Goal: Task Accomplishment & Management: Complete application form

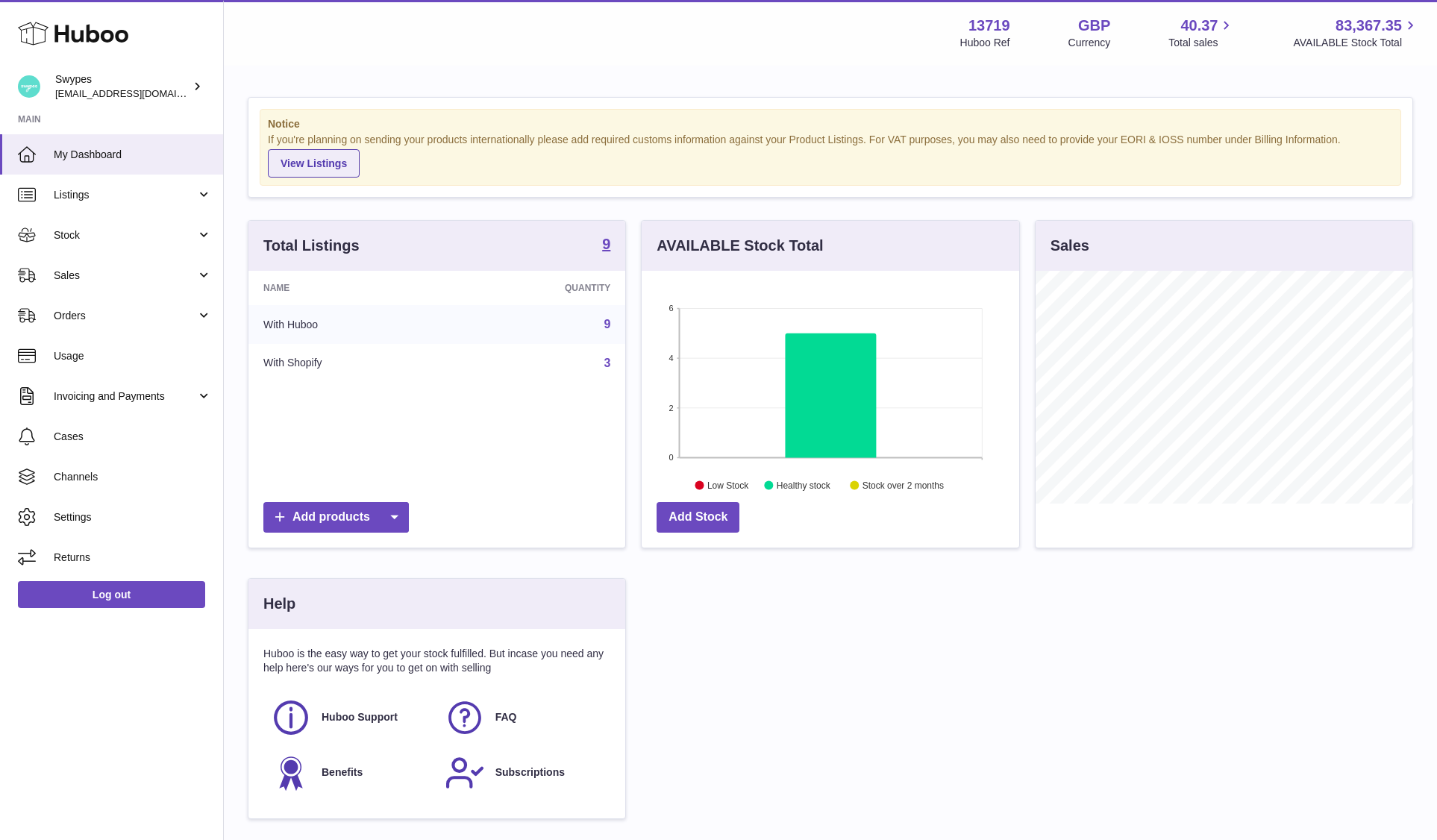
scroll to position [232, 378]
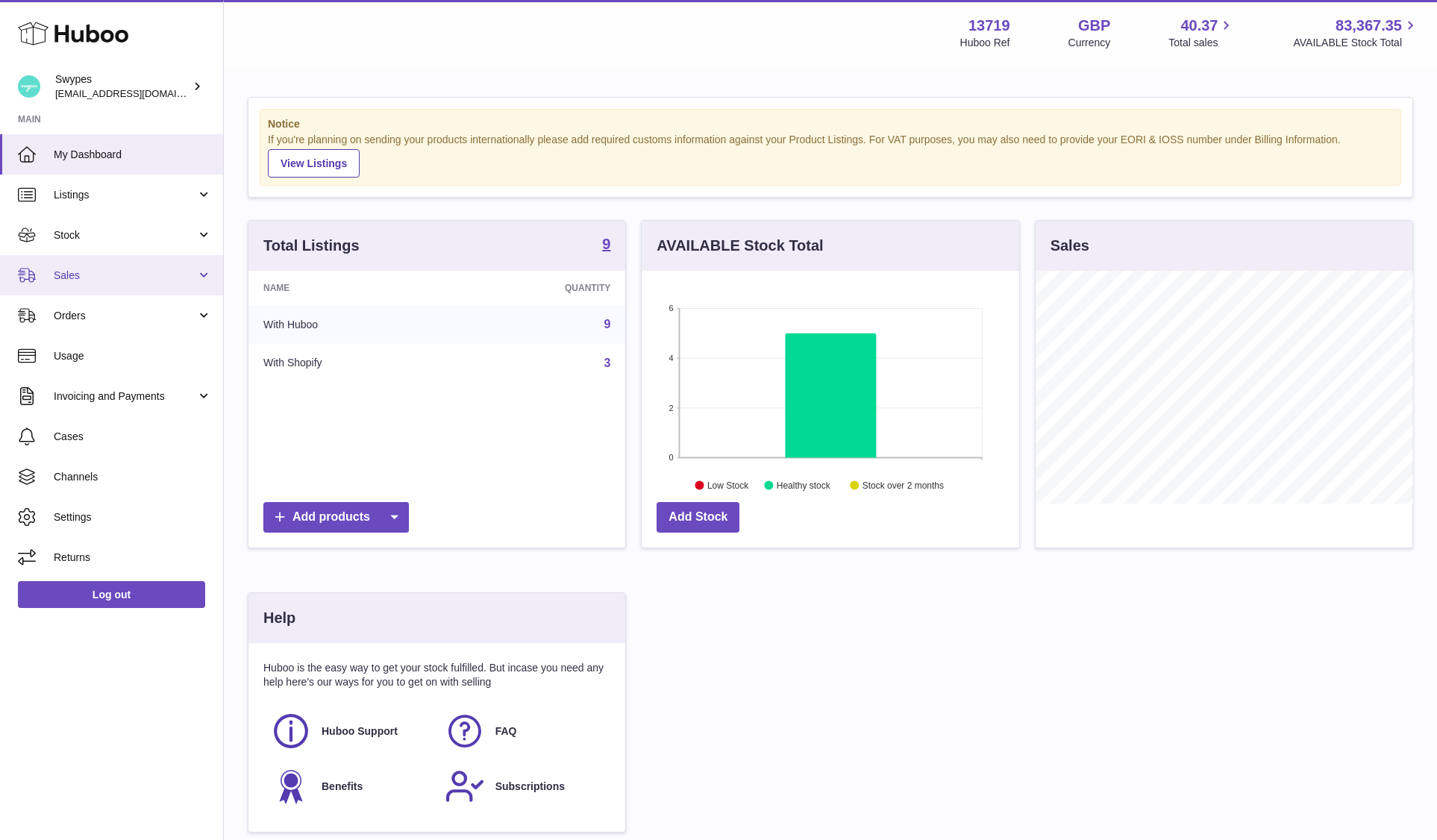
click at [160, 286] on link "Sales" at bounding box center [111, 276] width 223 height 40
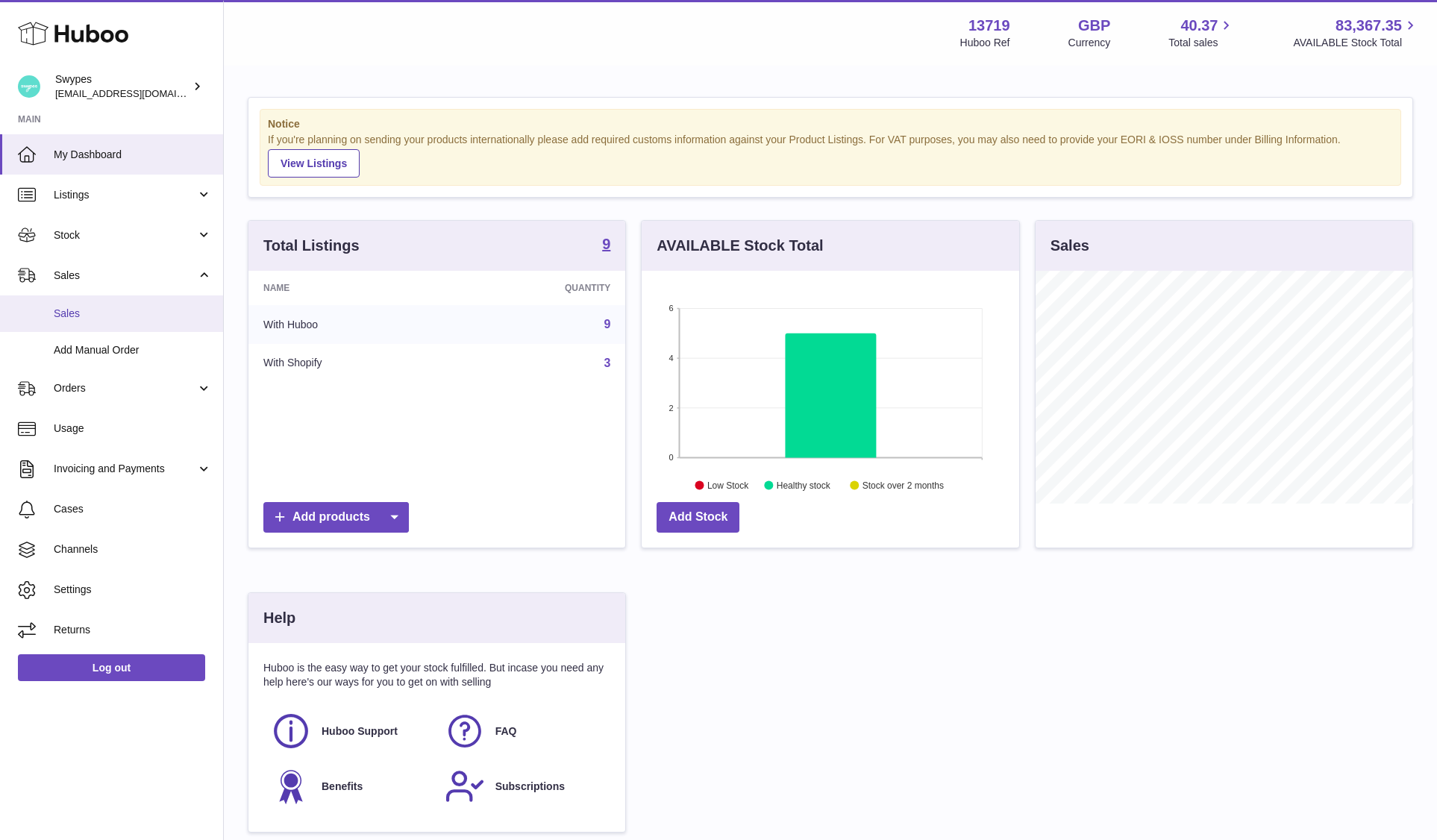
click at [158, 319] on span "Sales" at bounding box center [133, 313] width 158 height 14
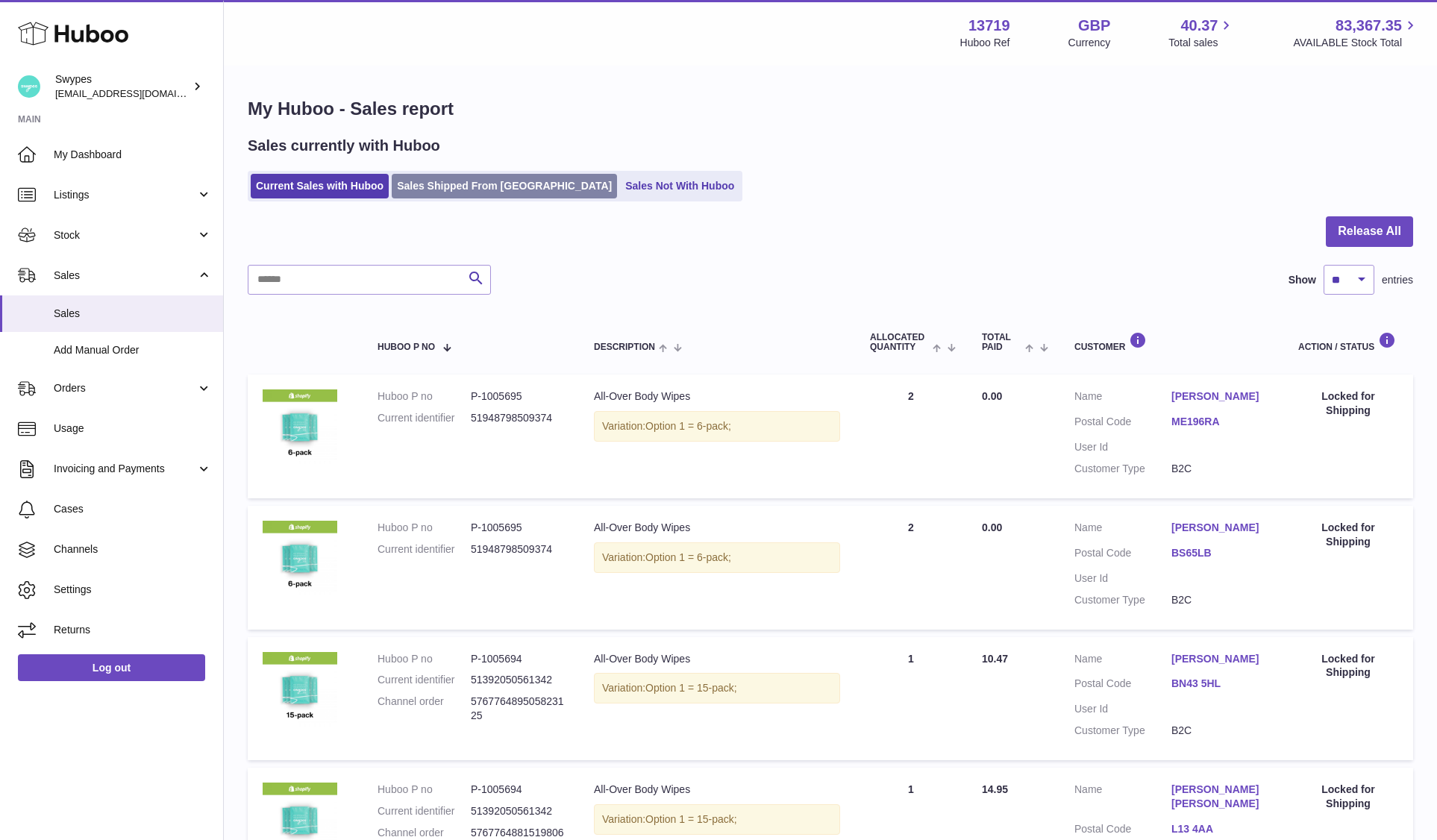
click at [463, 180] on link "Sales Shipped From [GEOGRAPHIC_DATA]" at bounding box center [504, 186] width 226 height 25
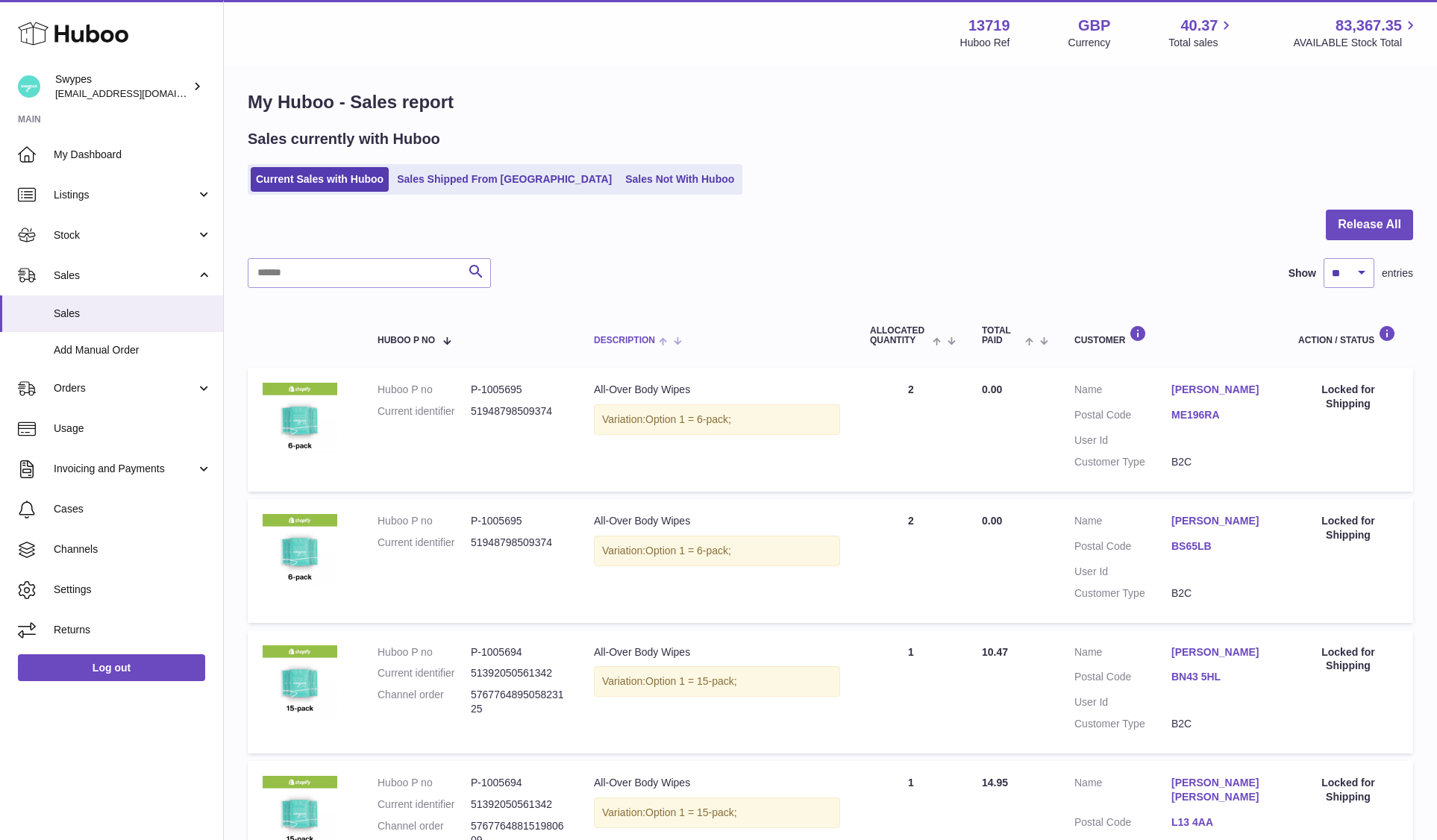
scroll to position [436, 0]
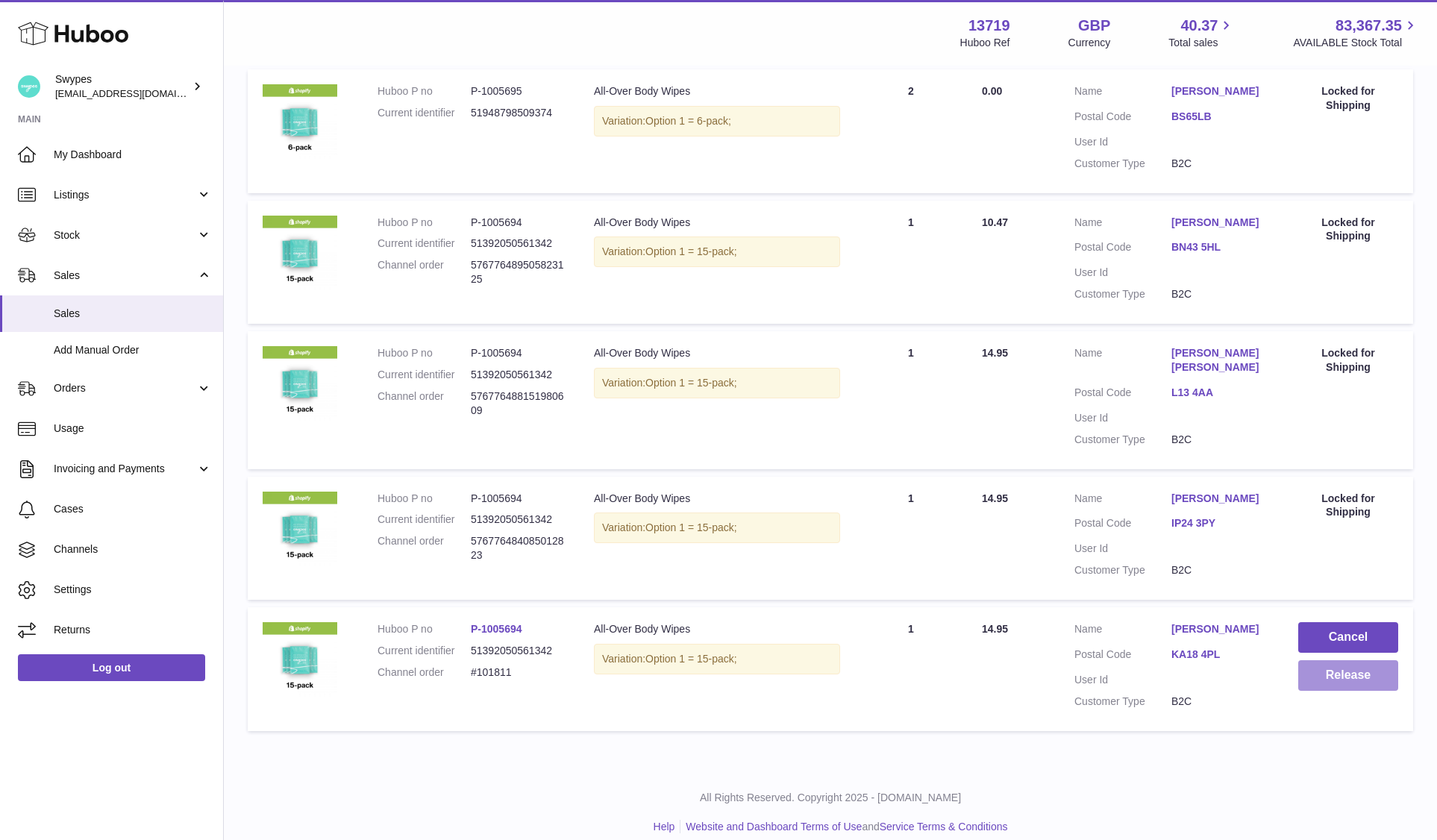
click at [1334, 667] on button "Release" at bounding box center [1348, 675] width 100 height 31
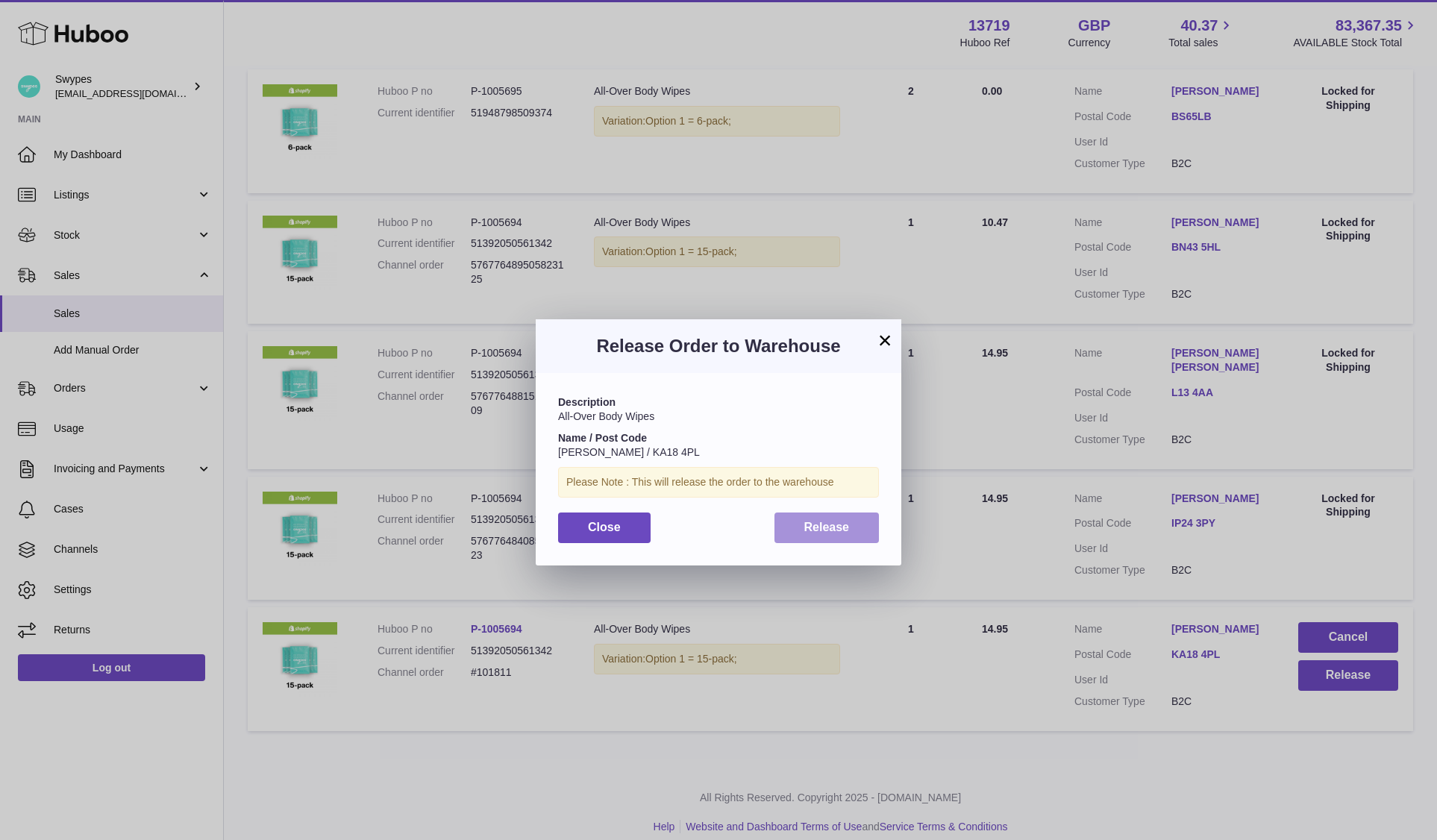
click at [847, 529] on span "Release" at bounding box center [826, 526] width 45 height 12
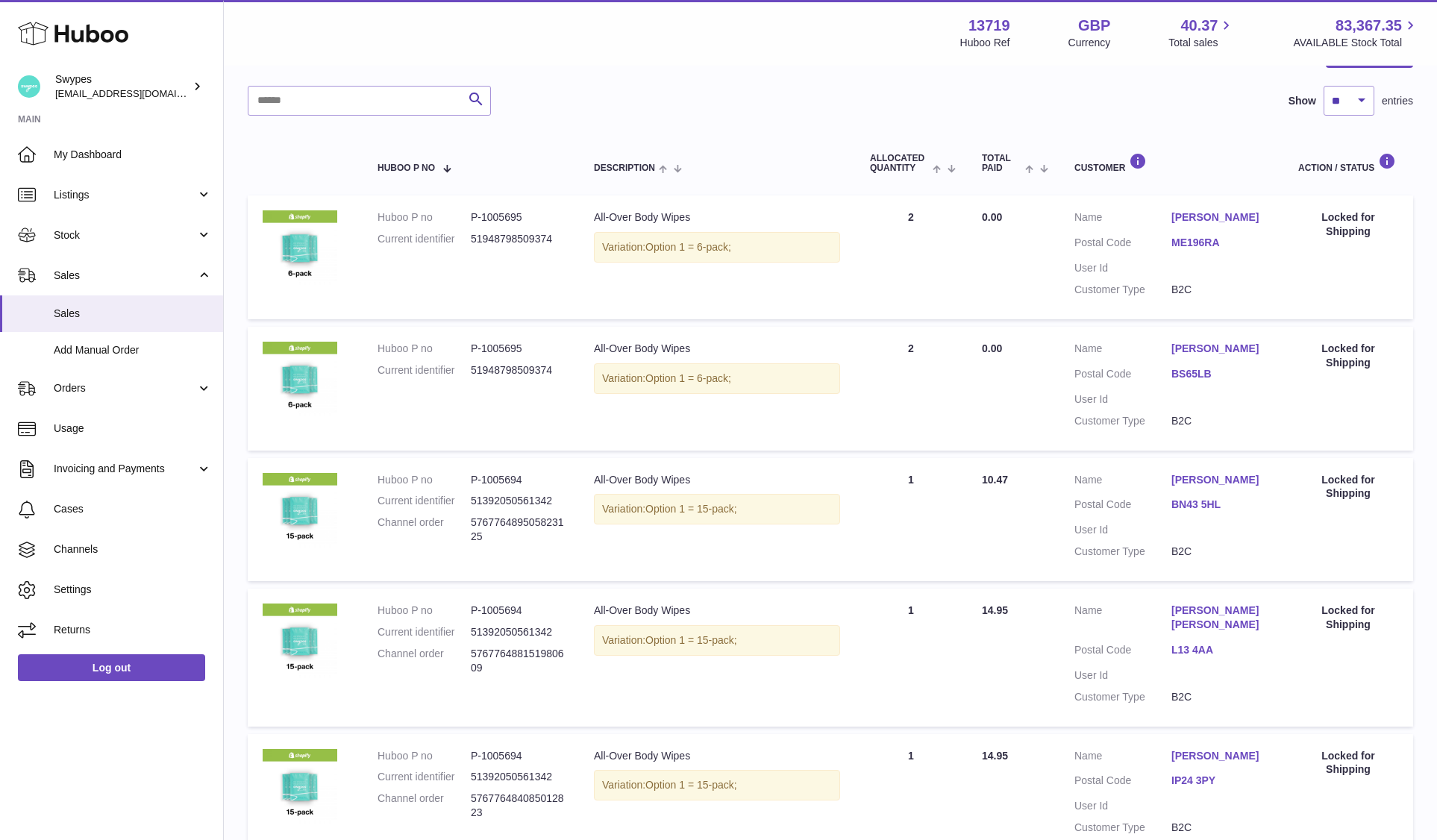
scroll to position [0, 0]
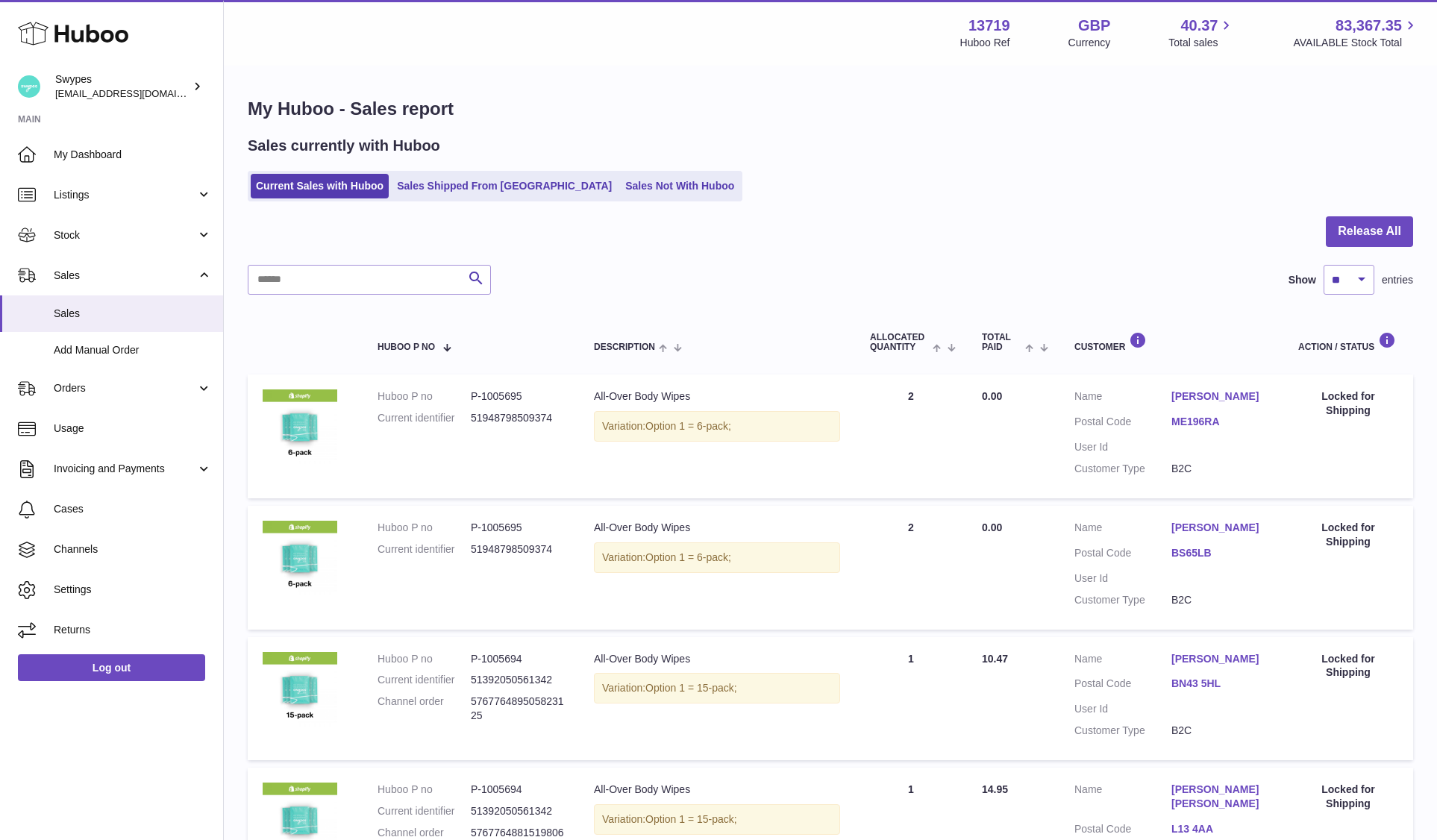
click at [597, 201] on ul "Current Sales with Huboo Sales Shipped From Huboo Sales Not With Huboo" at bounding box center [495, 186] width 495 height 31
click at [620, 179] on link "Sales Not With Huboo" at bounding box center [679, 186] width 119 height 25
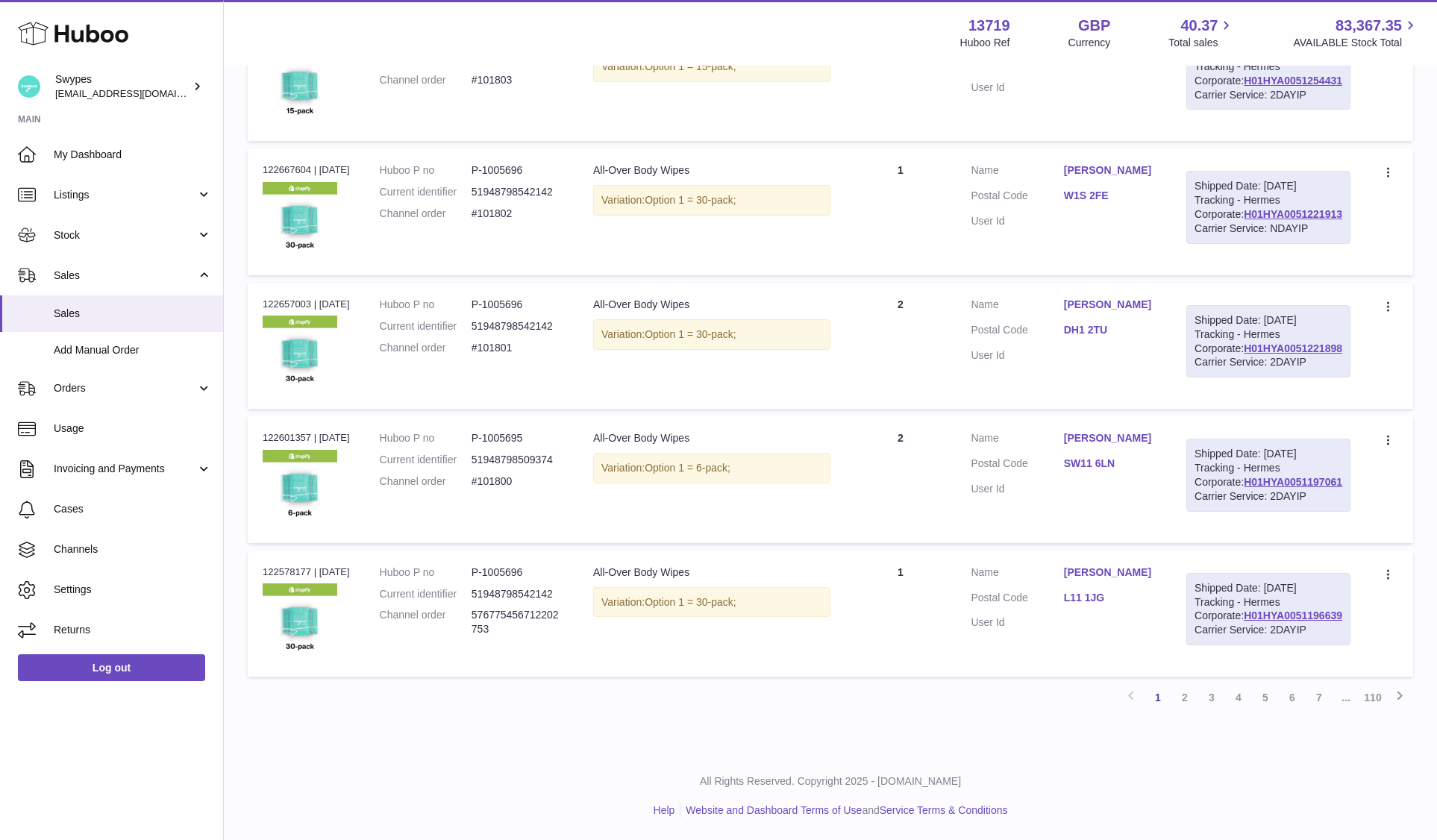
scroll to position [1179, 0]
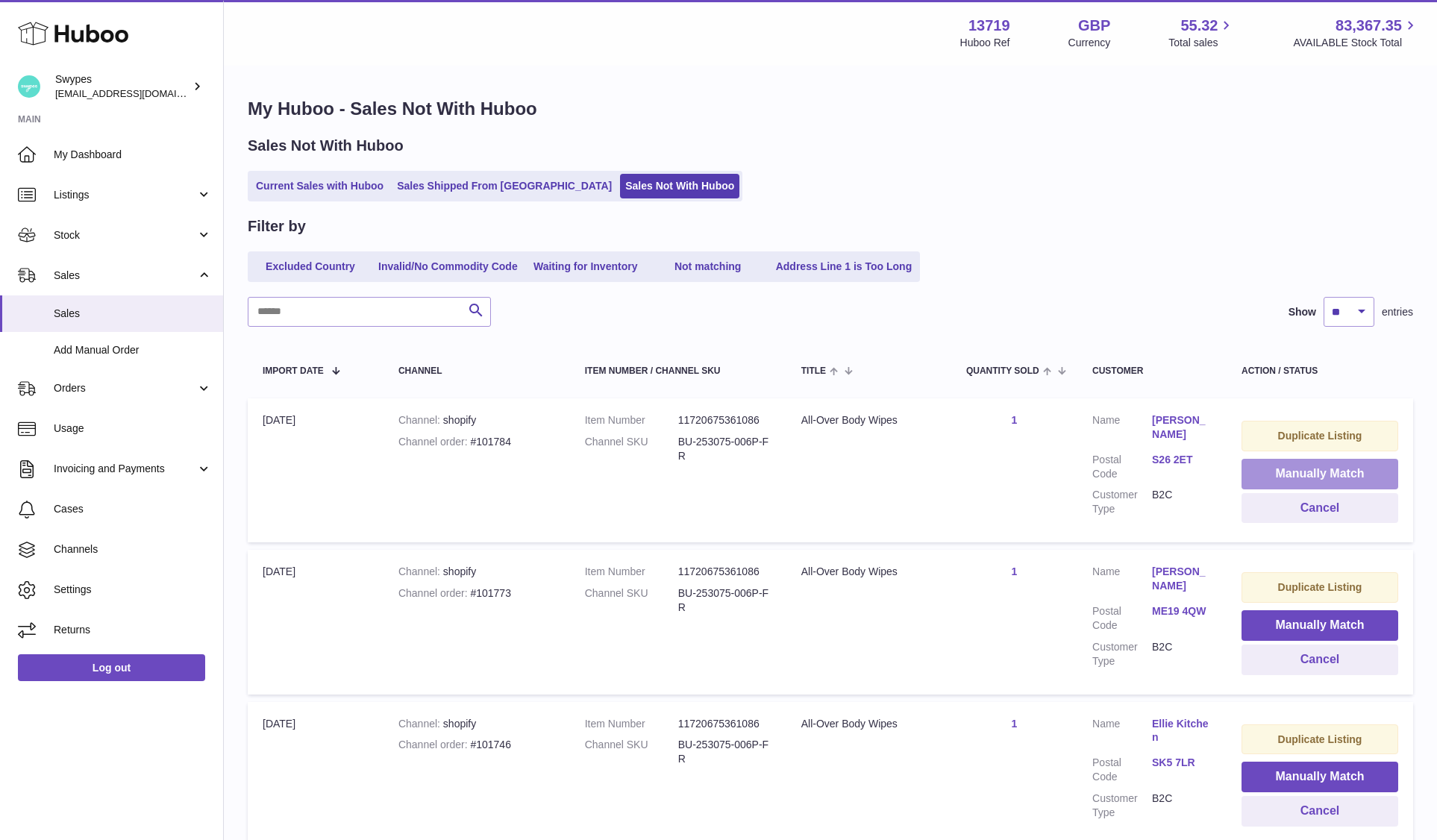
click at [1279, 479] on button "Manually Match" at bounding box center [1319, 474] width 157 height 31
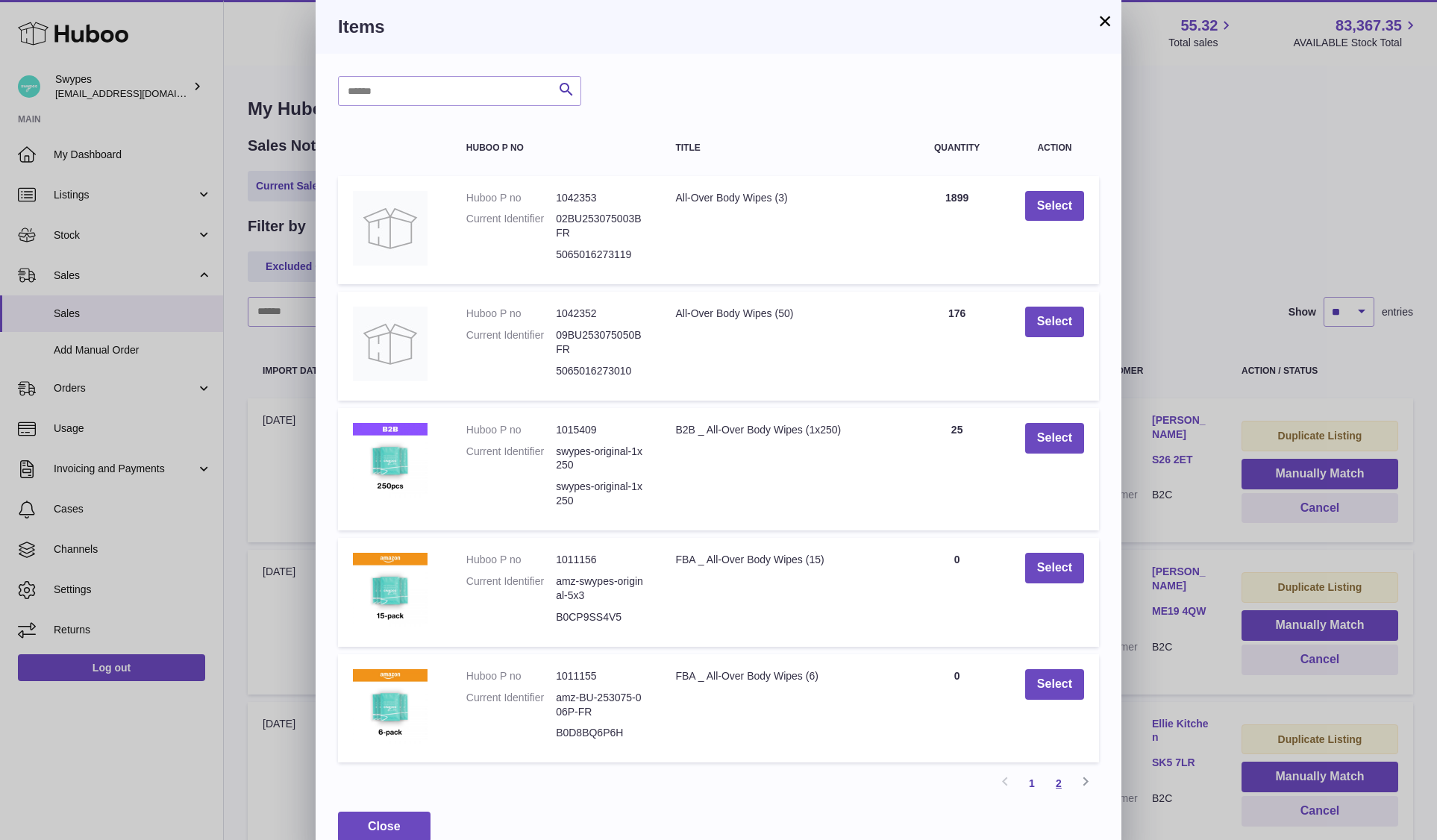
click at [1060, 784] on link "2" at bounding box center [1059, 783] width 27 height 27
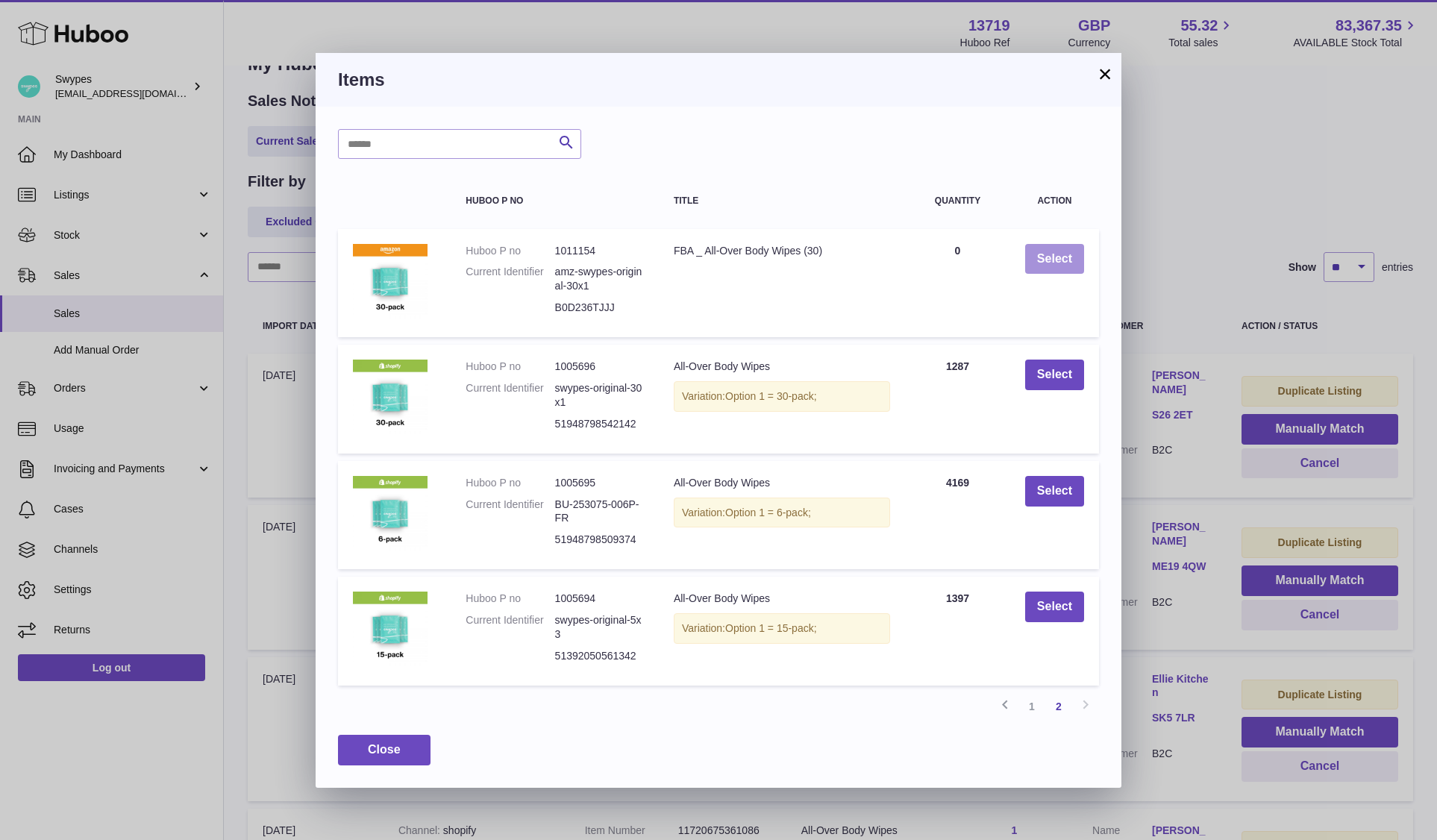
scroll to position [67, 0]
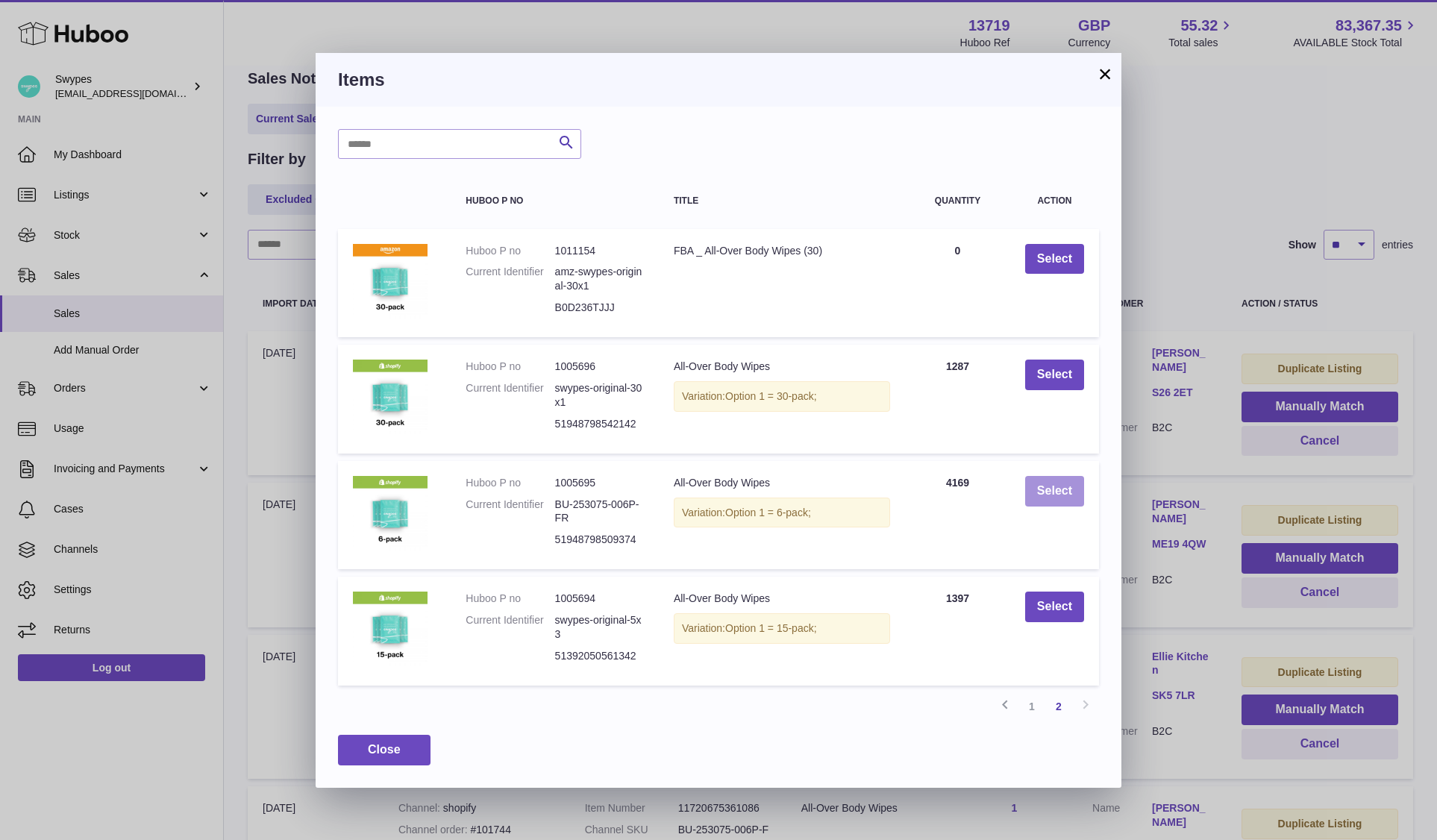
click at [1051, 499] on button "Select" at bounding box center [1054, 492] width 59 height 31
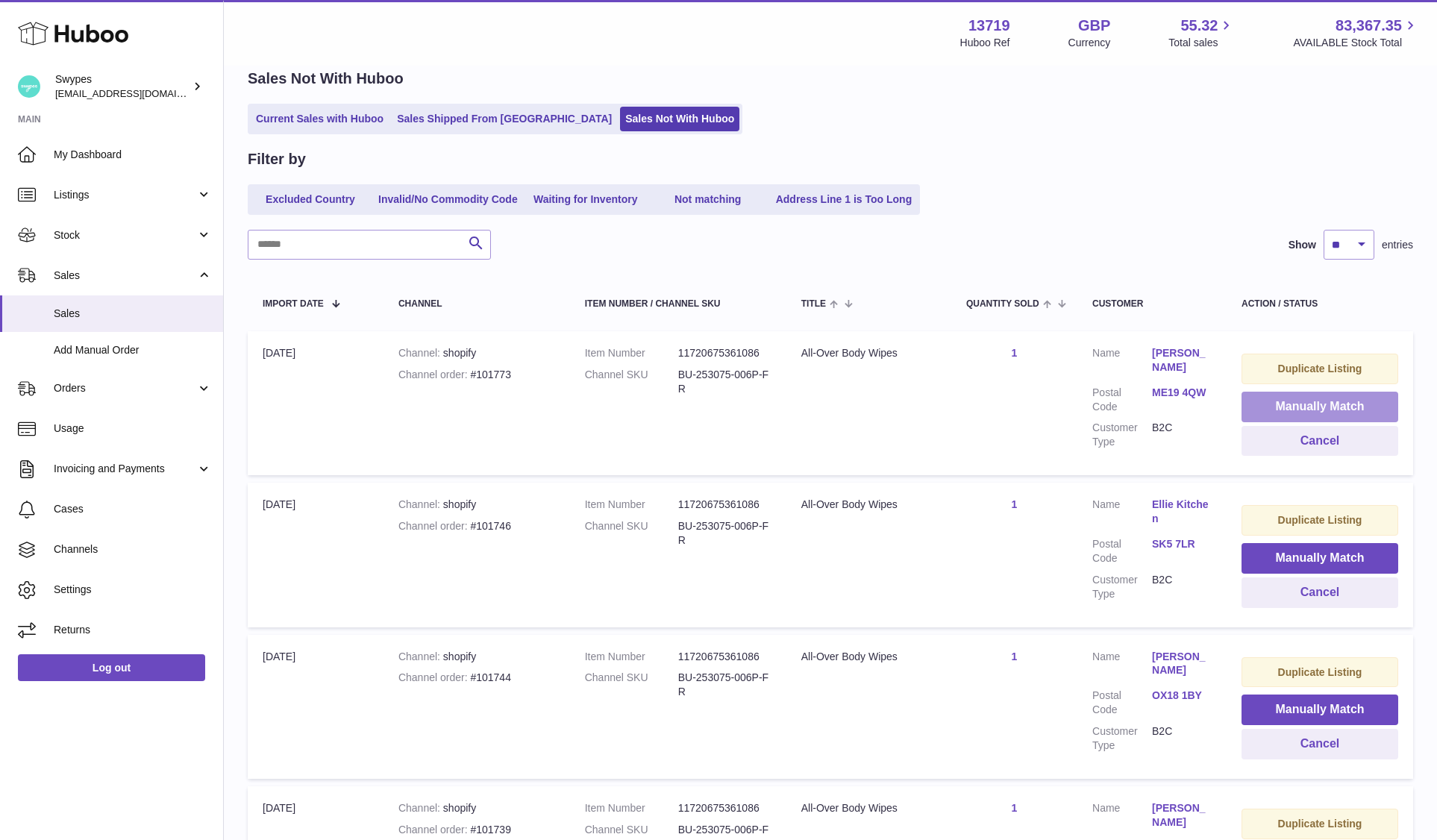
click at [1328, 407] on button "Manually Match" at bounding box center [1319, 407] width 157 height 31
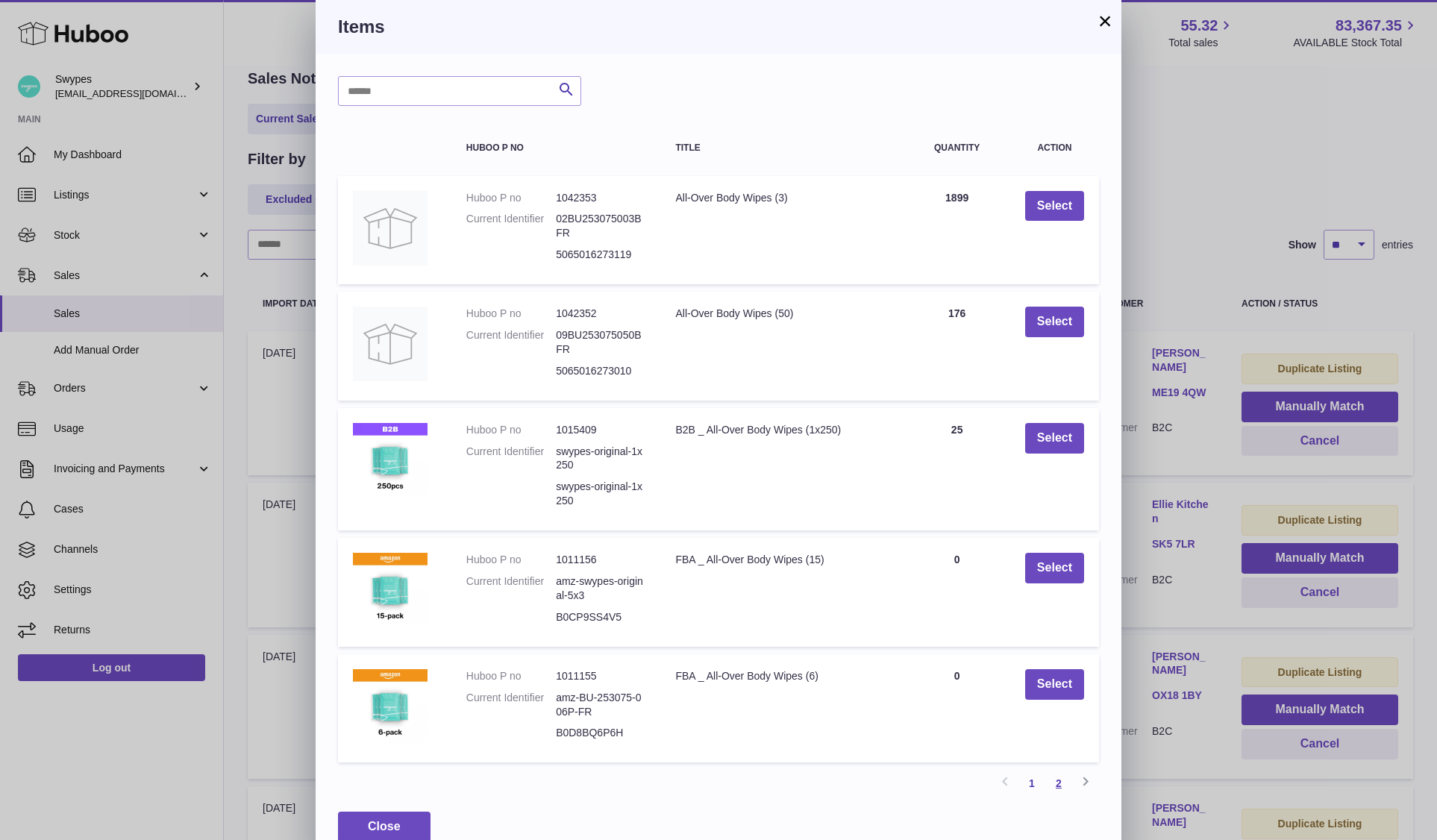
click at [1054, 783] on link "2" at bounding box center [1059, 783] width 27 height 27
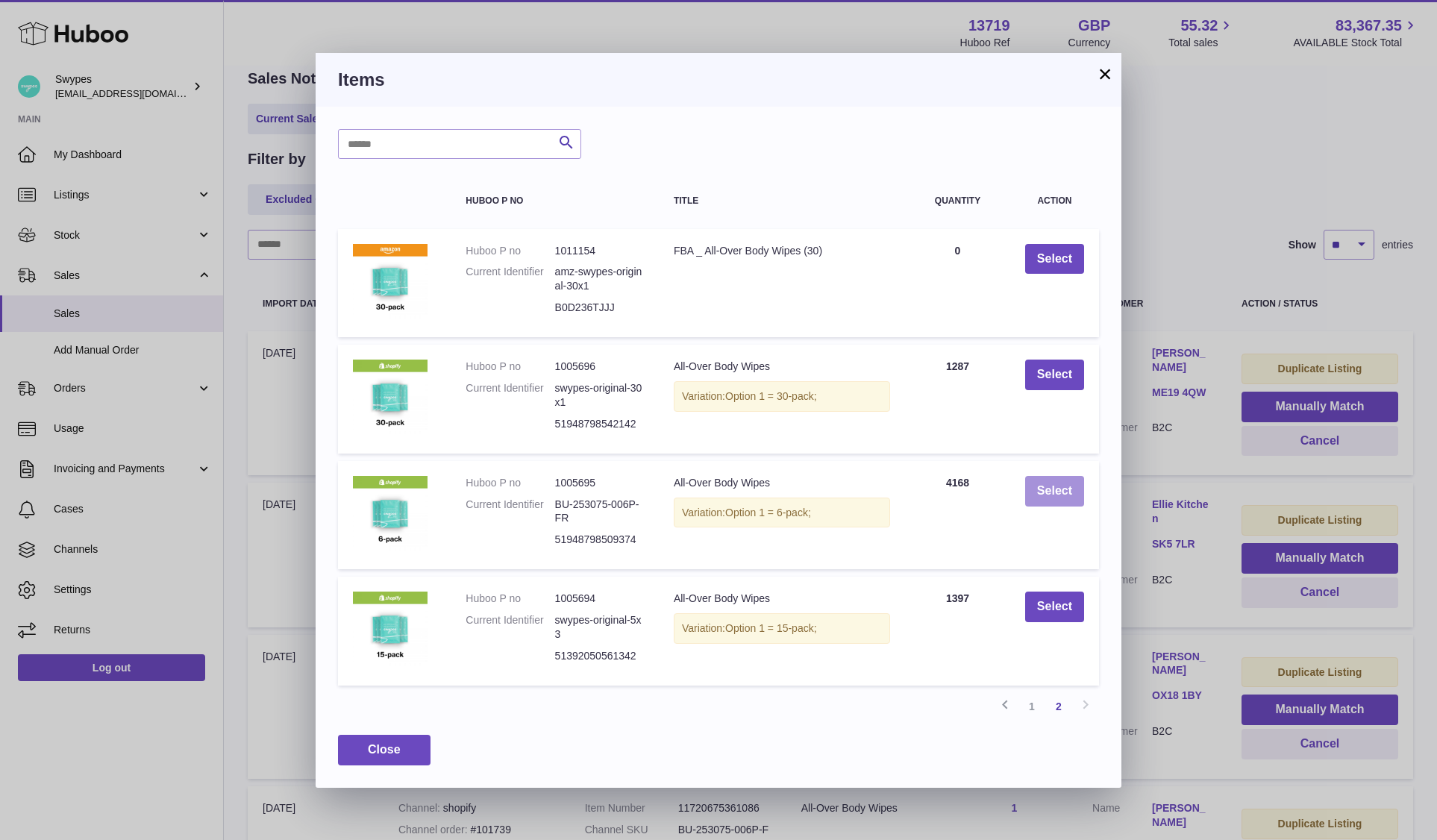
click at [1040, 495] on button "Select" at bounding box center [1054, 492] width 59 height 31
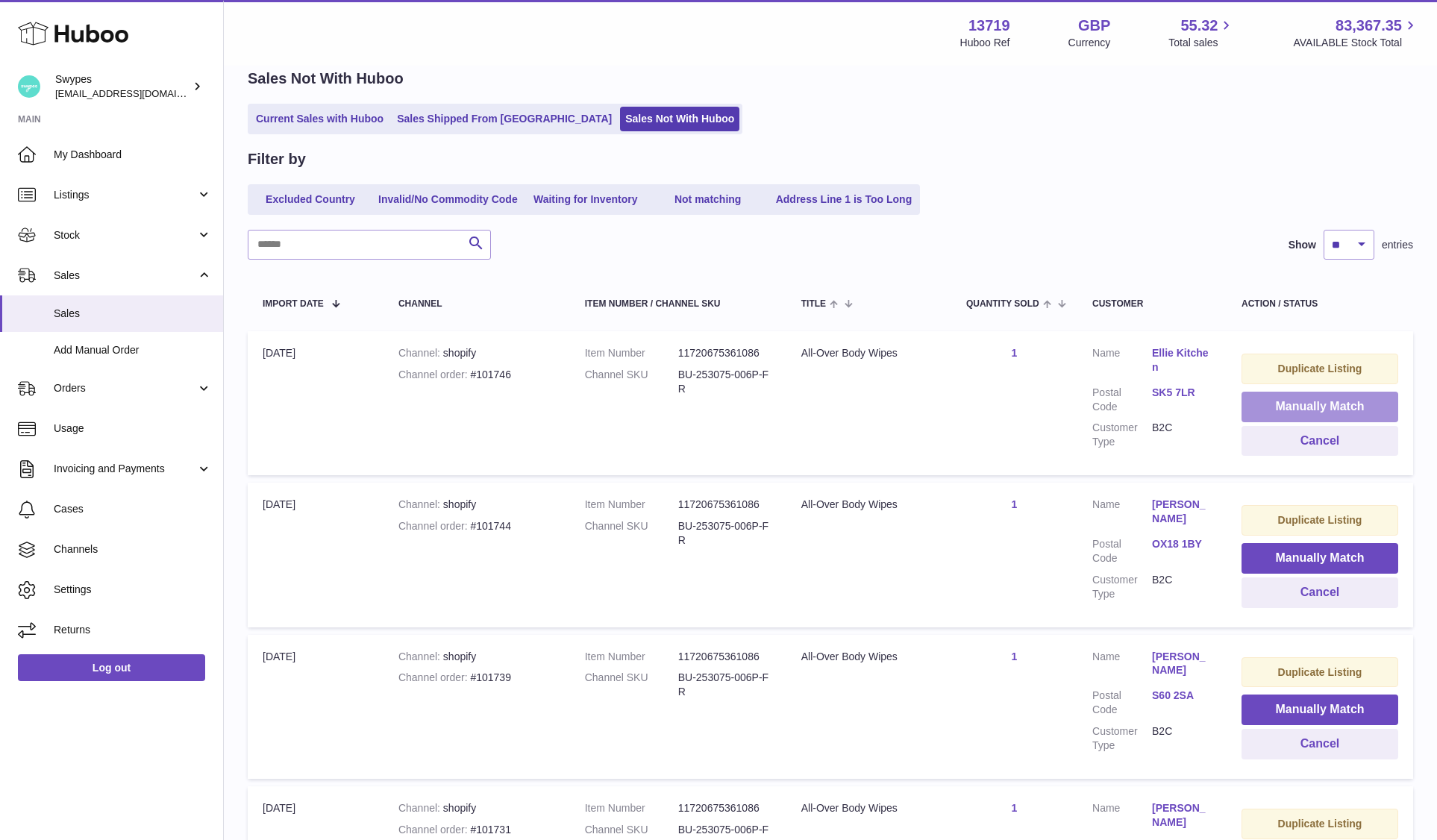
click at [1279, 399] on button "Manually Match" at bounding box center [1319, 407] width 157 height 31
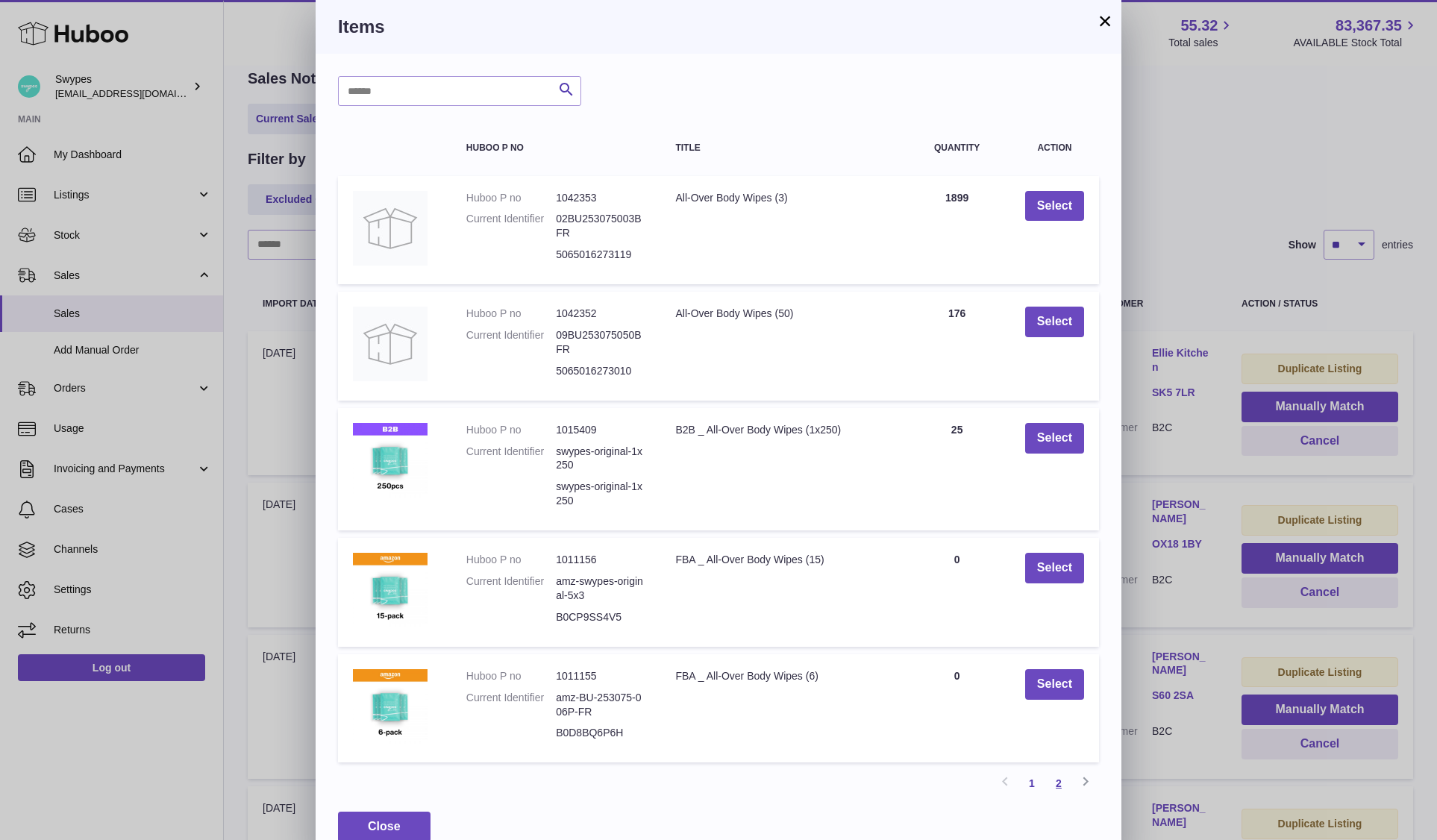
click at [1054, 774] on link "2" at bounding box center [1059, 783] width 27 height 27
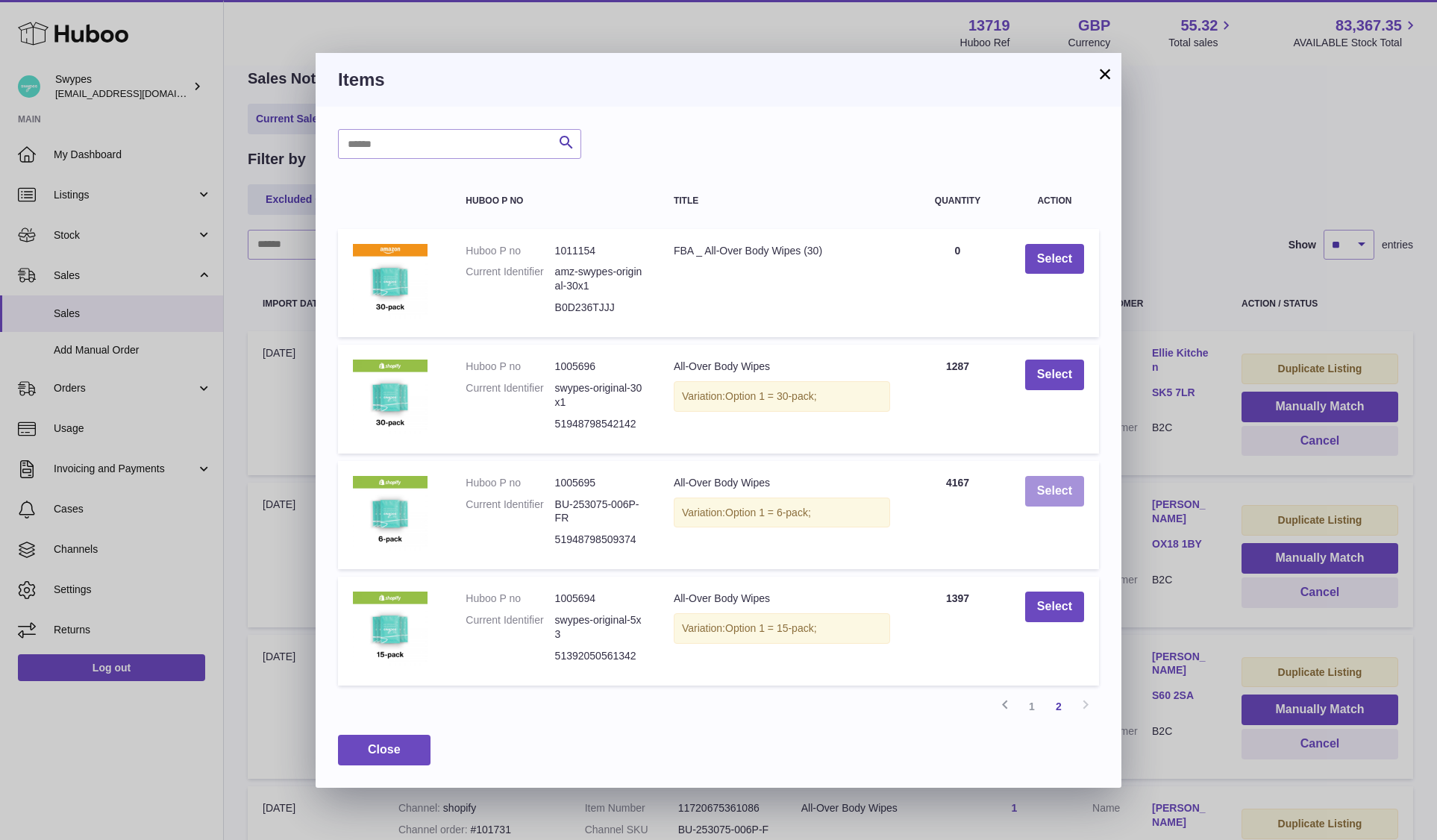
click at [1051, 486] on button "Select" at bounding box center [1054, 492] width 59 height 31
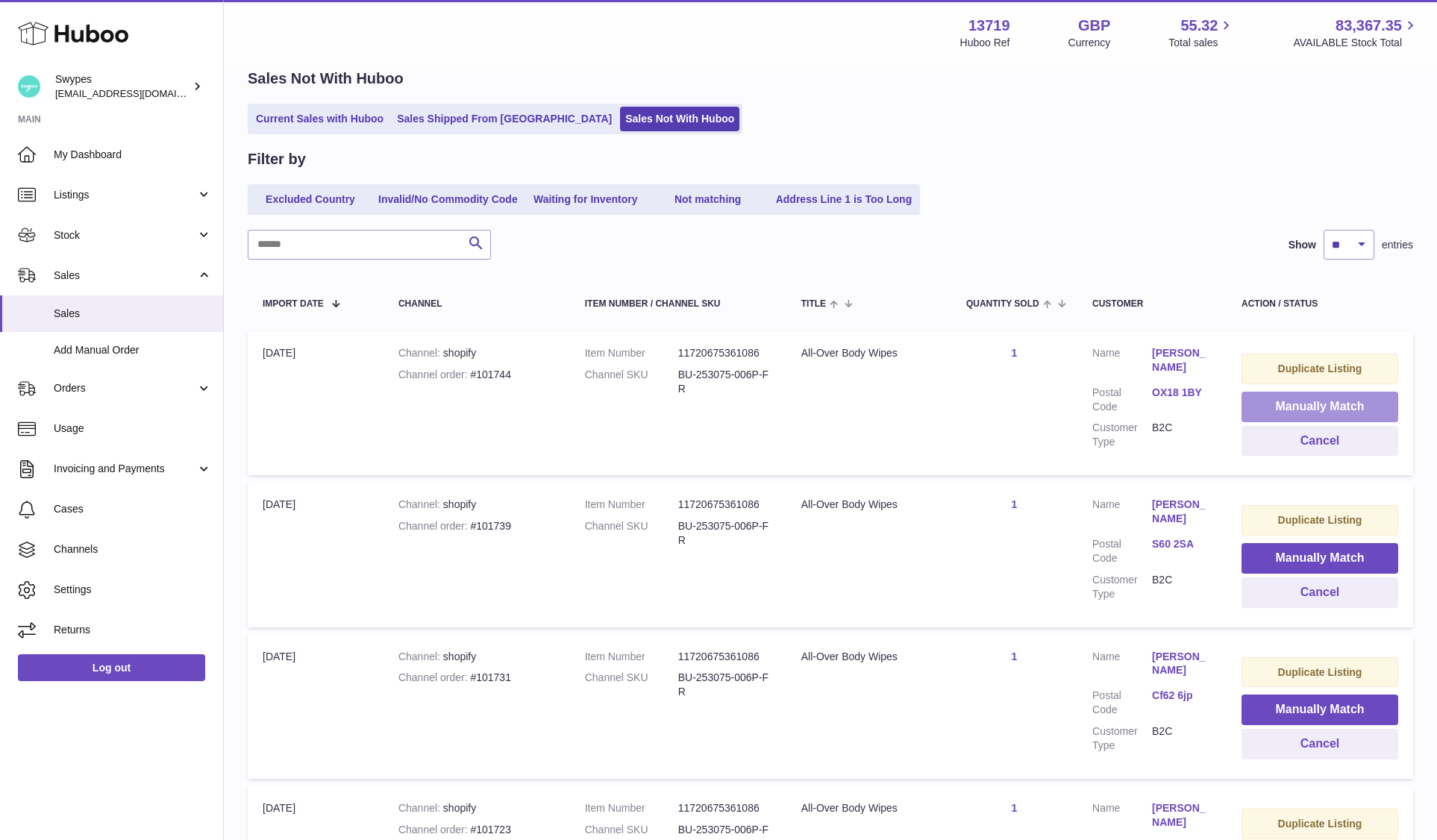
click at [1290, 400] on button "Manually Match" at bounding box center [1319, 407] width 157 height 31
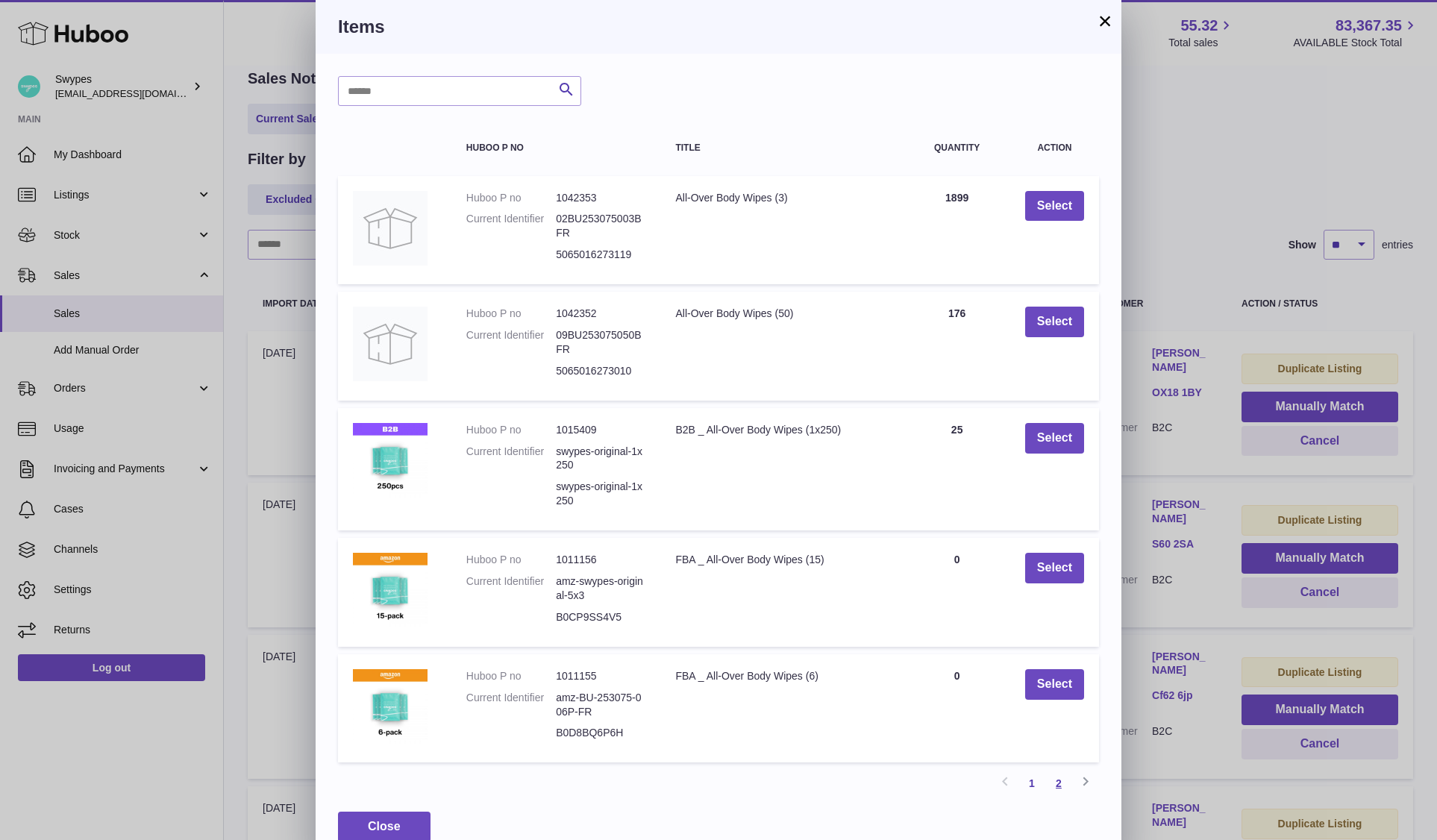
click at [1054, 780] on link "2" at bounding box center [1059, 783] width 27 height 27
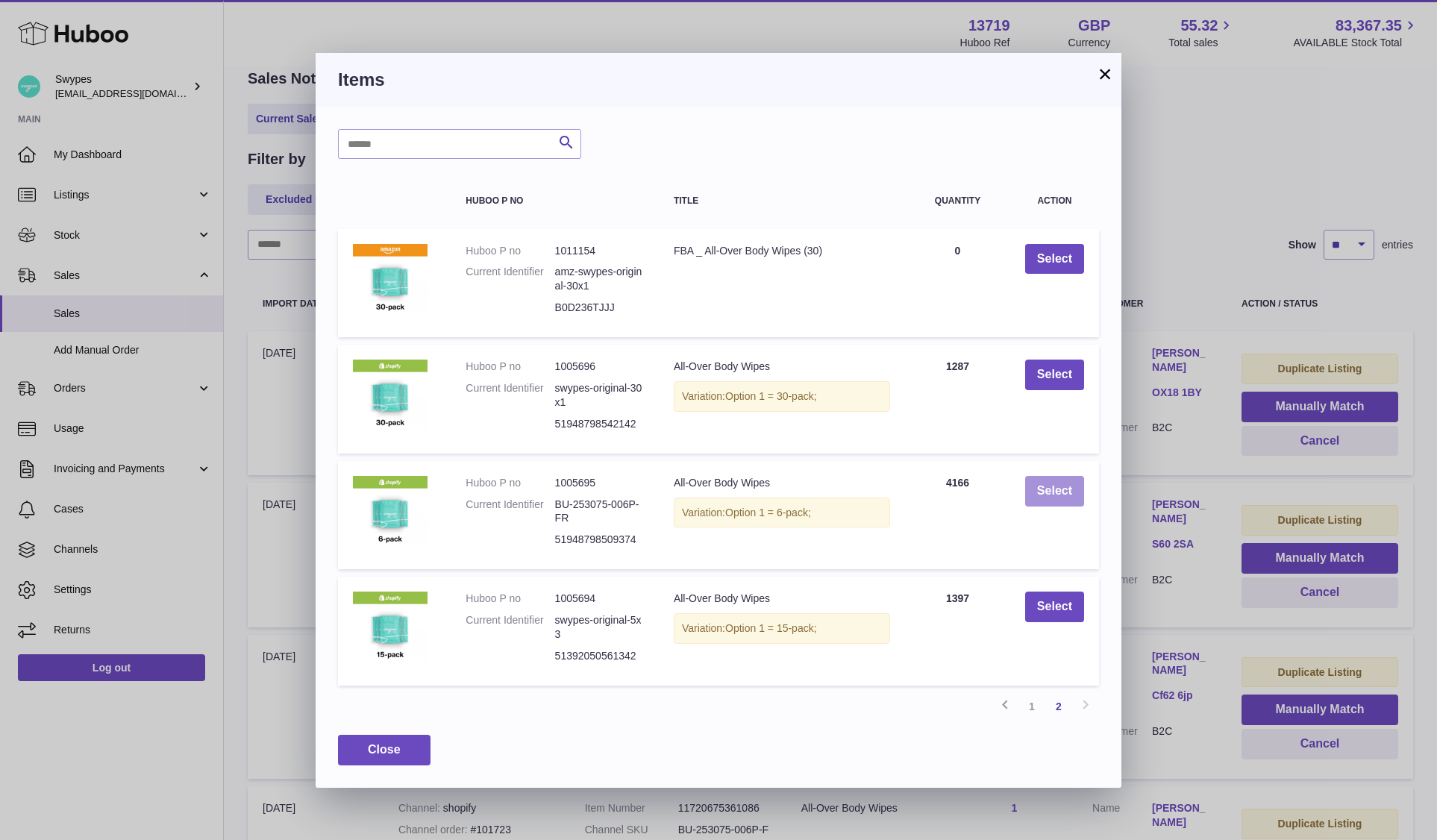
click at [1059, 481] on button "Select" at bounding box center [1054, 492] width 59 height 31
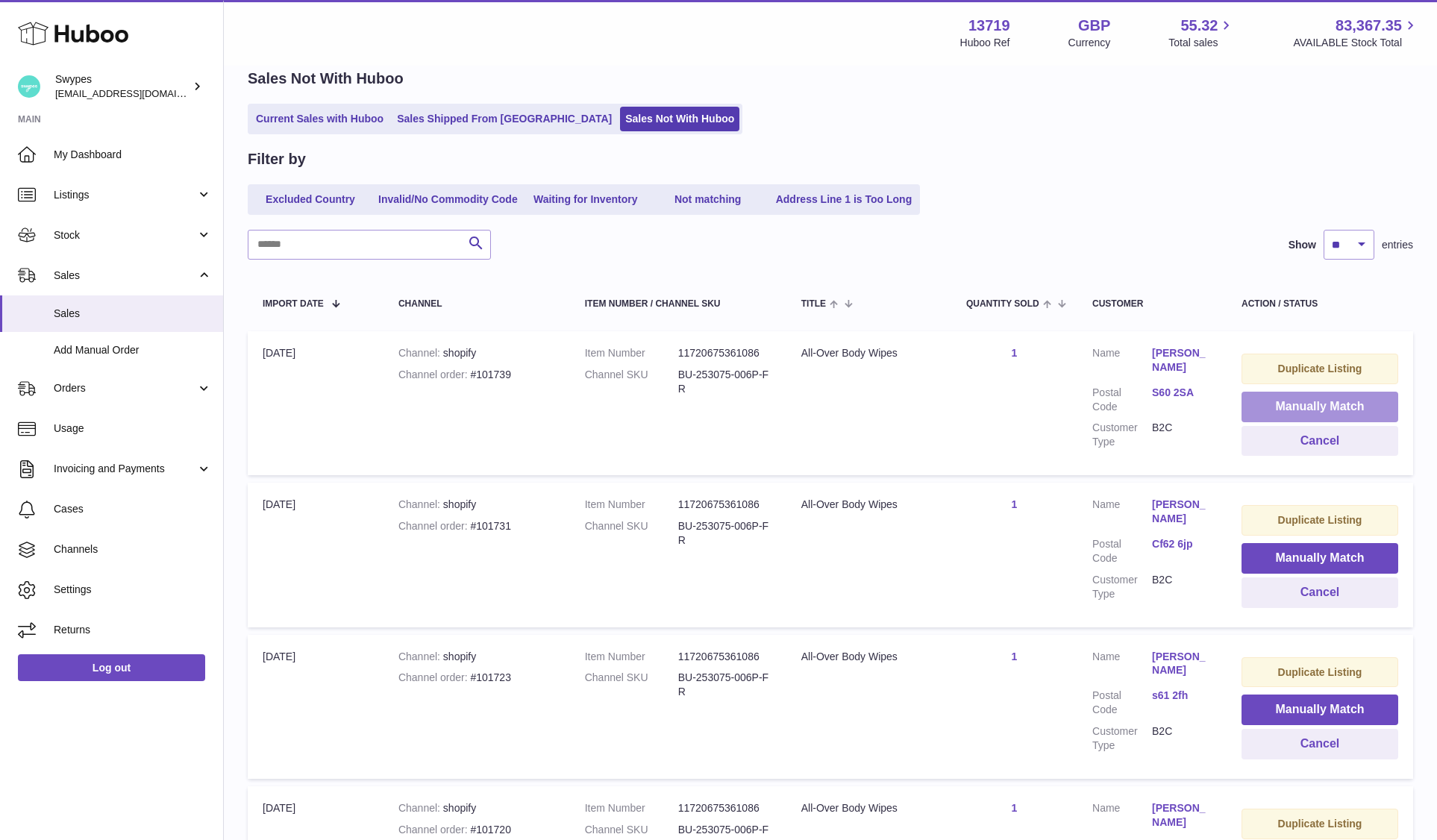
click at [1261, 403] on button "Manually Match" at bounding box center [1319, 407] width 157 height 31
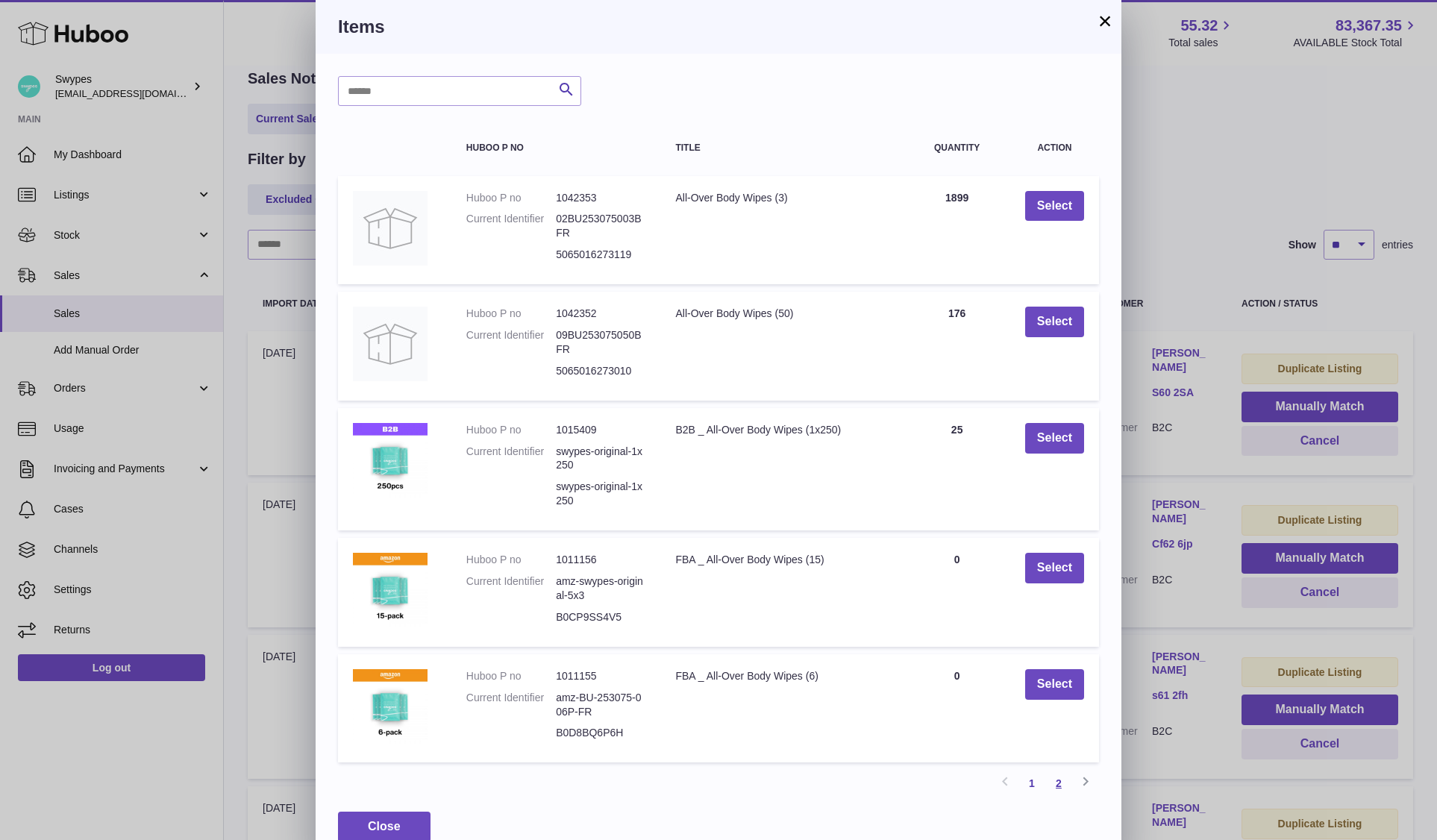
click at [1052, 788] on link "2" at bounding box center [1059, 783] width 27 height 27
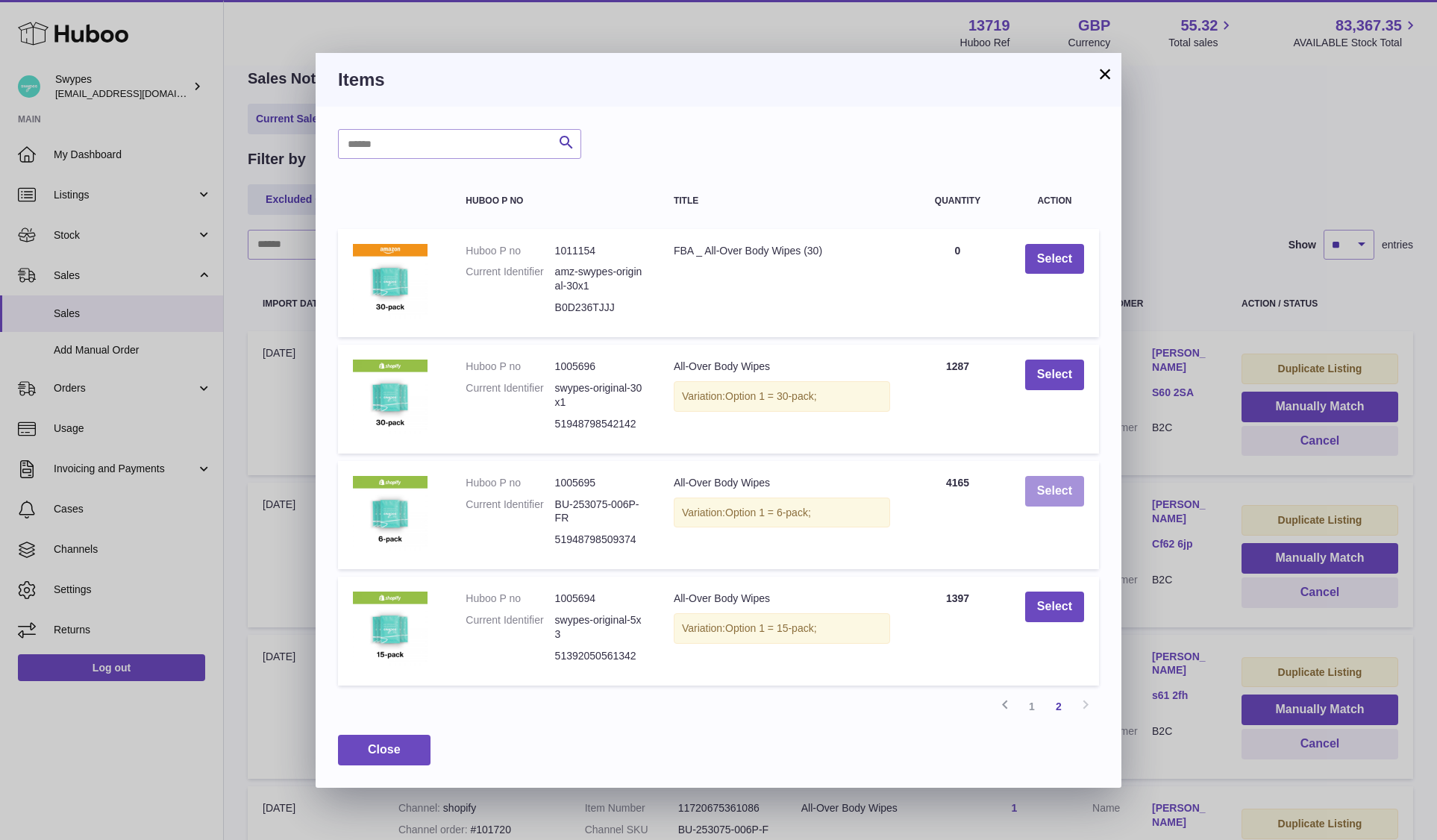
click at [1054, 490] on button "Select" at bounding box center [1054, 492] width 59 height 31
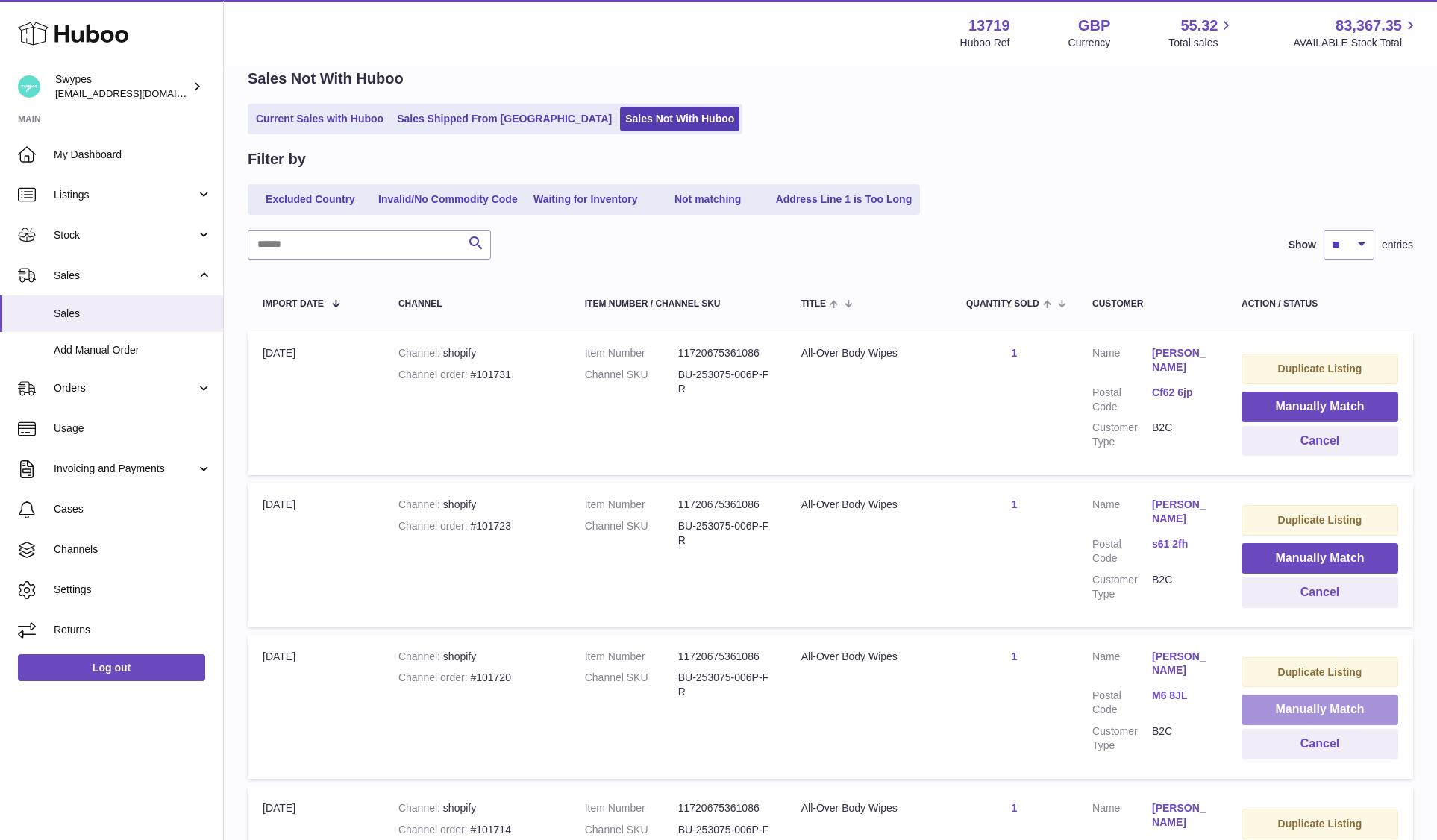
click at [1278, 714] on button "Manually Match" at bounding box center [1319, 709] width 157 height 31
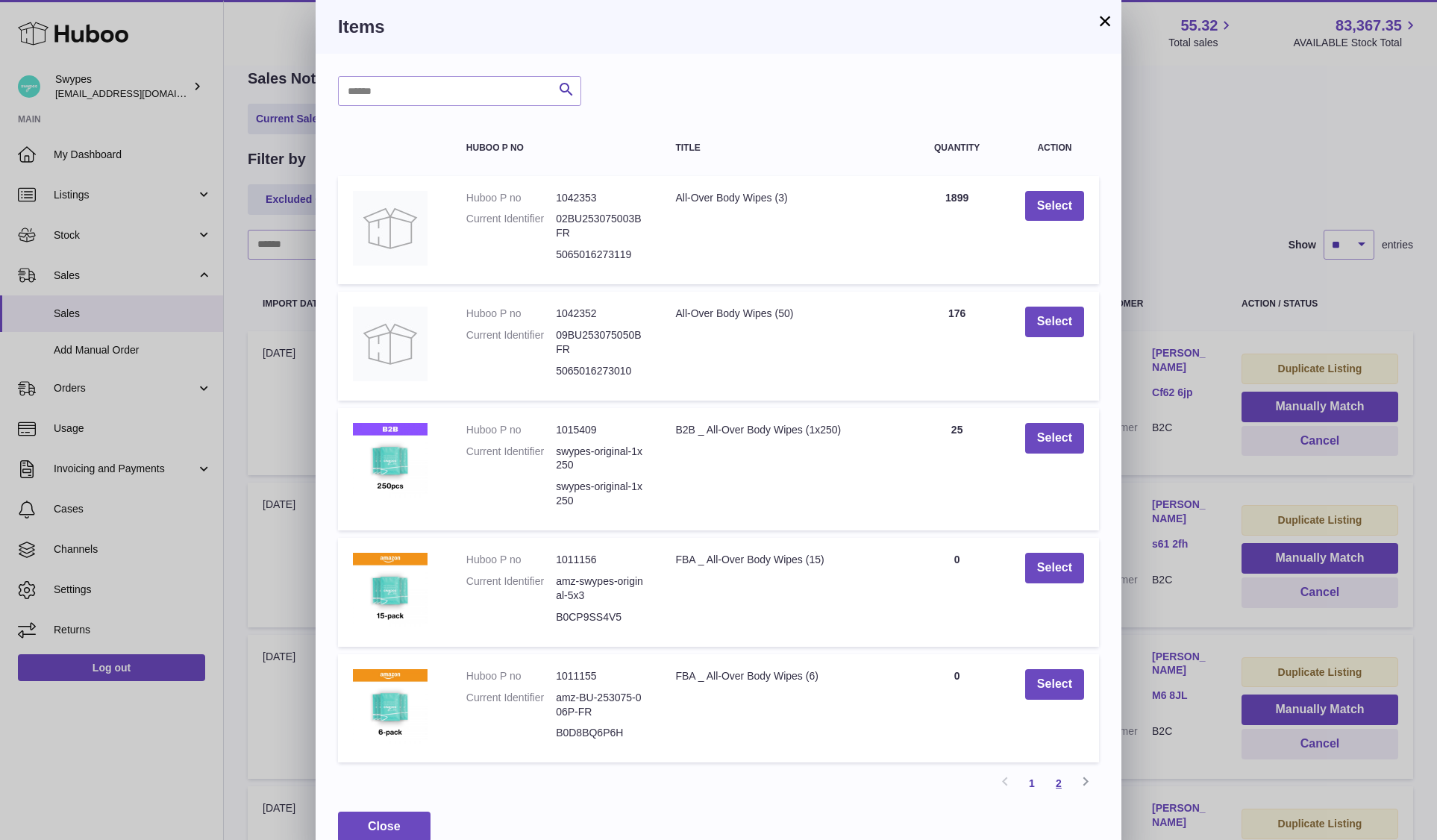
click at [1058, 784] on link "2" at bounding box center [1059, 783] width 27 height 27
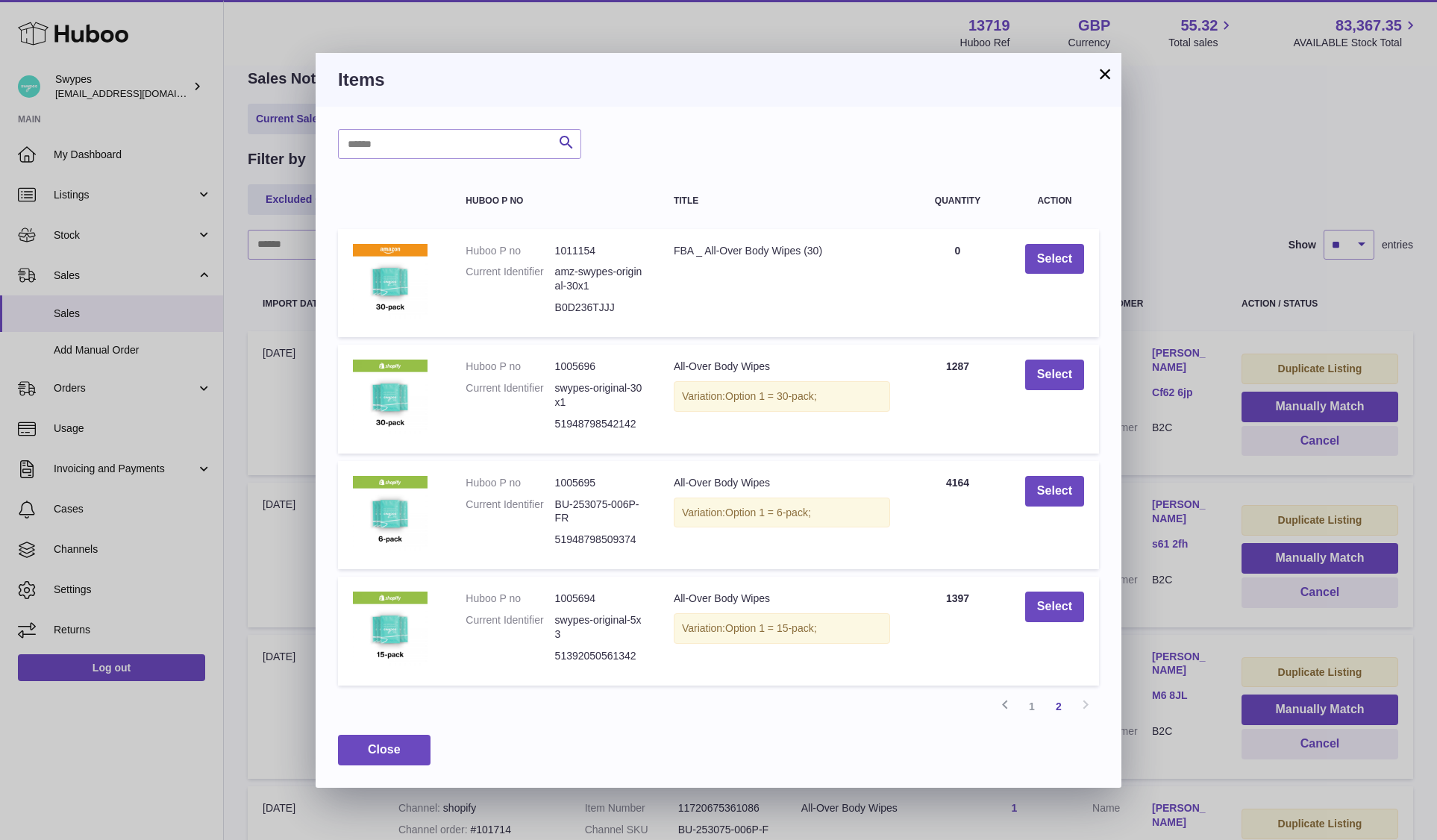
click at [1054, 506] on td "Select" at bounding box center [1055, 515] width 88 height 108
click at [1054, 478] on button "Select" at bounding box center [1054, 492] width 59 height 31
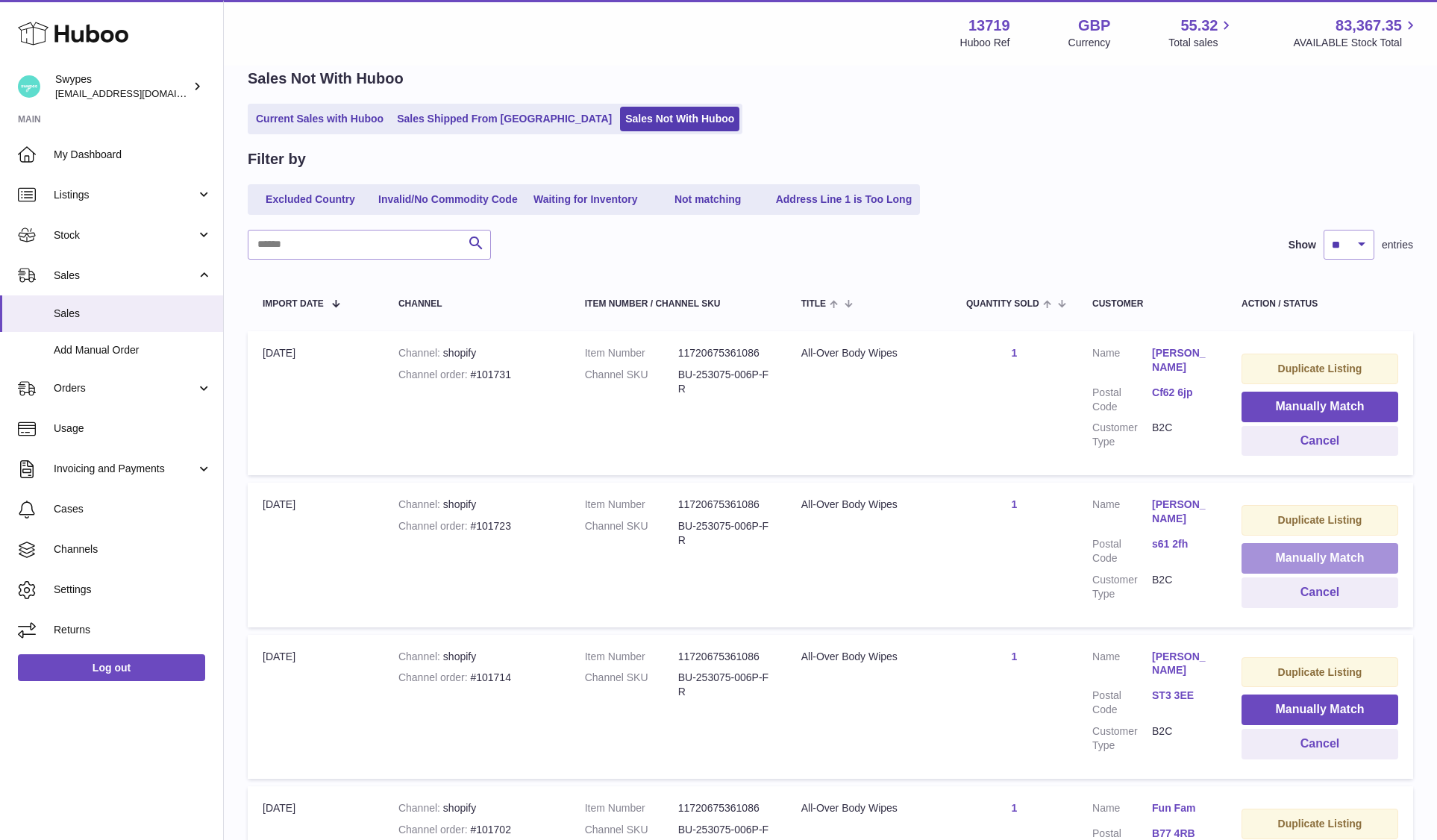
click at [1275, 555] on button "Manually Match" at bounding box center [1319, 558] width 157 height 31
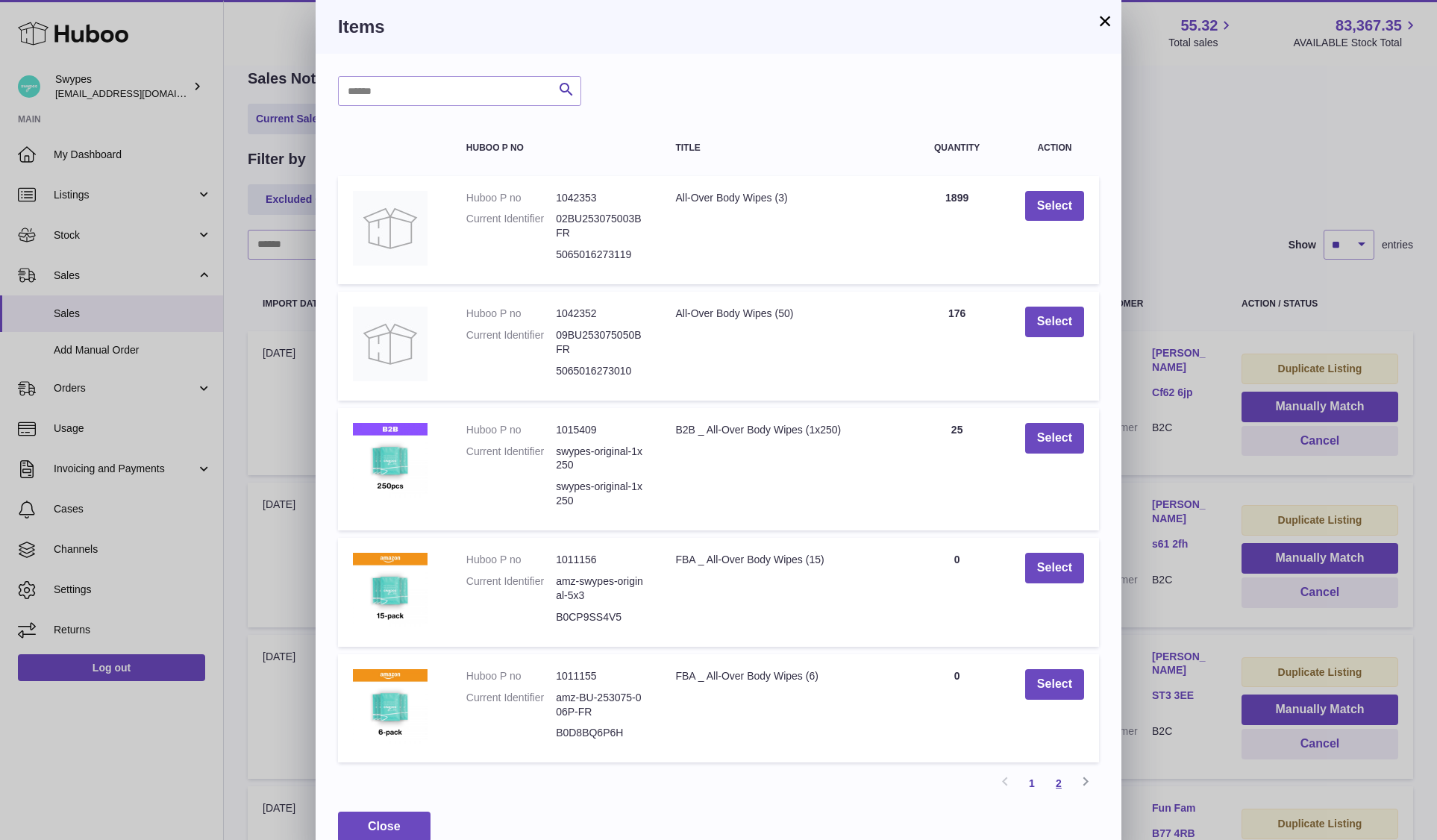
click at [1055, 779] on link "2" at bounding box center [1059, 783] width 27 height 27
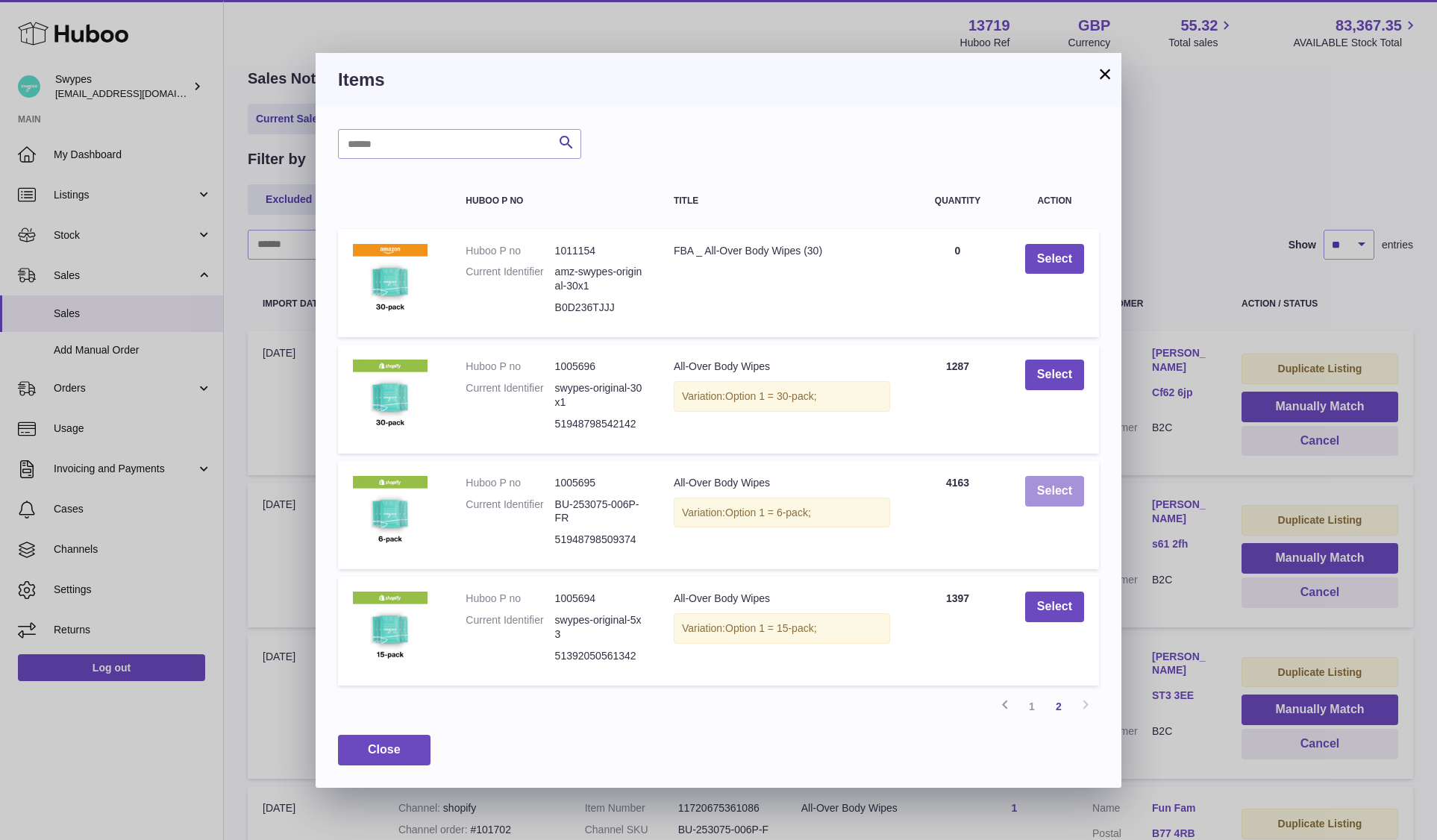
click at [1055, 476] on button "Select" at bounding box center [1054, 492] width 59 height 31
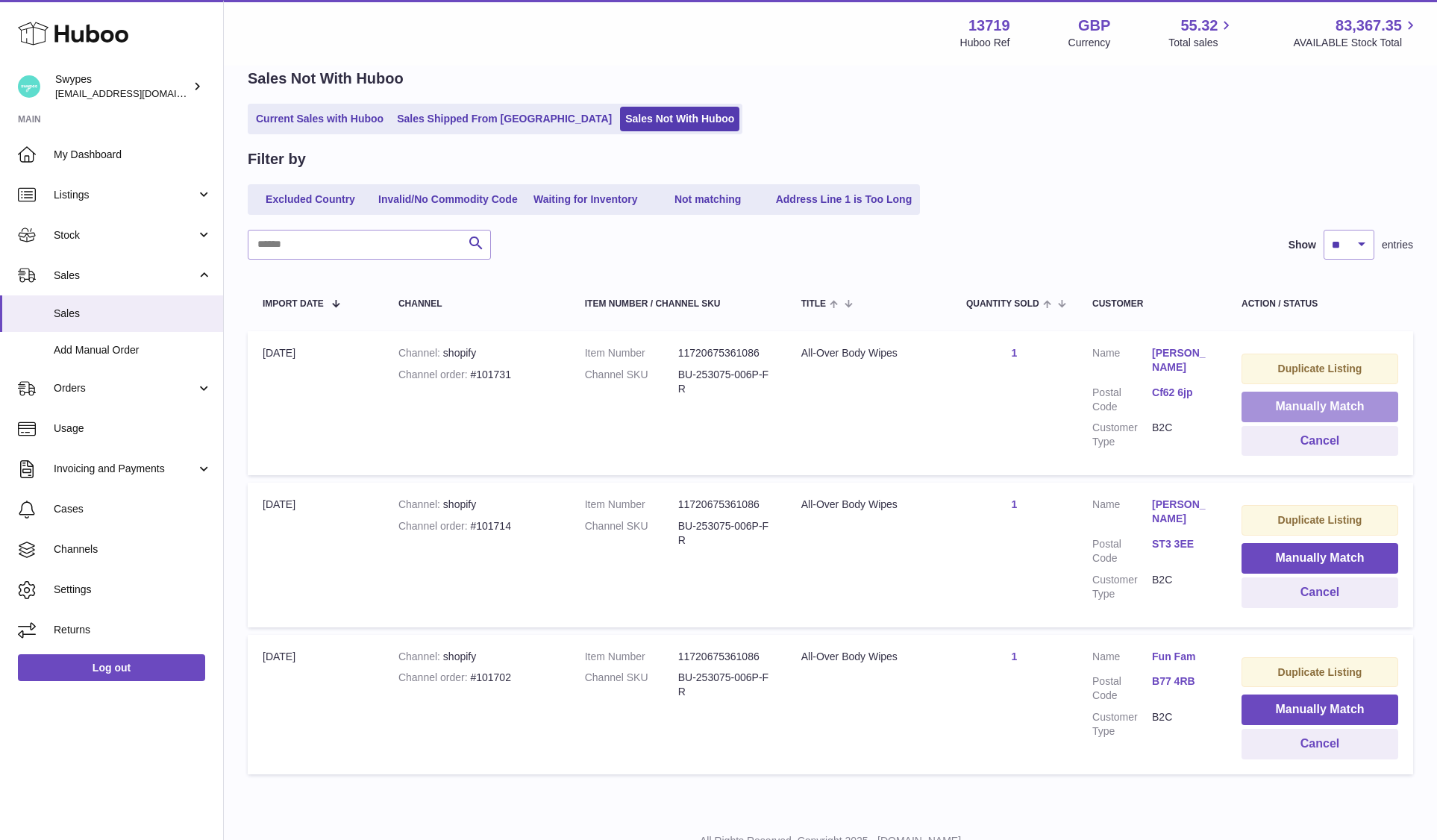
click at [1275, 402] on button "Manually Match" at bounding box center [1319, 407] width 157 height 31
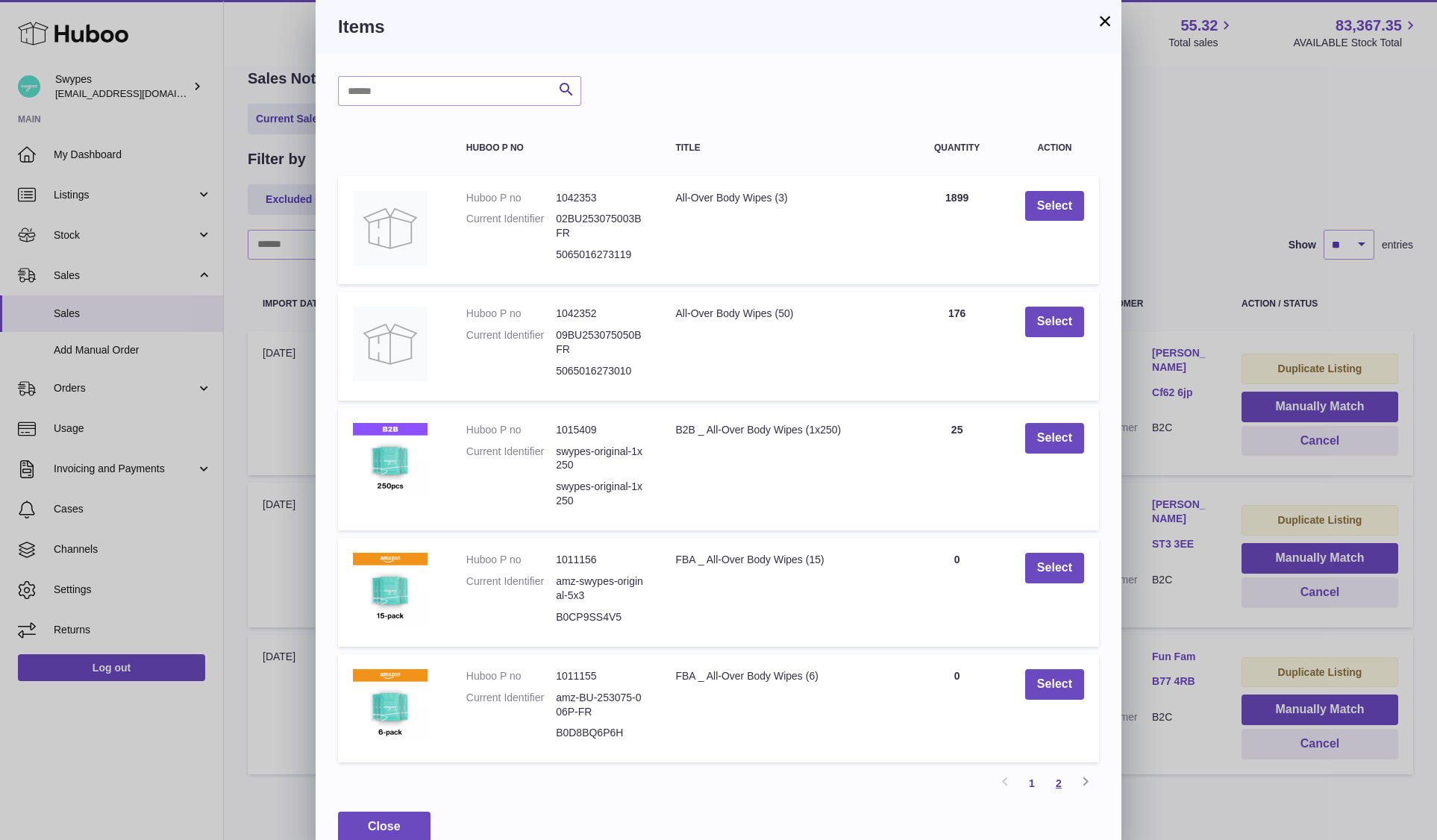
click at [1060, 775] on link "2" at bounding box center [1059, 783] width 27 height 27
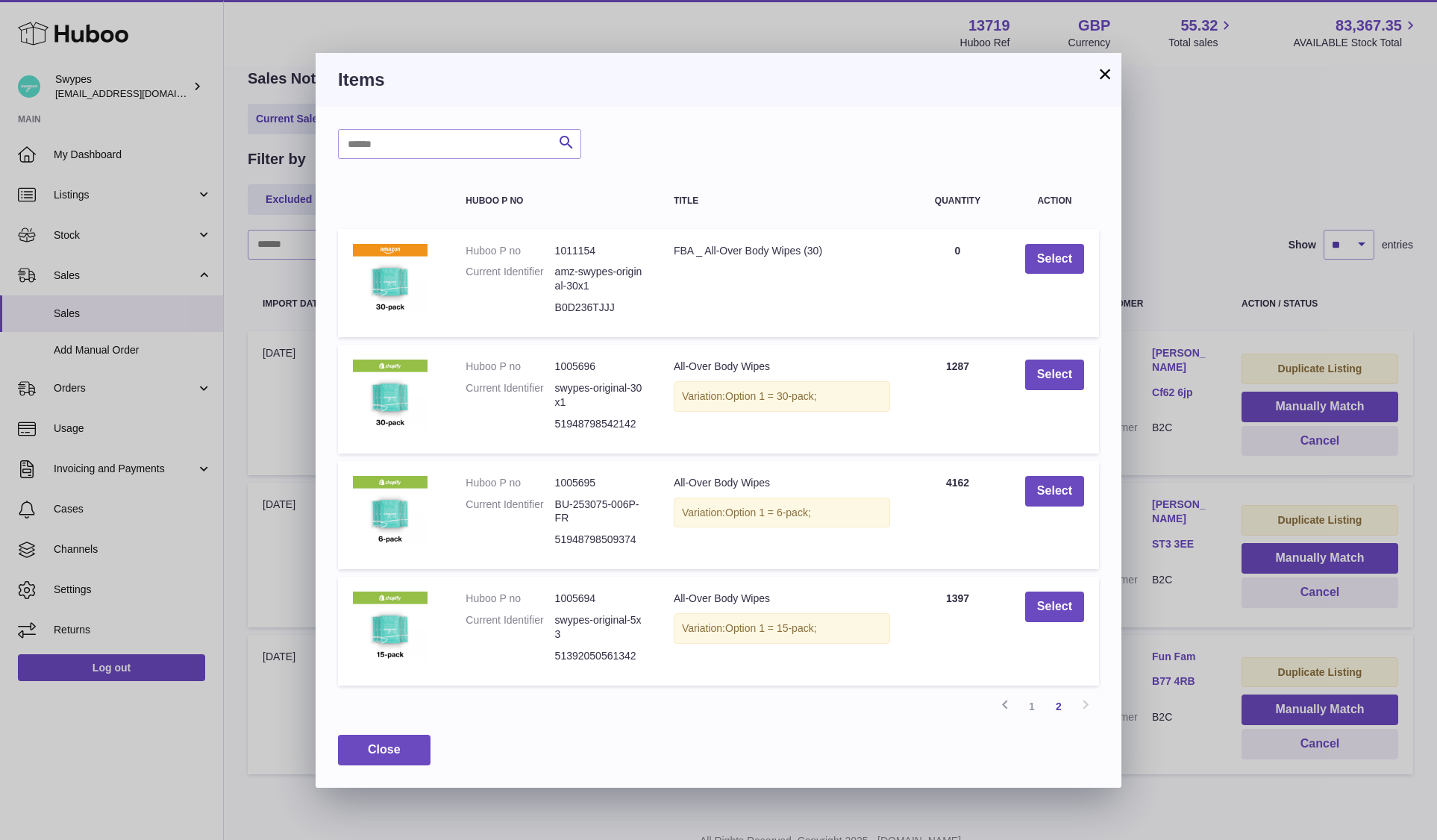
click at [1059, 509] on td "Select" at bounding box center [1055, 515] width 88 height 108
click at [1059, 503] on button "Select" at bounding box center [1054, 492] width 59 height 31
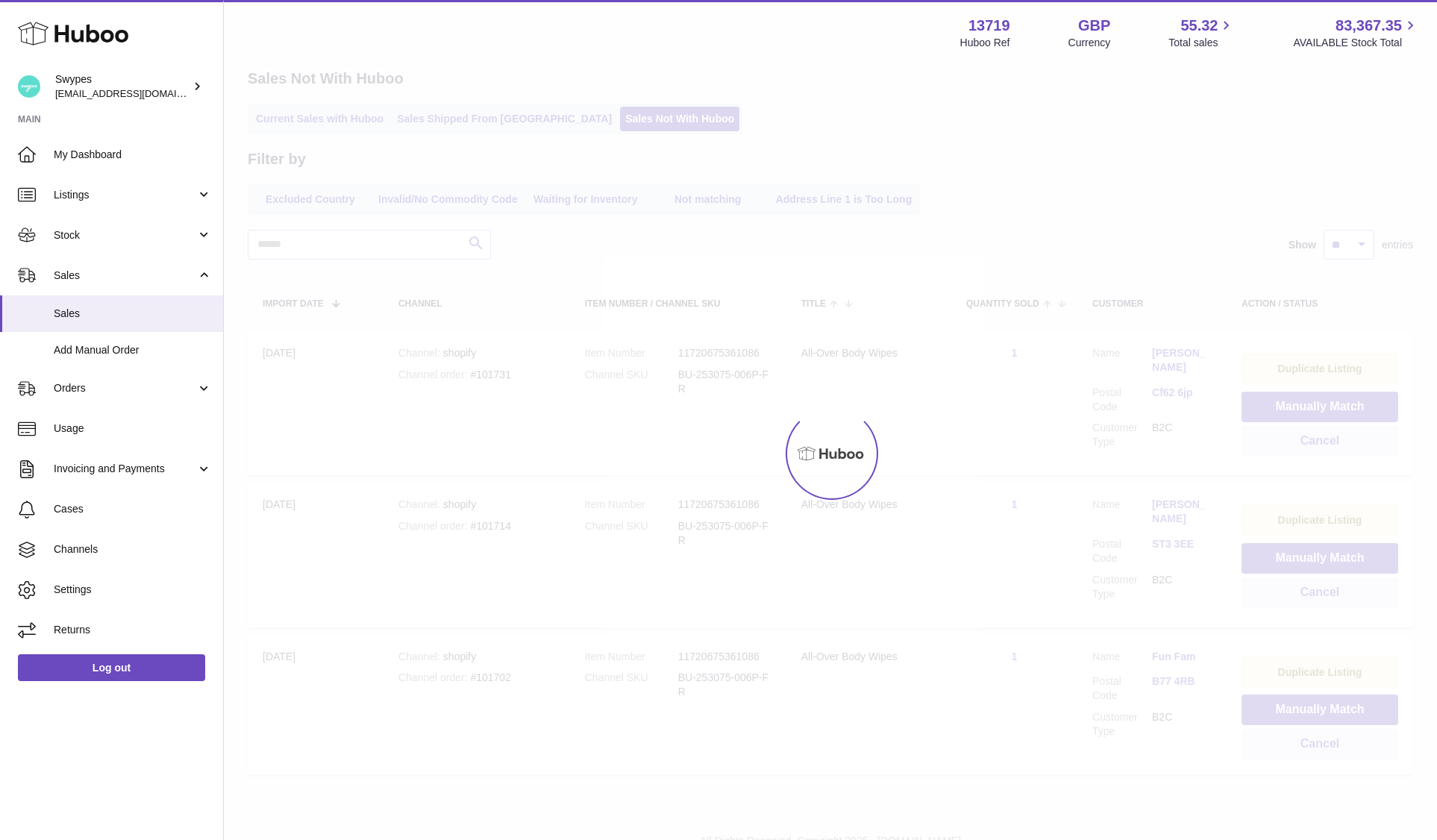
scroll to position [0, 0]
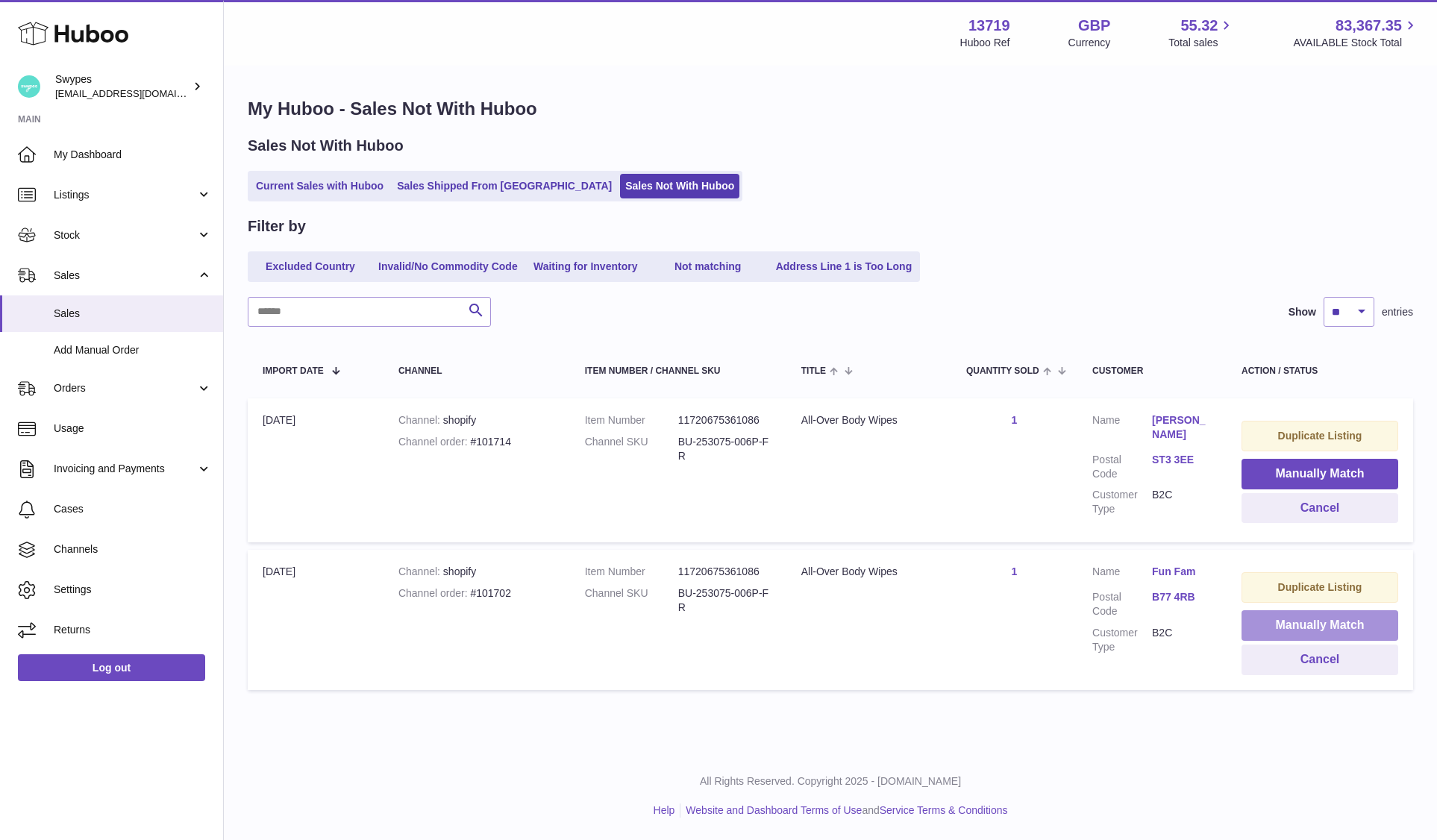
click at [1273, 612] on button "Manually Match" at bounding box center [1319, 625] width 157 height 31
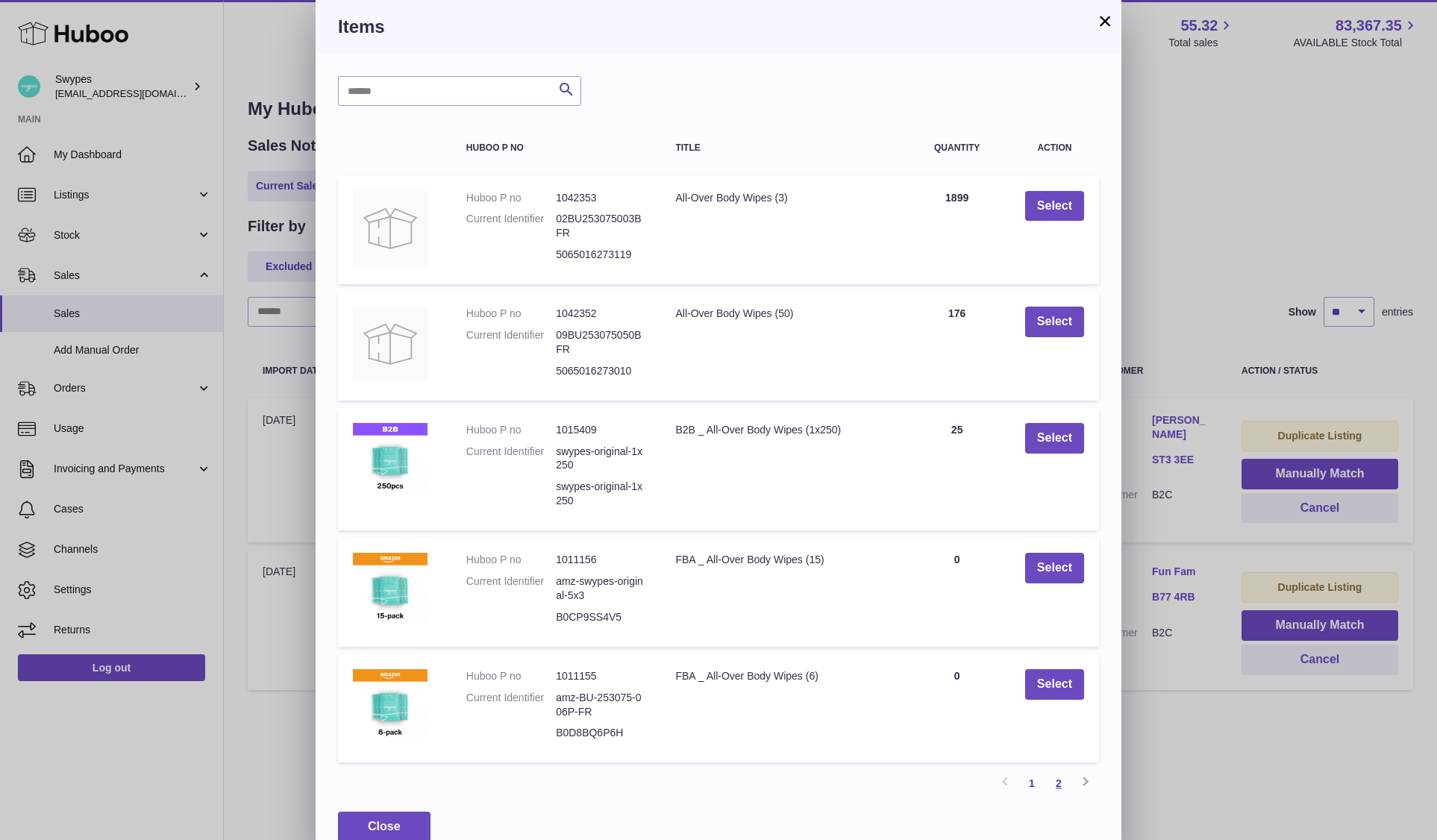
click at [1055, 770] on link "2" at bounding box center [1059, 783] width 27 height 27
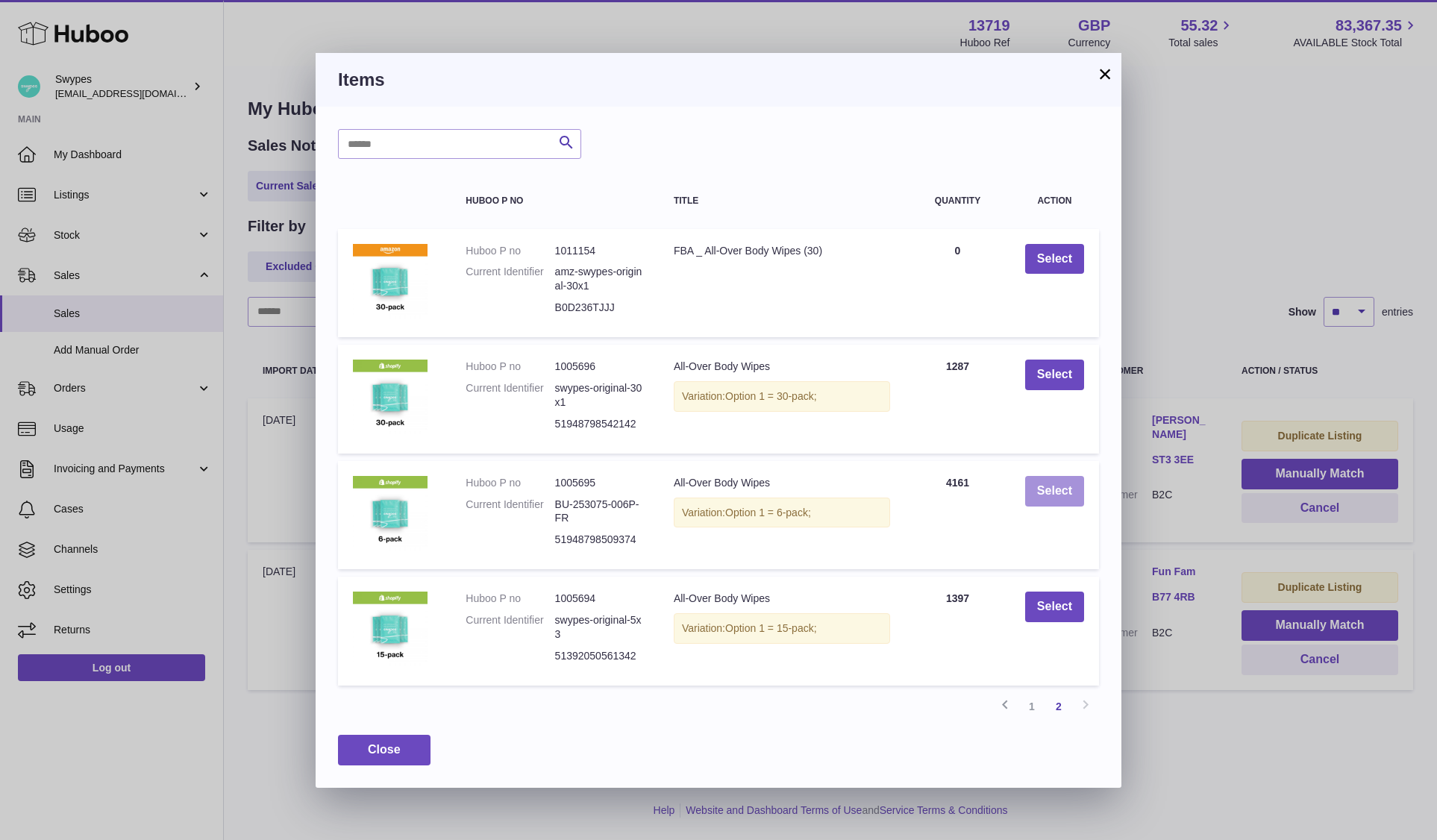
click at [1054, 500] on button "Select" at bounding box center [1054, 492] width 59 height 31
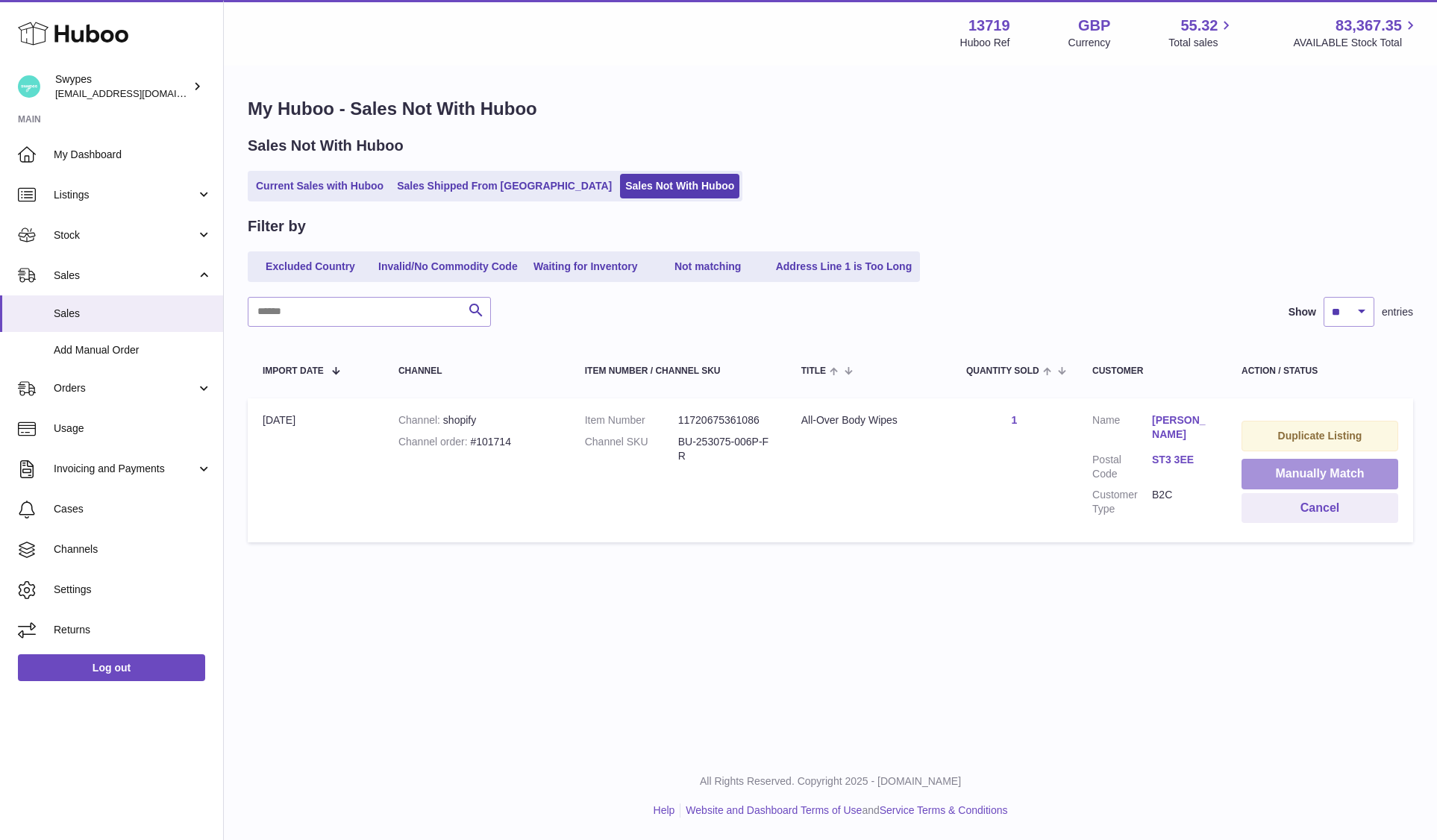
click at [1267, 470] on button "Manually Match" at bounding box center [1319, 474] width 157 height 31
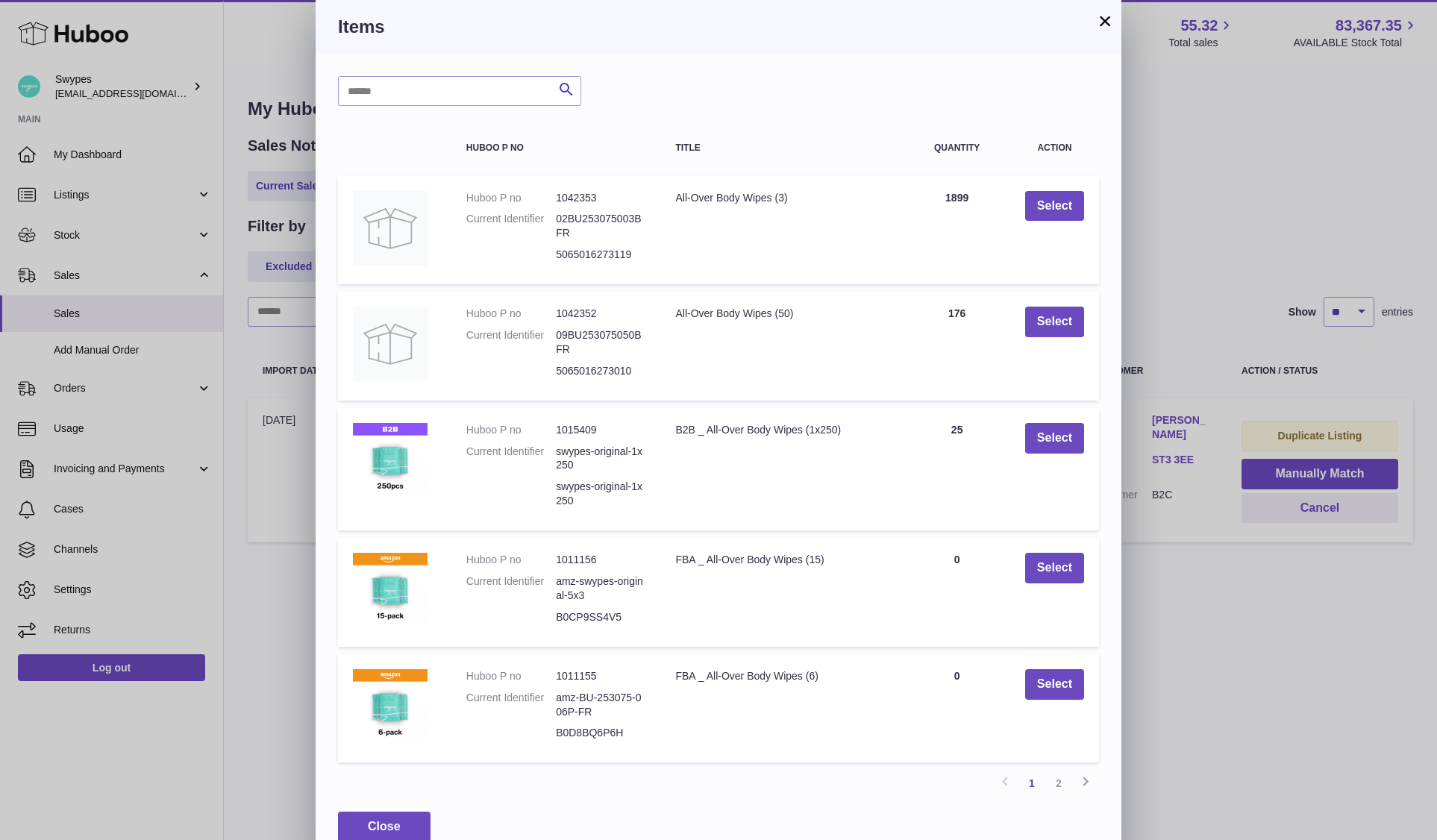
click at [1070, 780] on link "2" at bounding box center [1059, 783] width 27 height 27
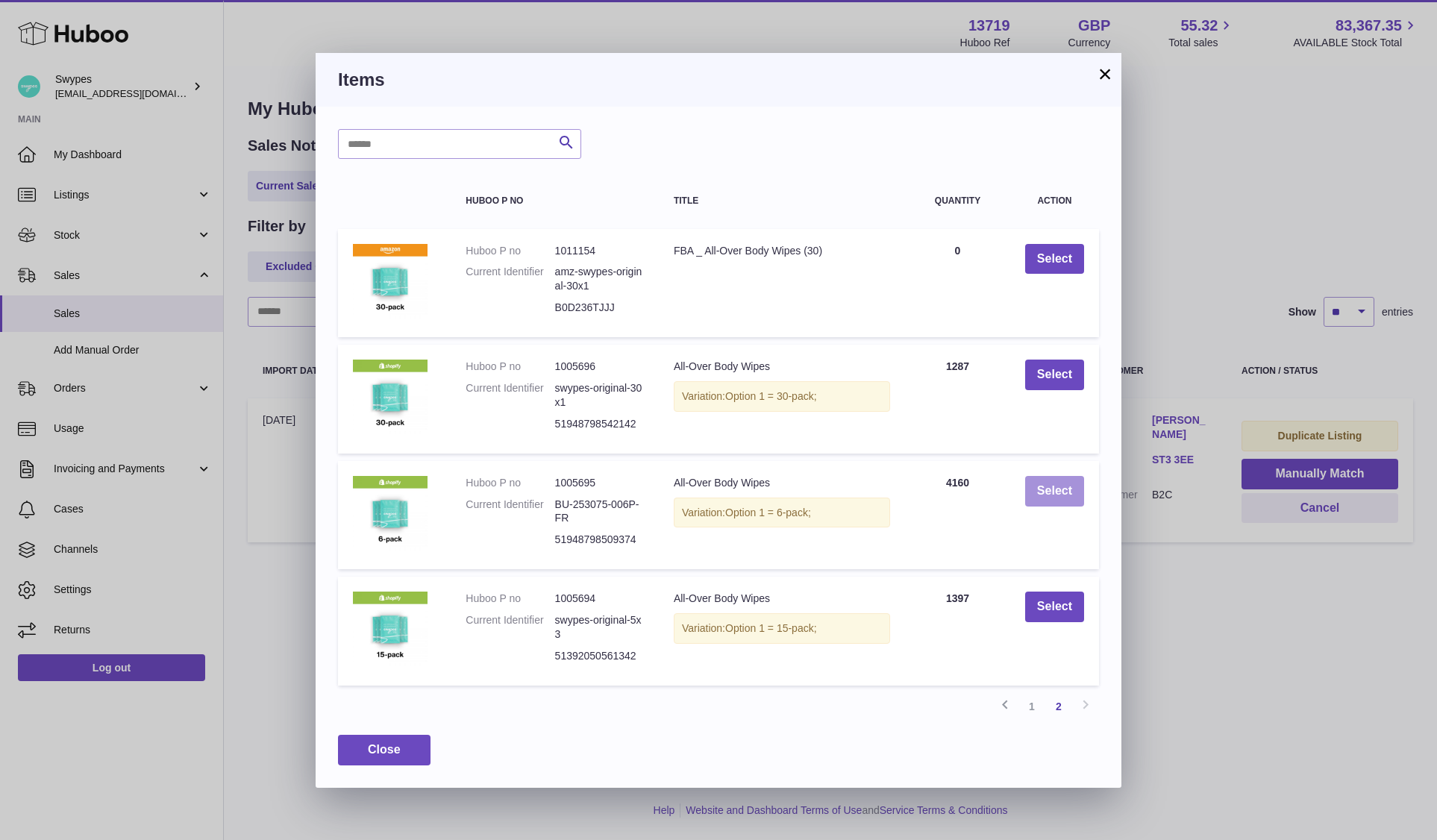
click at [1061, 478] on button "Select" at bounding box center [1054, 492] width 59 height 31
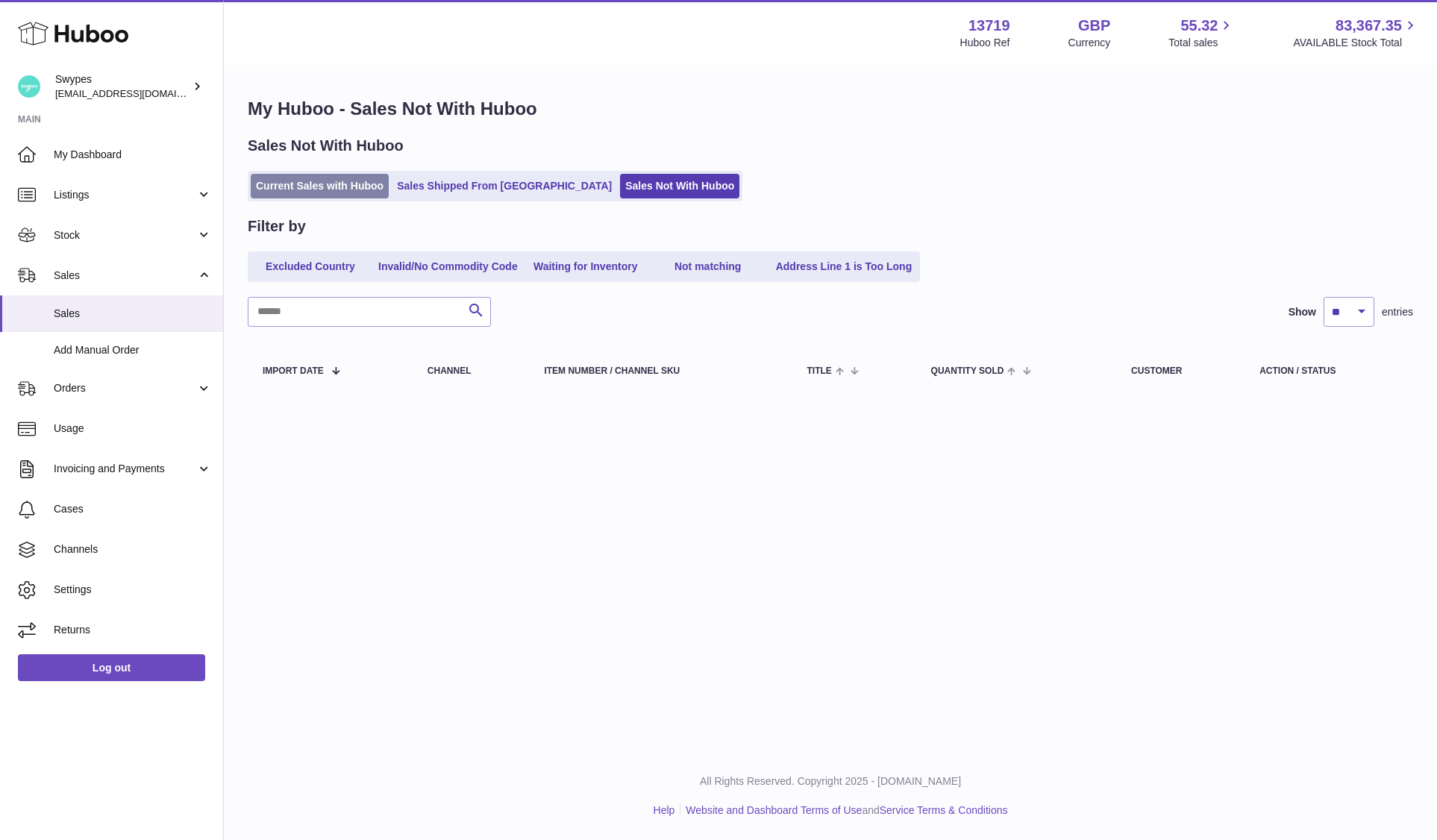
click at [336, 186] on link "Current Sales with Huboo" at bounding box center [320, 186] width 138 height 25
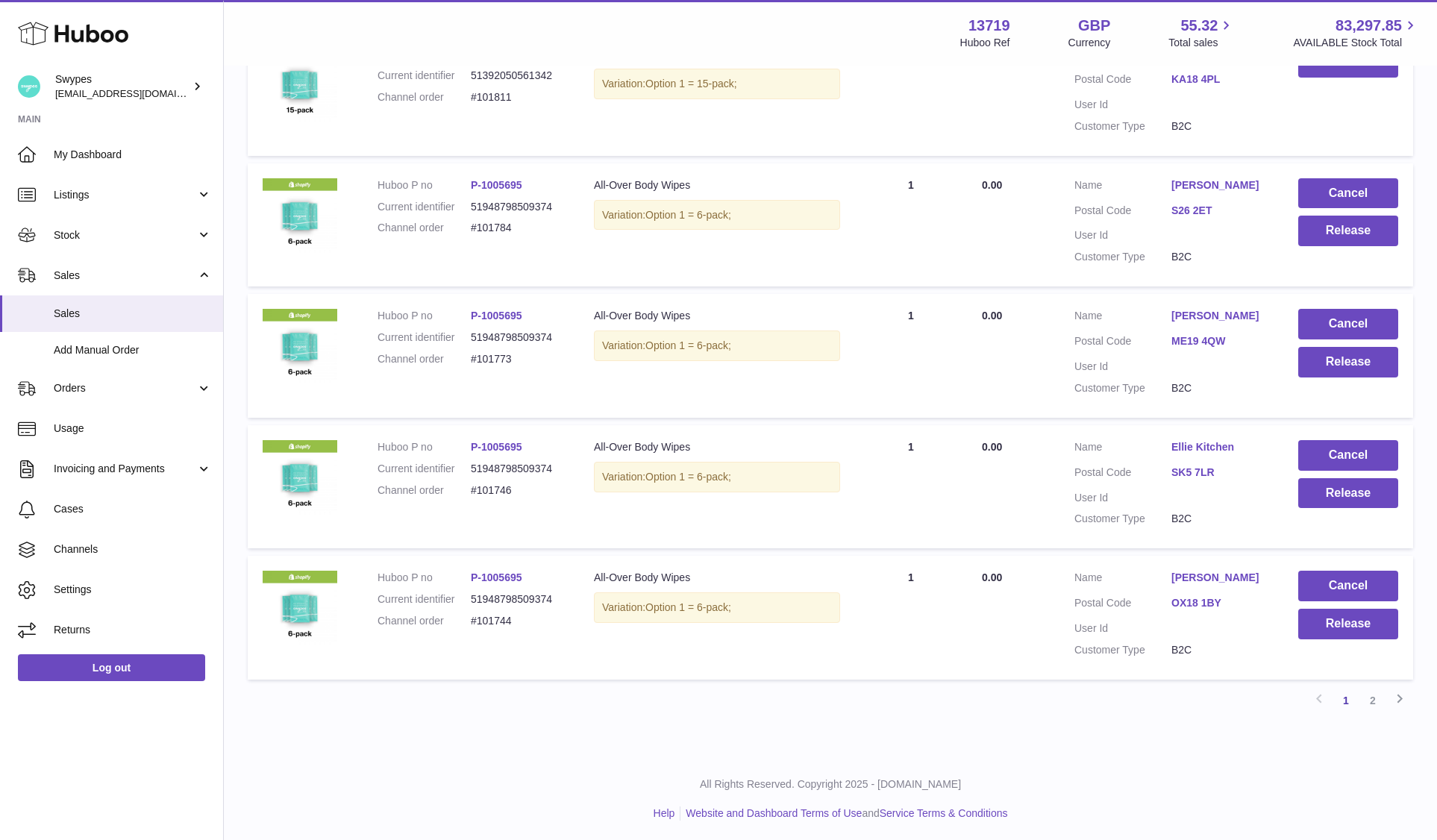
scroll to position [991, 0]
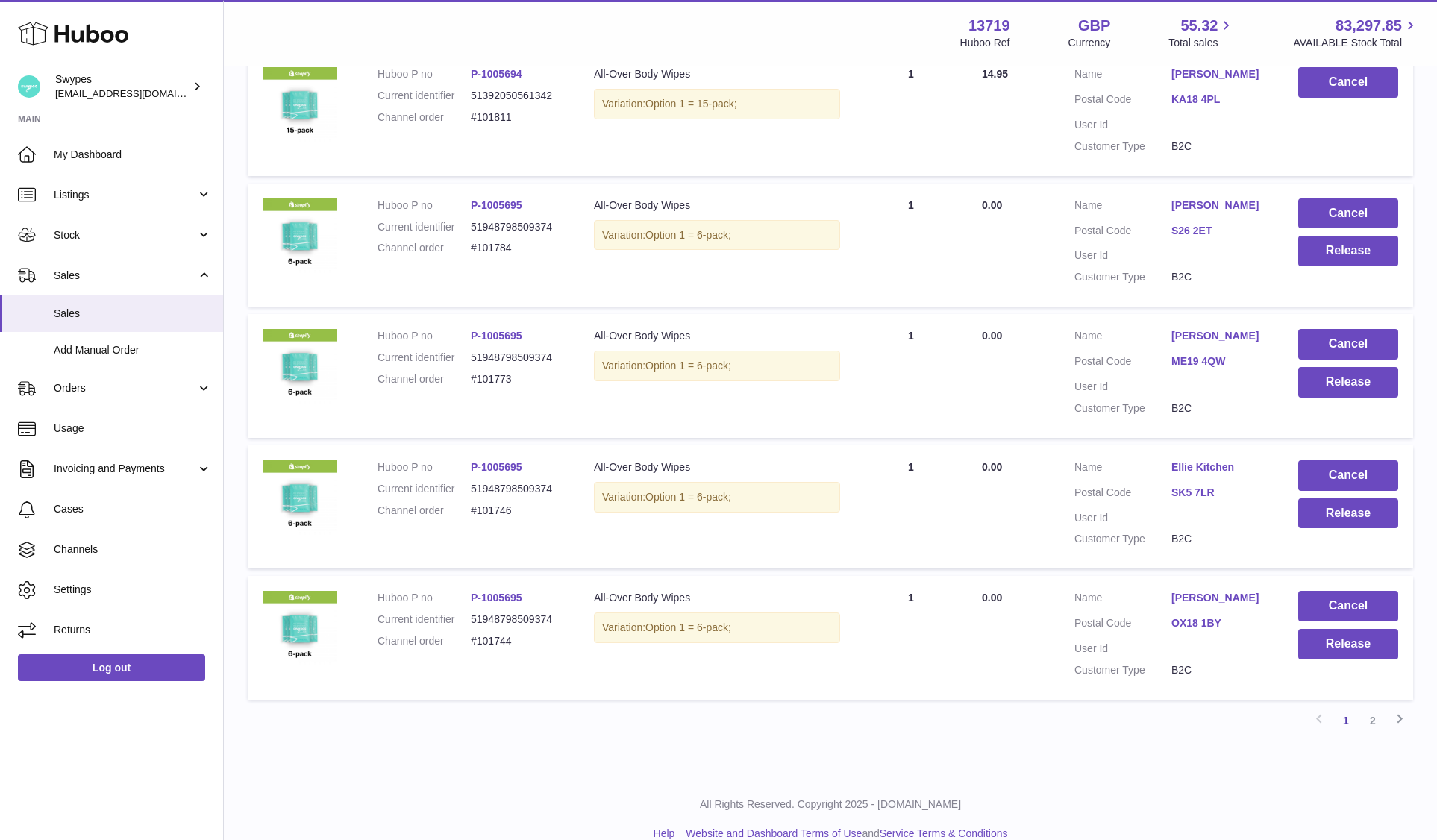
click at [1186, 329] on link "[PERSON_NAME]" at bounding box center [1219, 336] width 97 height 14
click at [1060, 641] on div at bounding box center [718, 420] width 1437 height 840
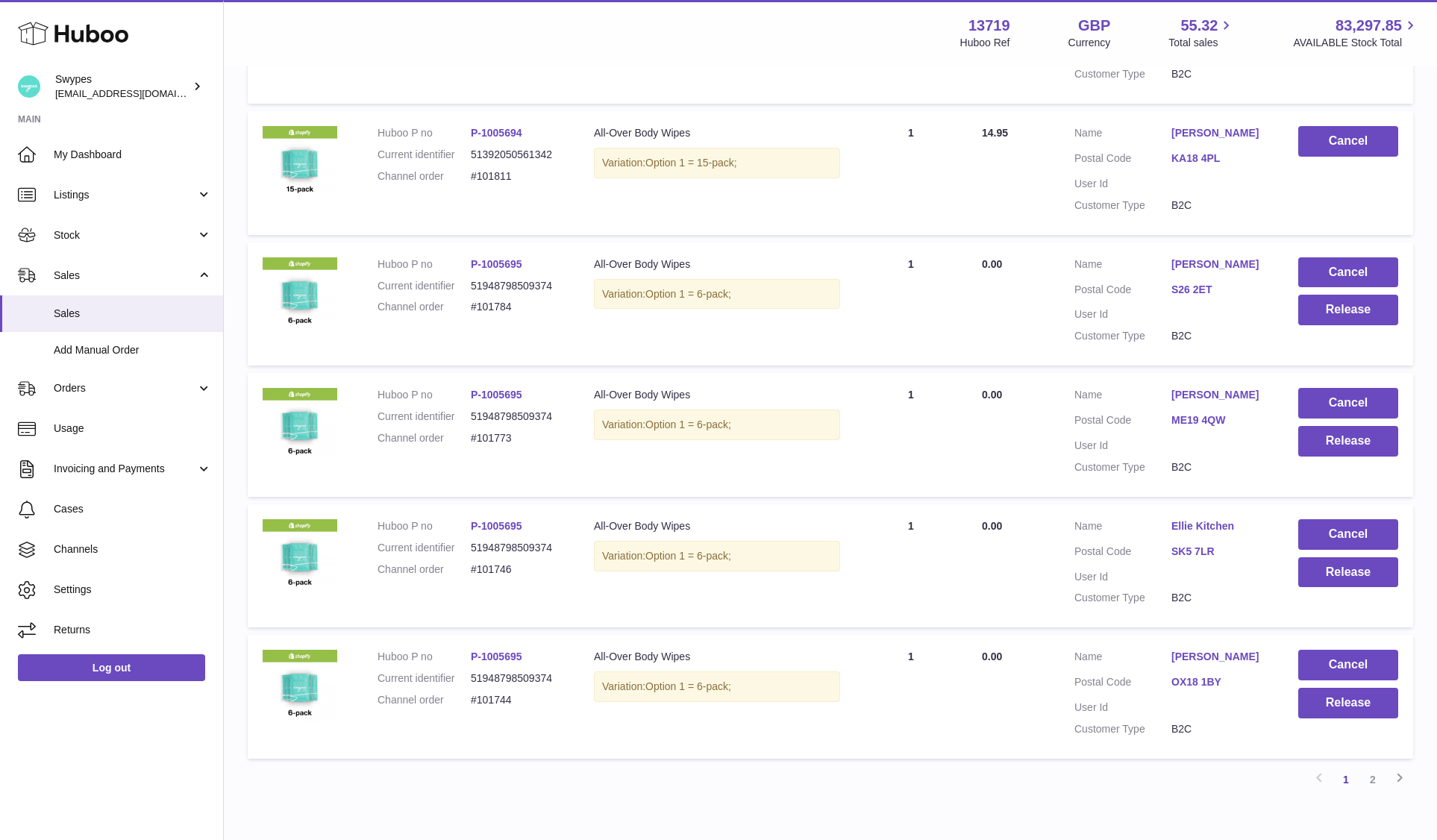
scroll to position [858, 0]
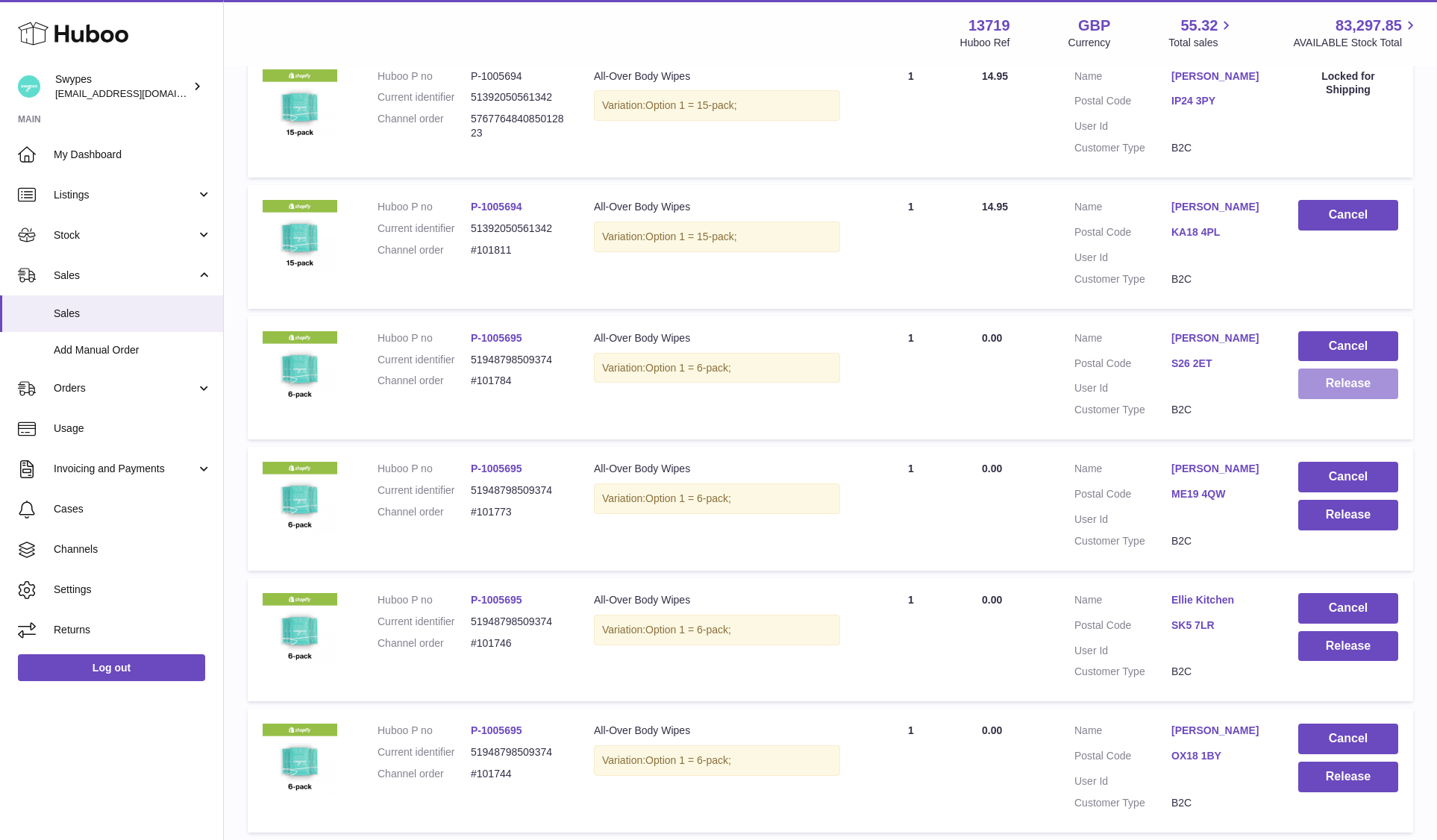
click at [1305, 380] on button "Release" at bounding box center [1348, 384] width 100 height 31
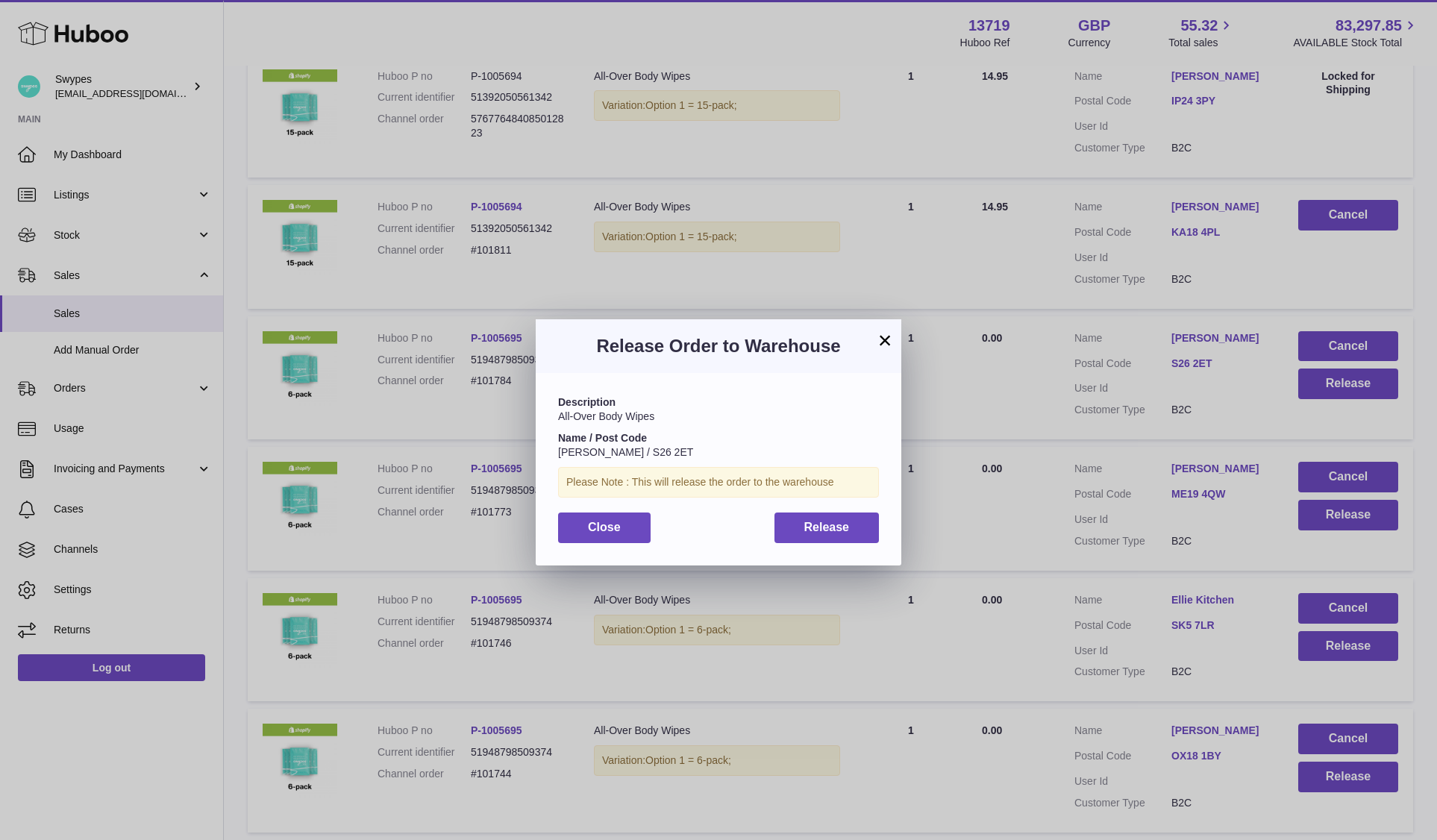
click at [1197, 423] on div "× Release Order to Warehouse Description All-Over Body Wipes Name / Post Code C…" at bounding box center [718, 442] width 1437 height 840
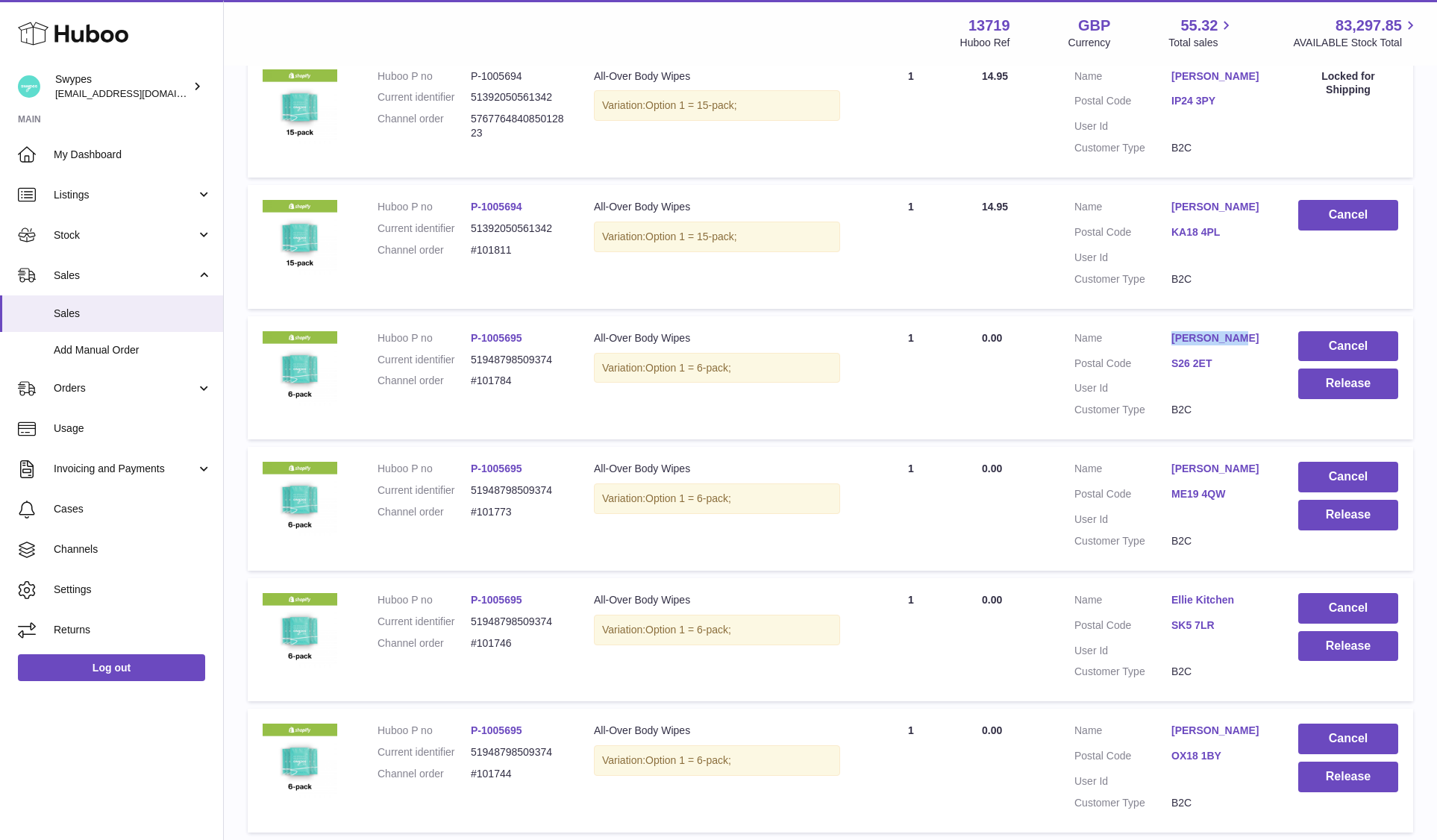
copy link "Chris Kelly"
click at [1358, 369] on button "Release" at bounding box center [1348, 384] width 100 height 31
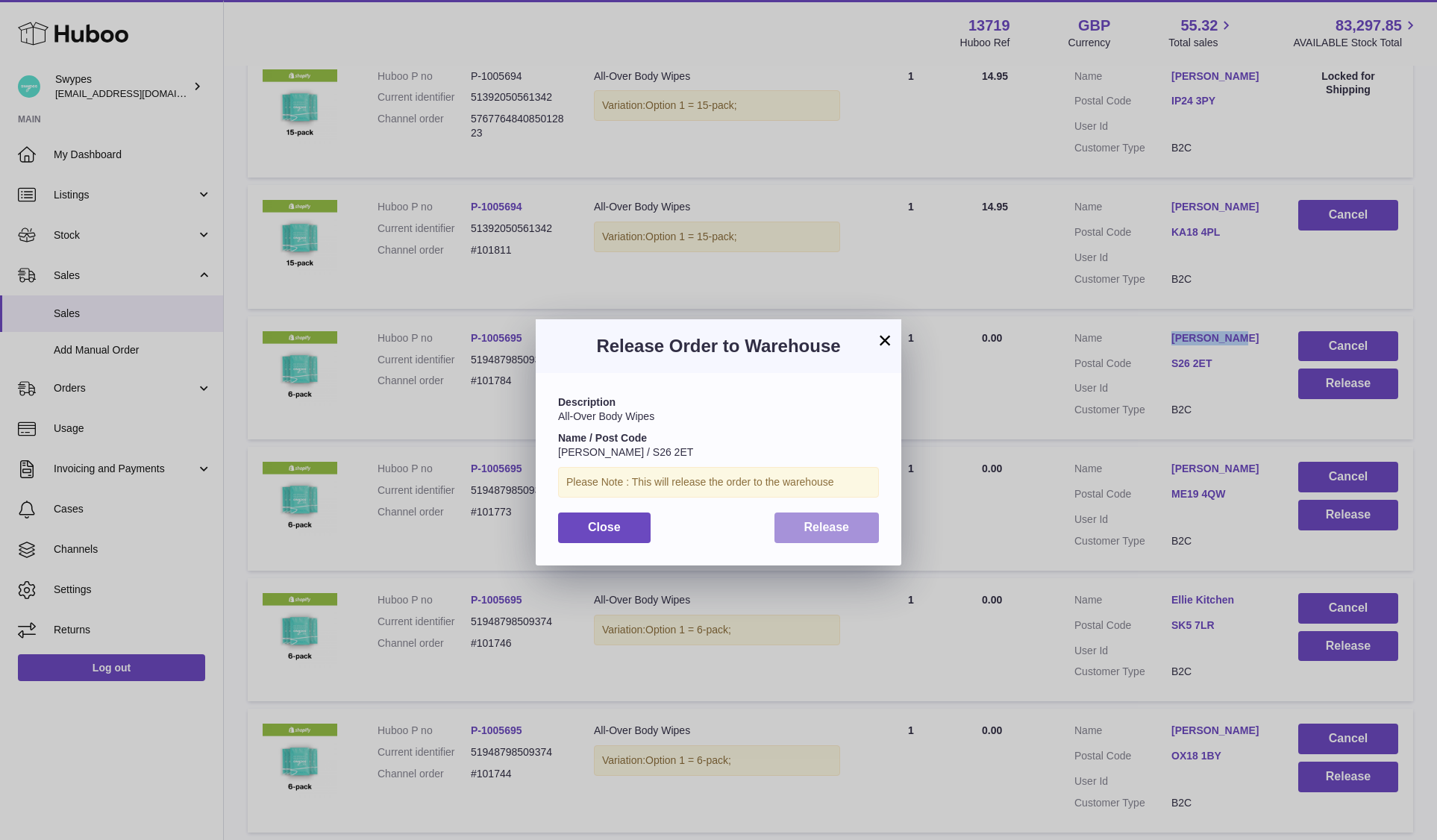
click at [868, 513] on button "Release" at bounding box center [827, 528] width 106 height 31
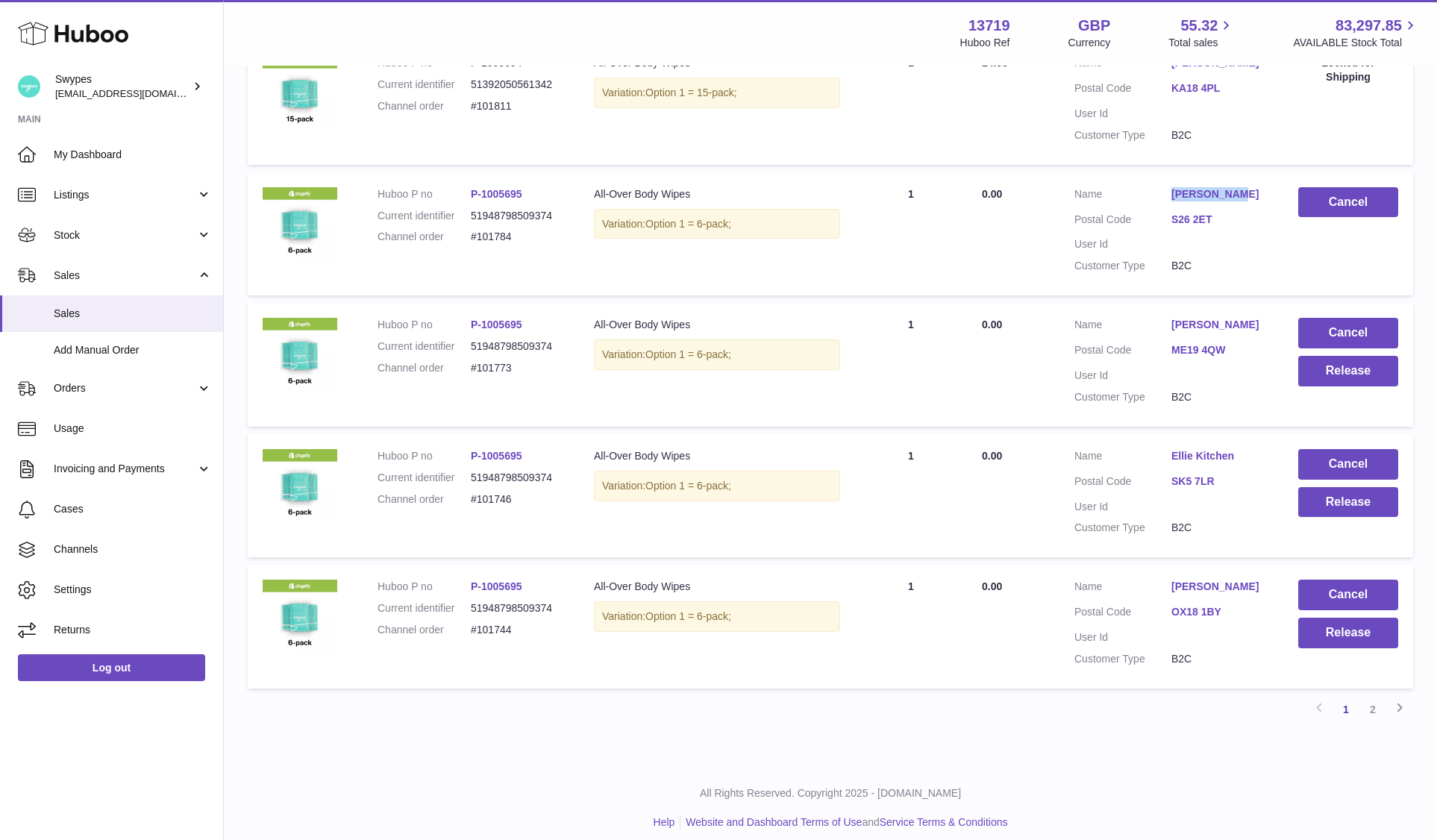
scroll to position [1011, 0]
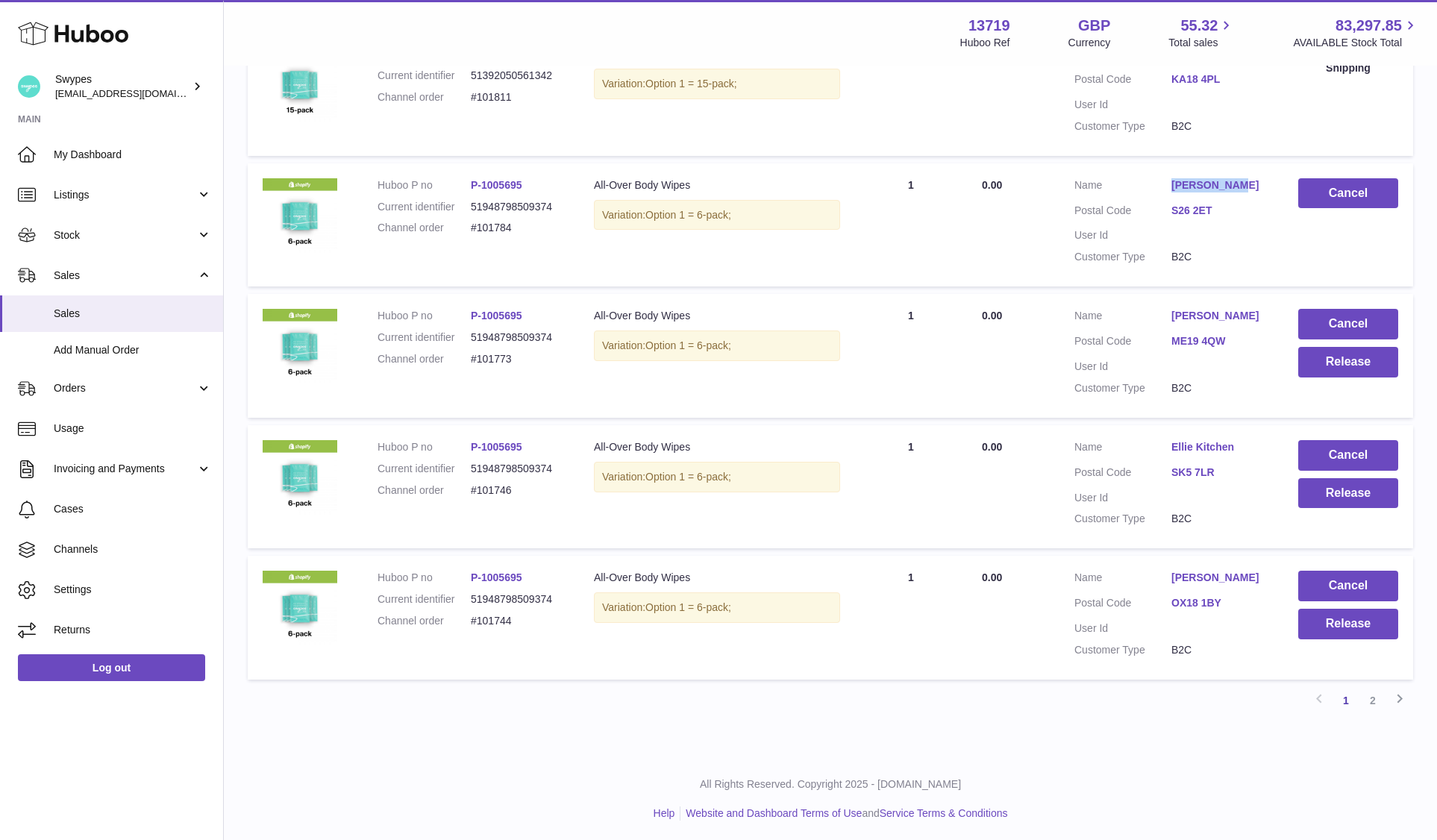
copy link "Stephanie Gorman"
click at [1352, 347] on button "Release" at bounding box center [1348, 362] width 100 height 31
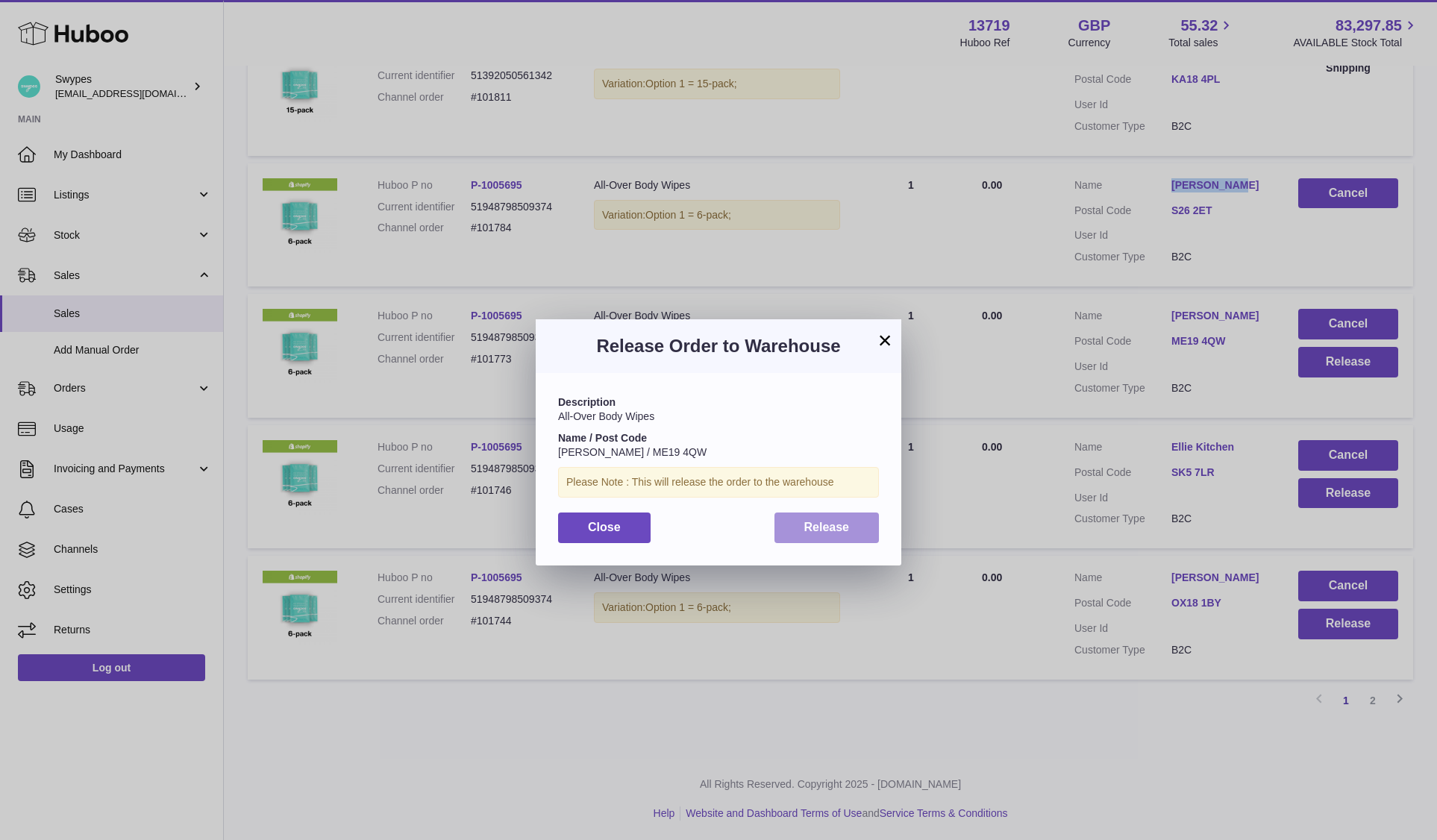
click at [818, 537] on button "Release" at bounding box center [827, 528] width 106 height 31
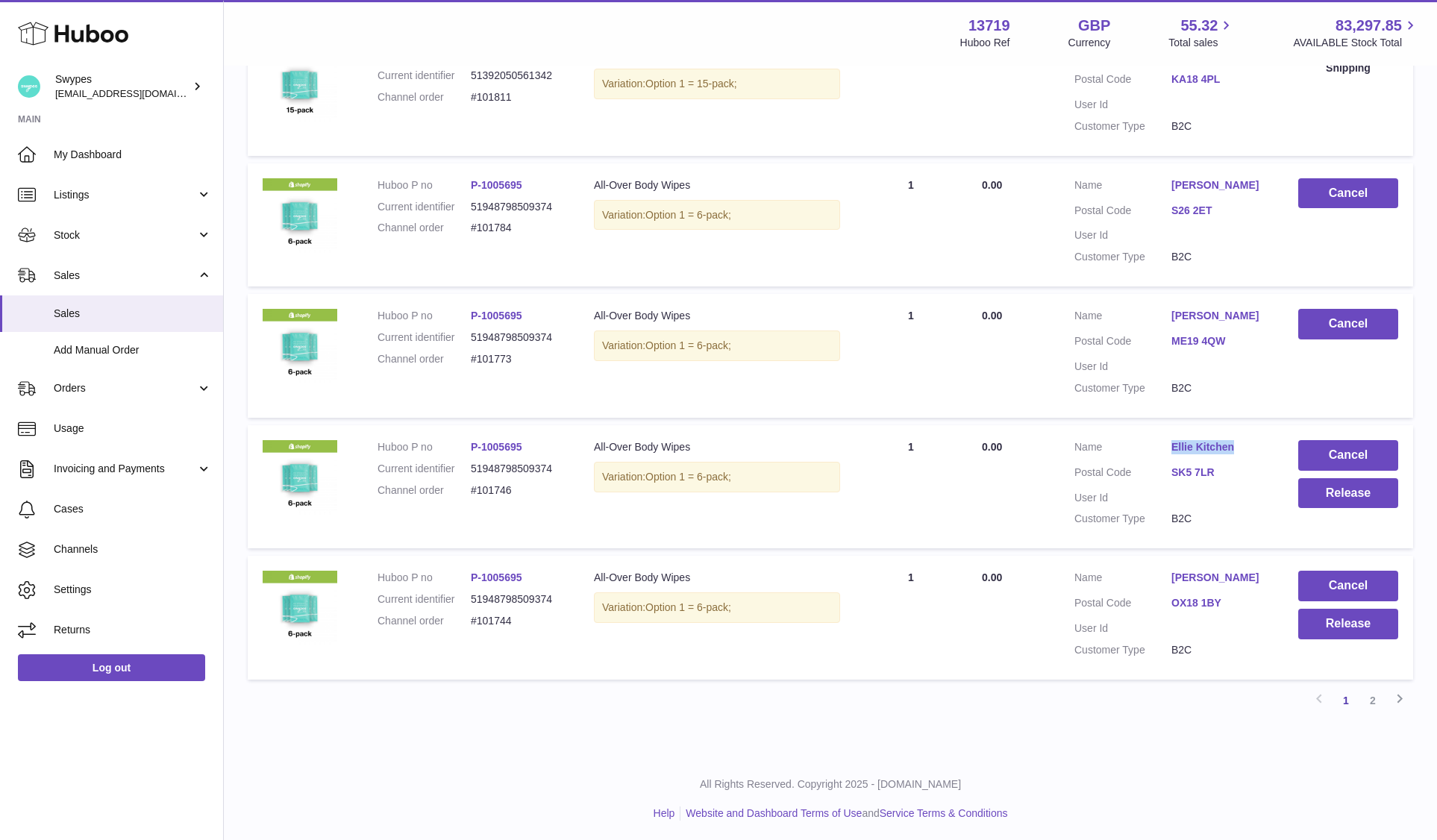
copy link "Ellie Kitchen"
click at [1322, 496] on button "Release" at bounding box center [1348, 493] width 100 height 31
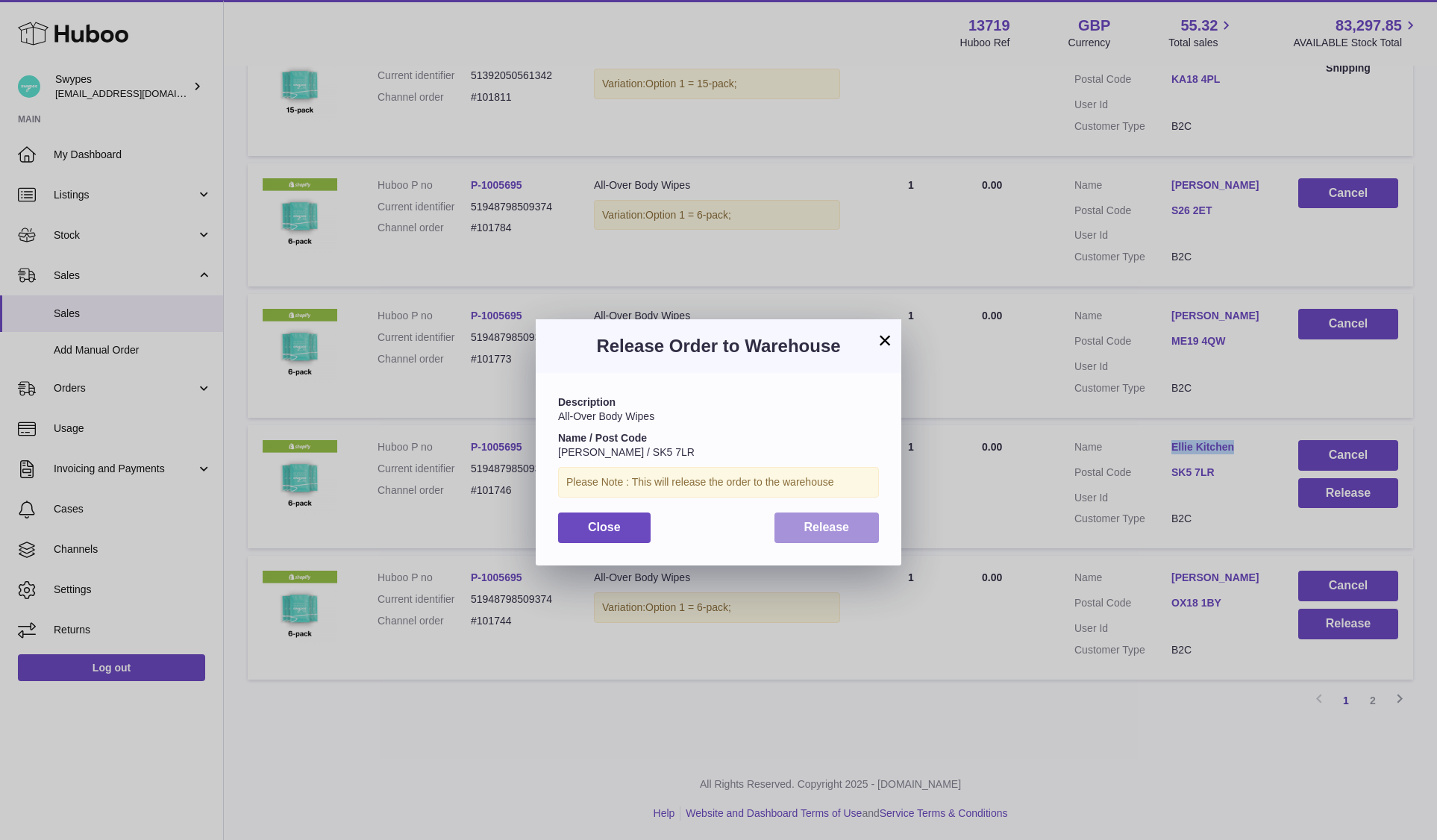
click at [834, 529] on span "Release" at bounding box center [826, 526] width 45 height 12
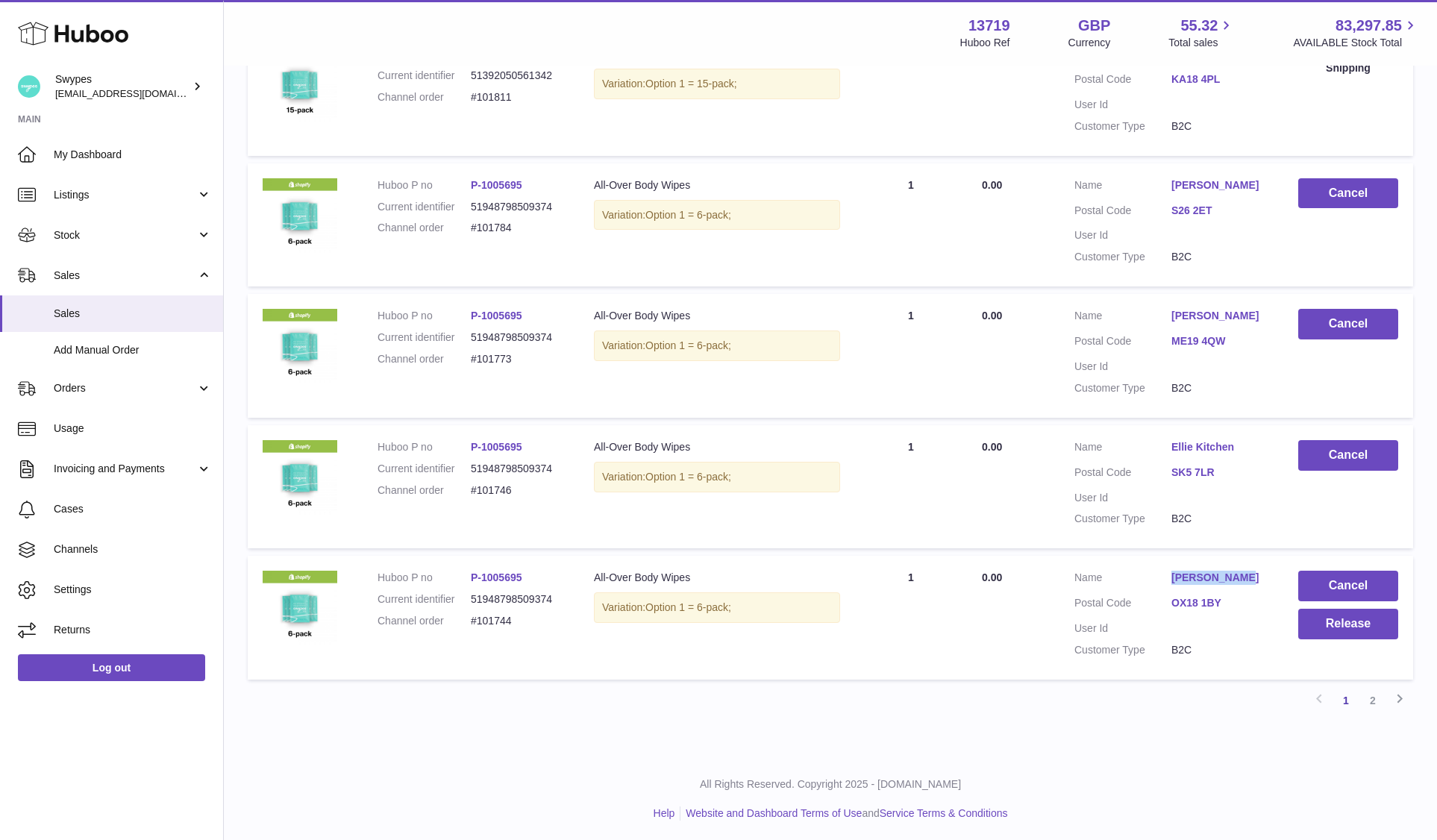
copy link "[PERSON_NAME]"
click at [1337, 609] on button "Release" at bounding box center [1348, 624] width 100 height 31
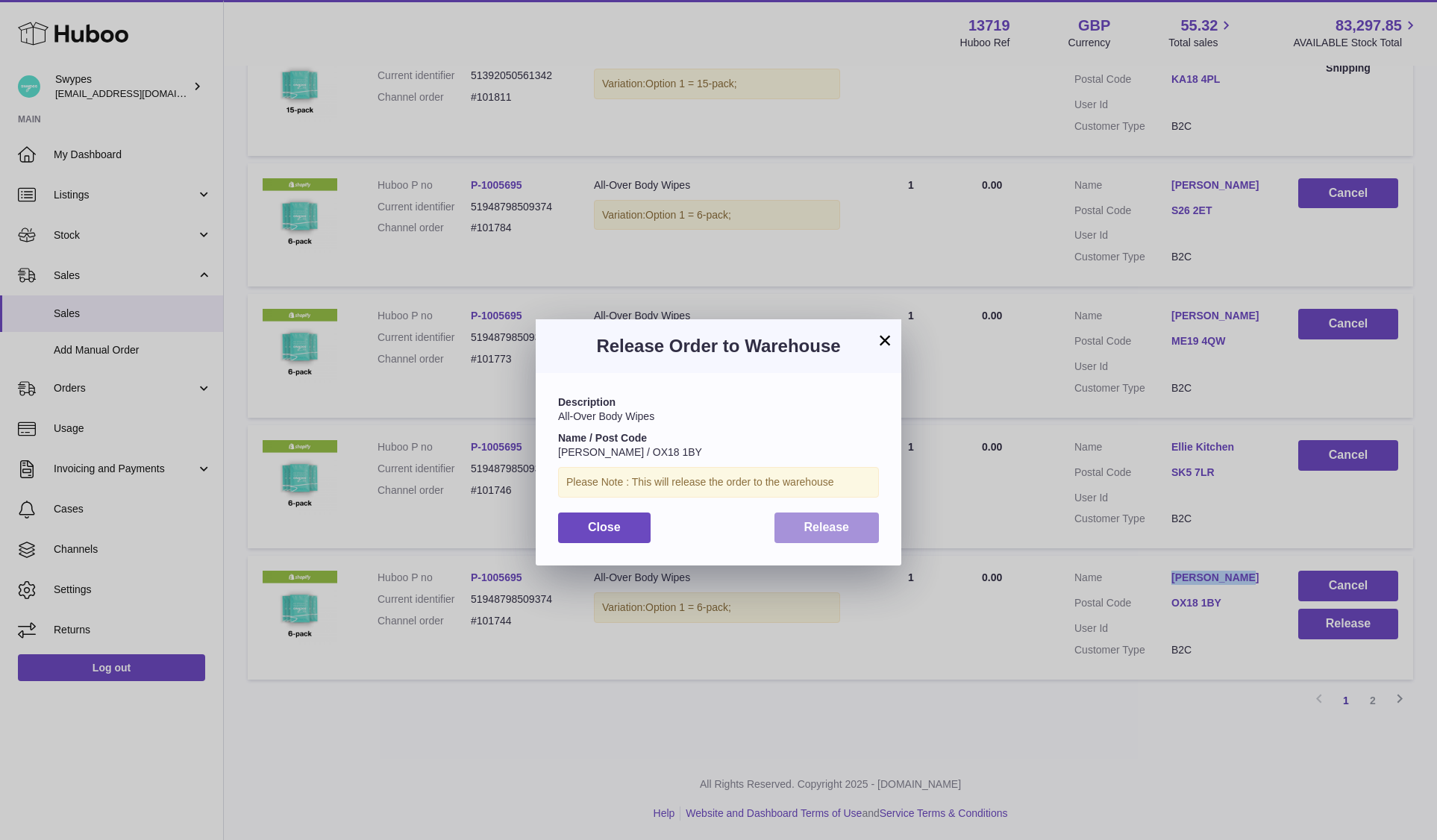
click at [850, 527] on button "Release" at bounding box center [827, 528] width 106 height 31
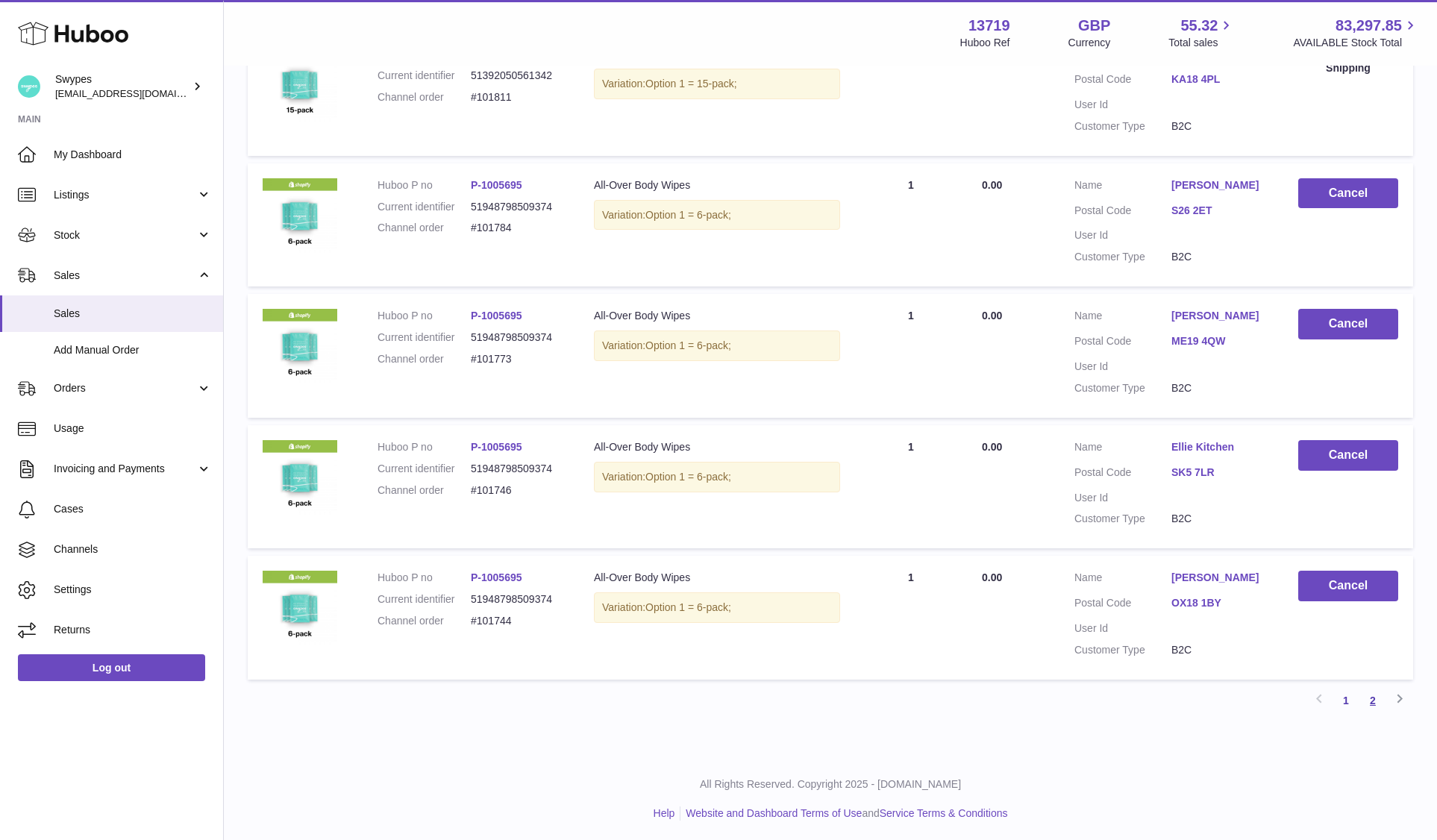
click at [1376, 696] on link "2" at bounding box center [1373, 700] width 27 height 27
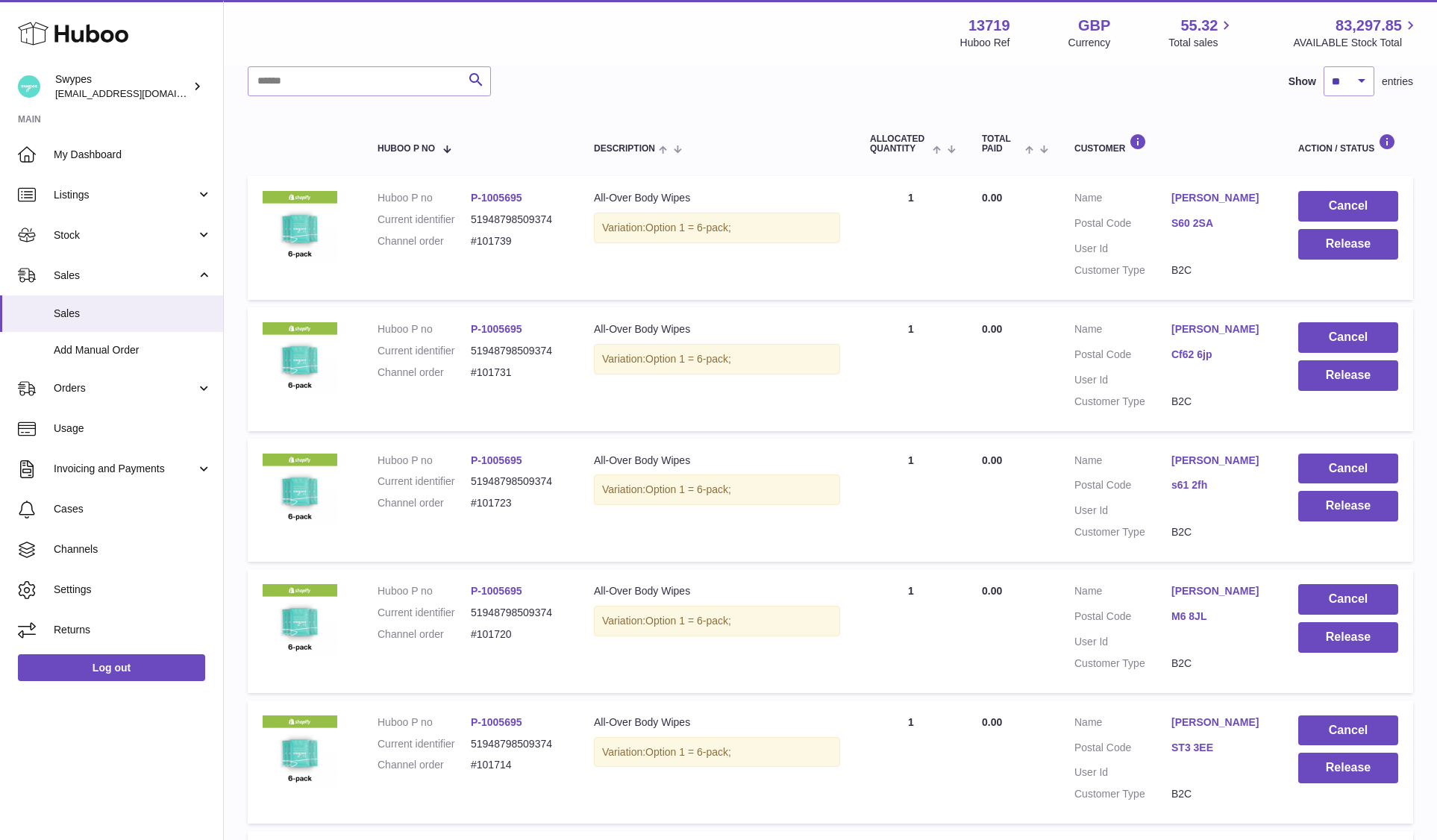
scroll to position [67, 0]
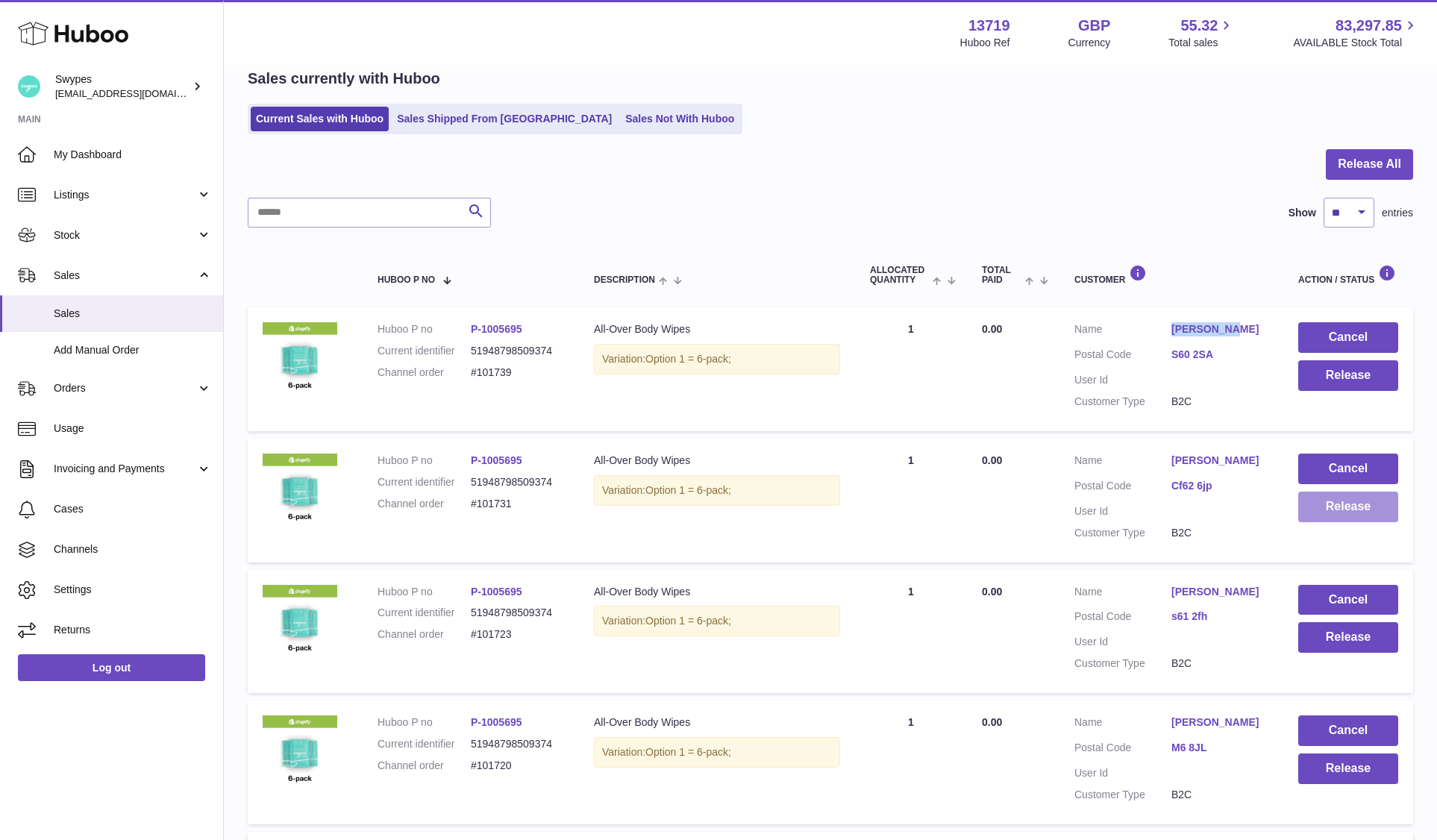
click at [1331, 503] on button "Release" at bounding box center [1348, 507] width 100 height 31
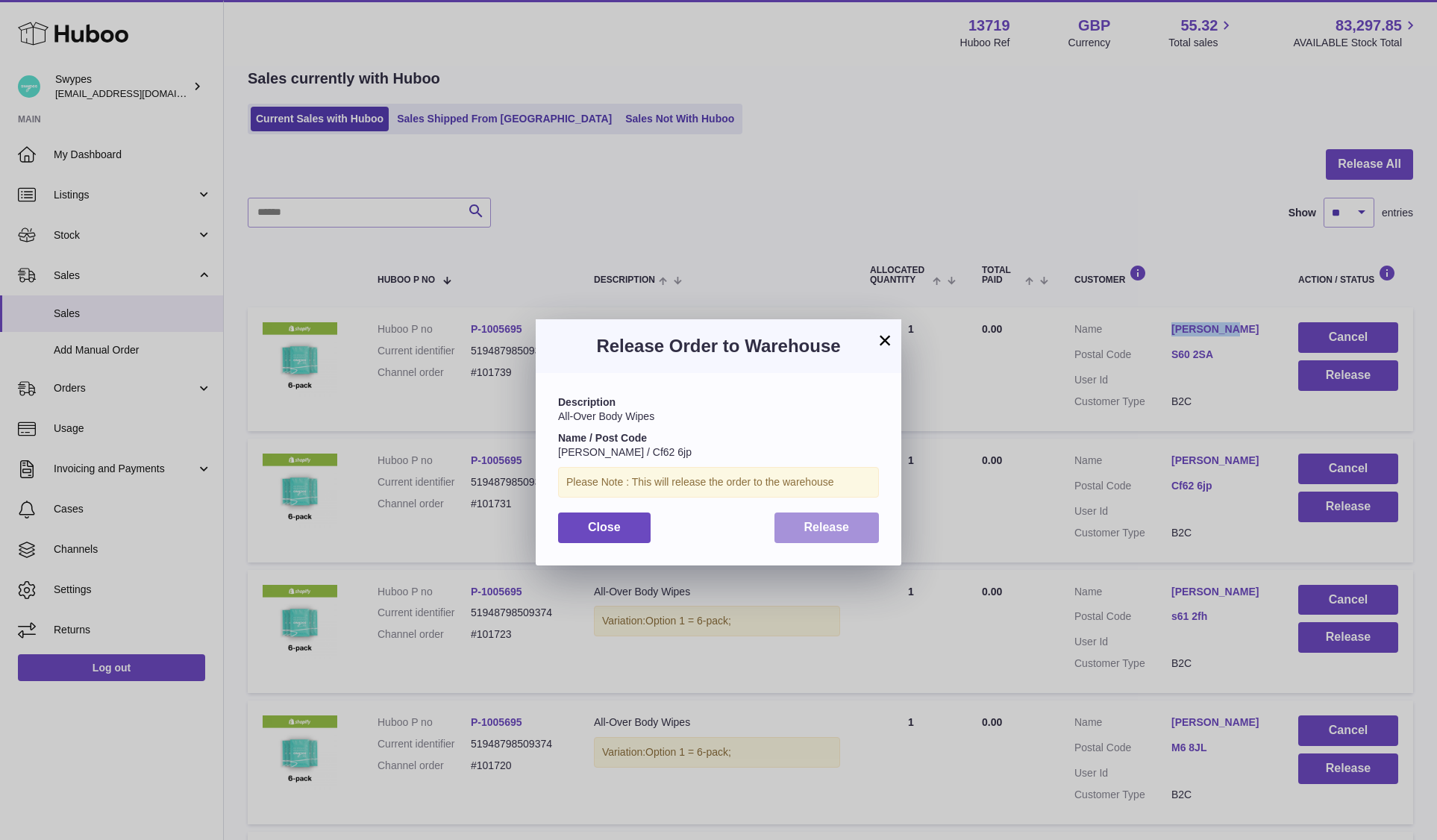
click at [853, 532] on button "Release" at bounding box center [827, 528] width 106 height 31
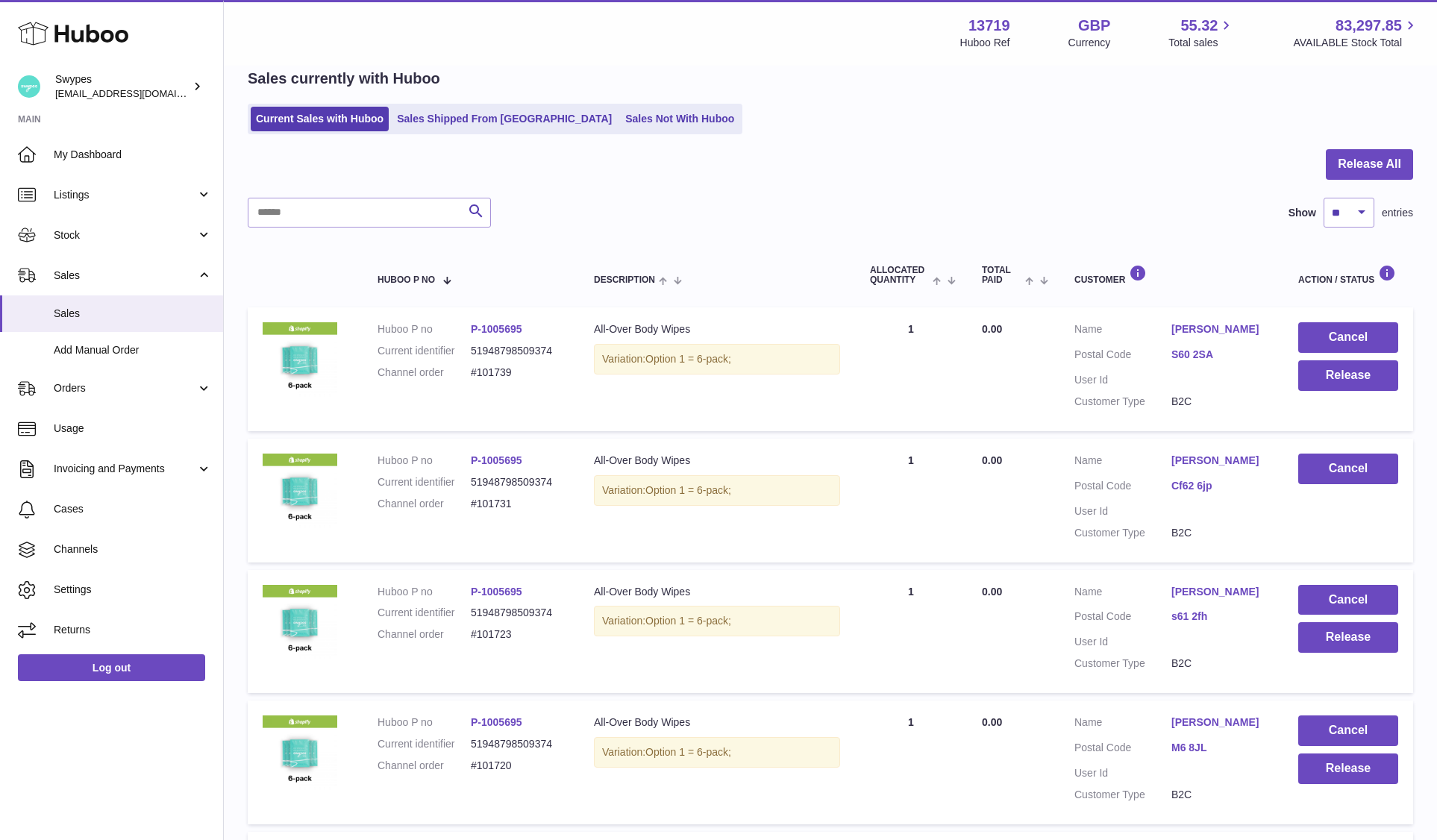
click at [1301, 393] on td "Cancel Release" at bounding box center [1348, 369] width 130 height 124
click at [1349, 369] on button "Release" at bounding box center [1348, 375] width 100 height 31
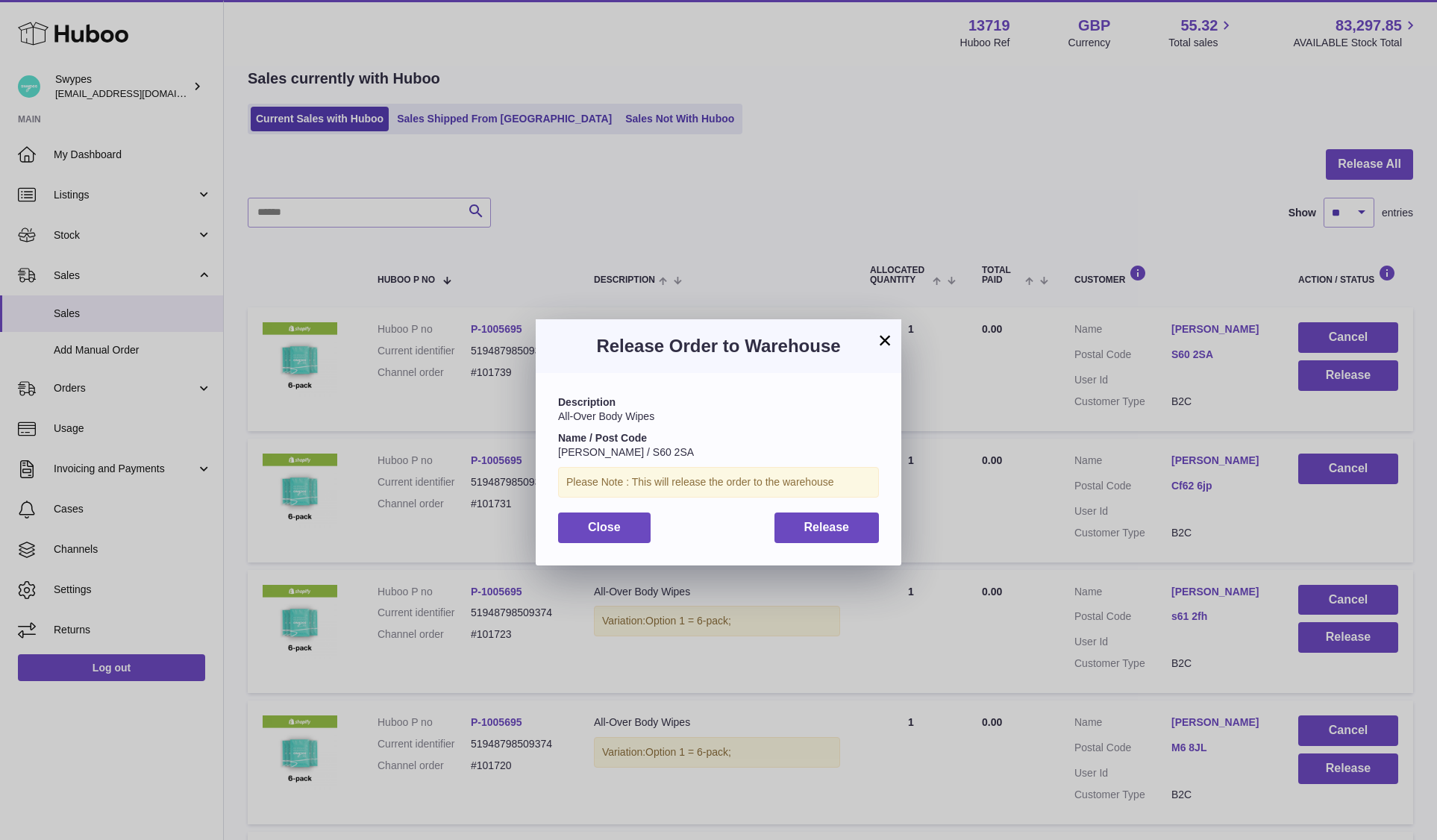
click at [887, 521] on div "Description All-Over Body Wipes Name / Post Code Anna Gabor / S60 2SA Please No…" at bounding box center [718, 468] width 366 height 192
click at [832, 521] on span "Release" at bounding box center [826, 526] width 45 height 12
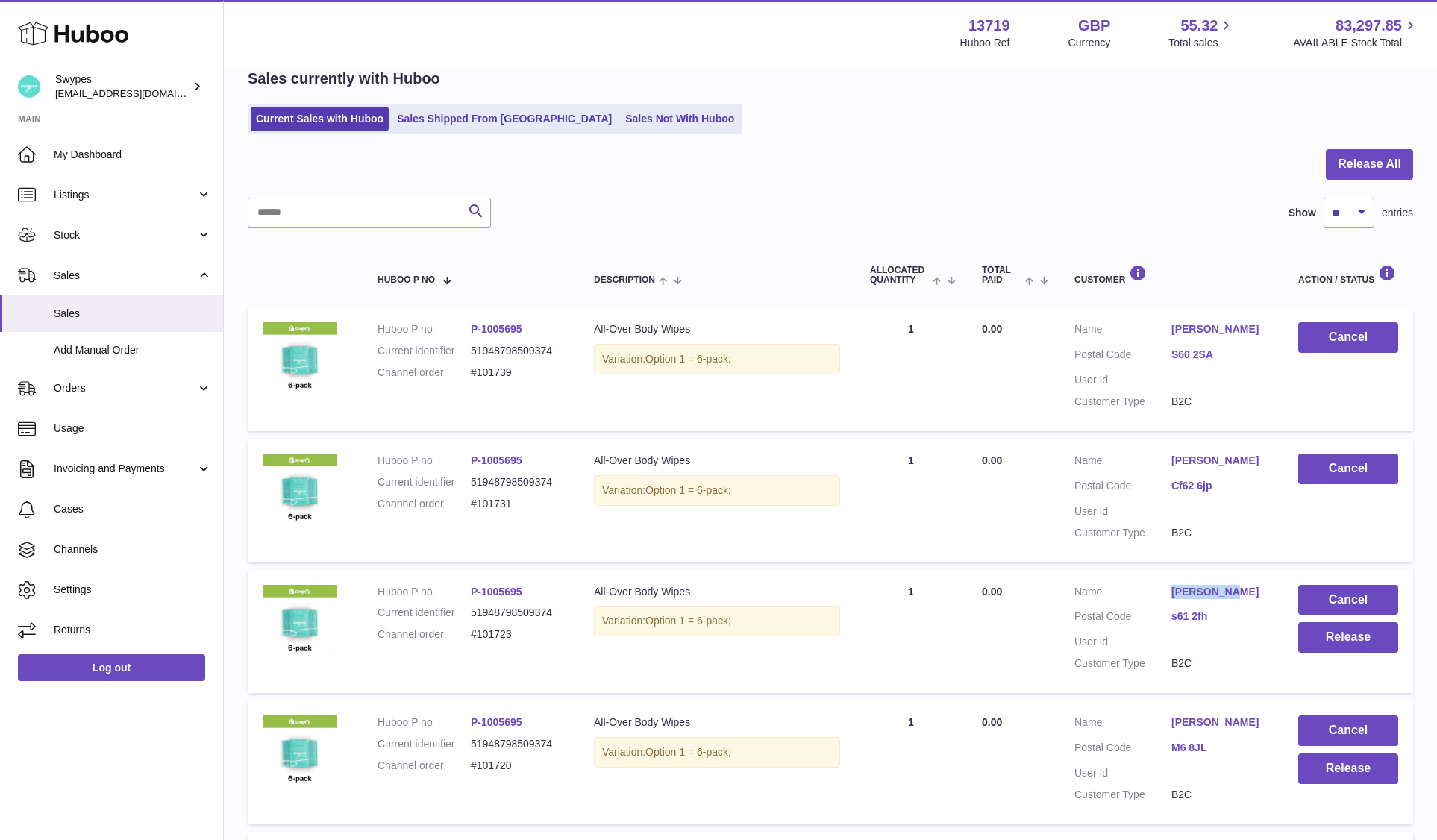
copy link "Emma Levin"
click at [1345, 636] on button "Release" at bounding box center [1348, 637] width 100 height 31
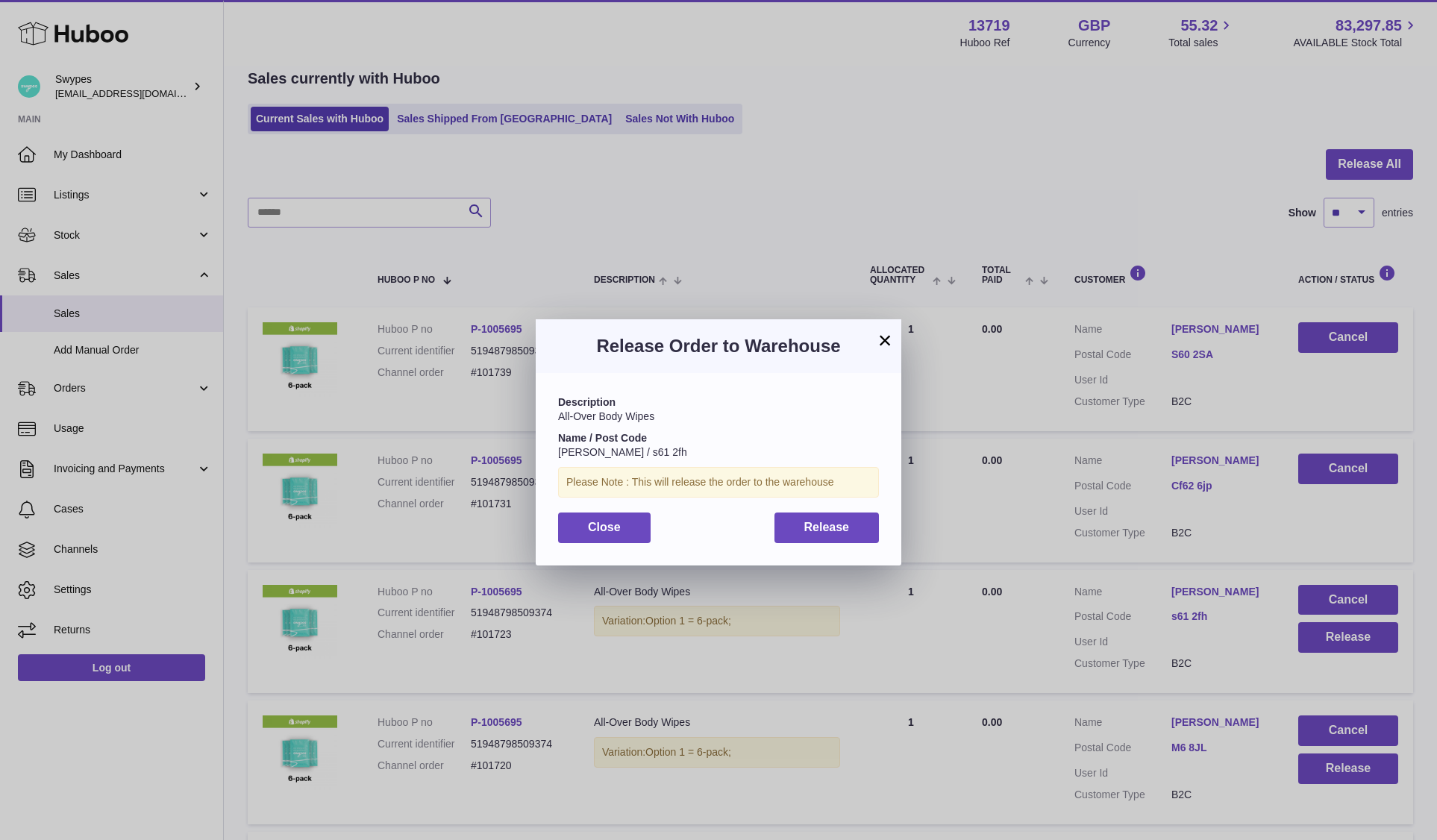
click at [813, 546] on div "Description All-Over Body Wipes Name / Post Code Emma Levin / s61 2fh Please No…" at bounding box center [718, 468] width 366 height 192
click at [815, 525] on span "Release" at bounding box center [826, 526] width 45 height 12
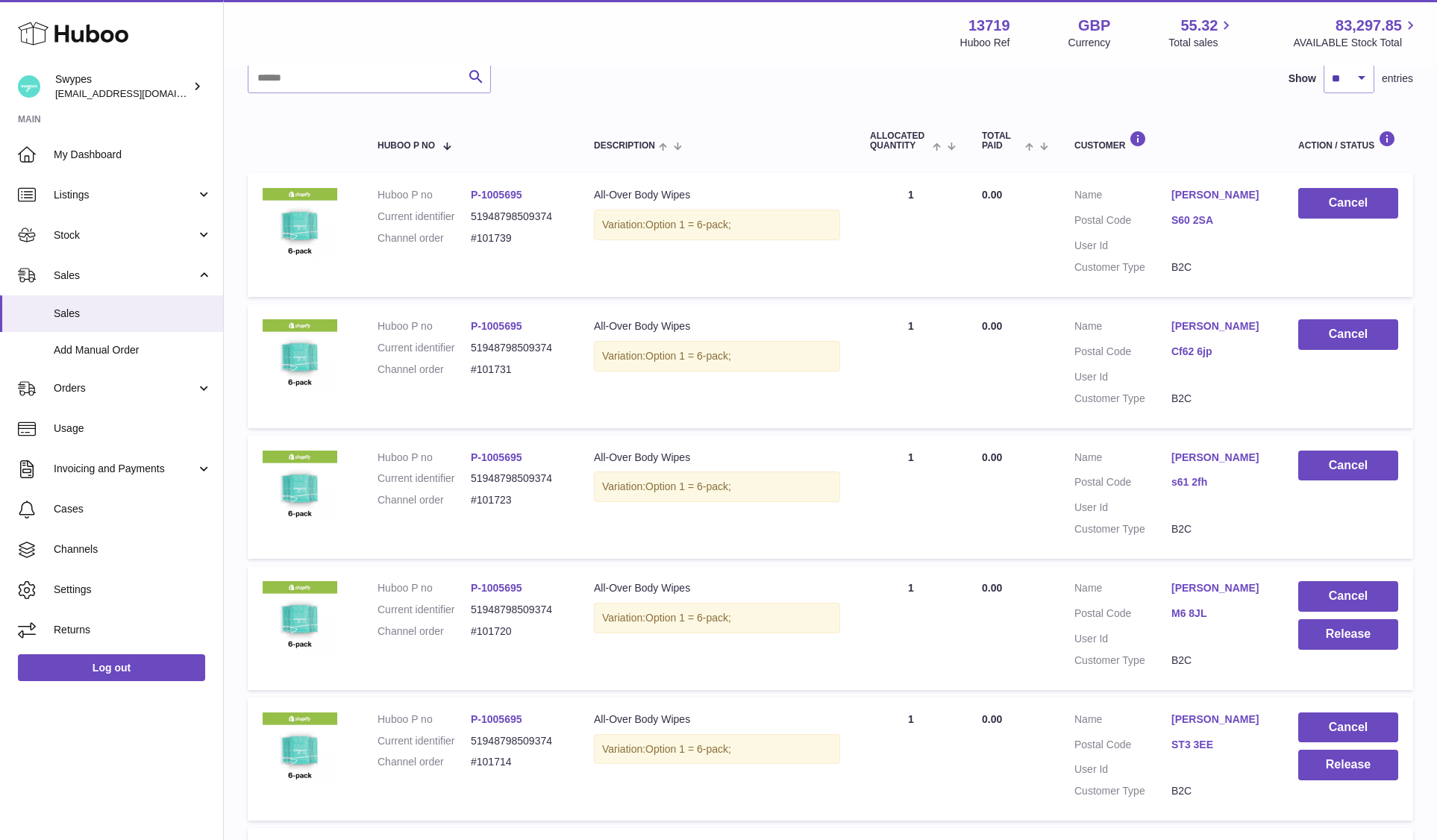
scroll to position [276, 0]
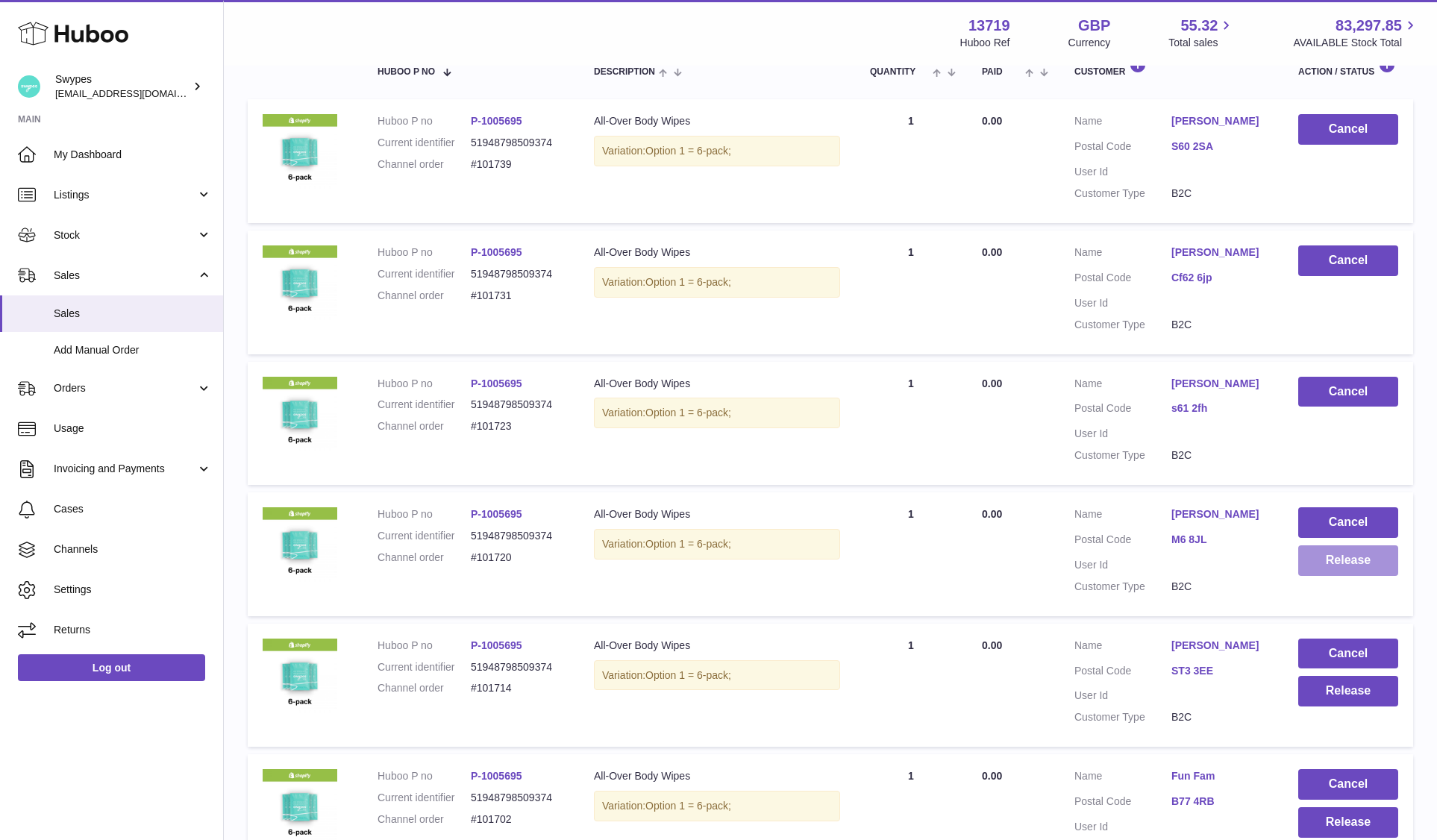
click at [1327, 564] on button "Release" at bounding box center [1348, 561] width 100 height 31
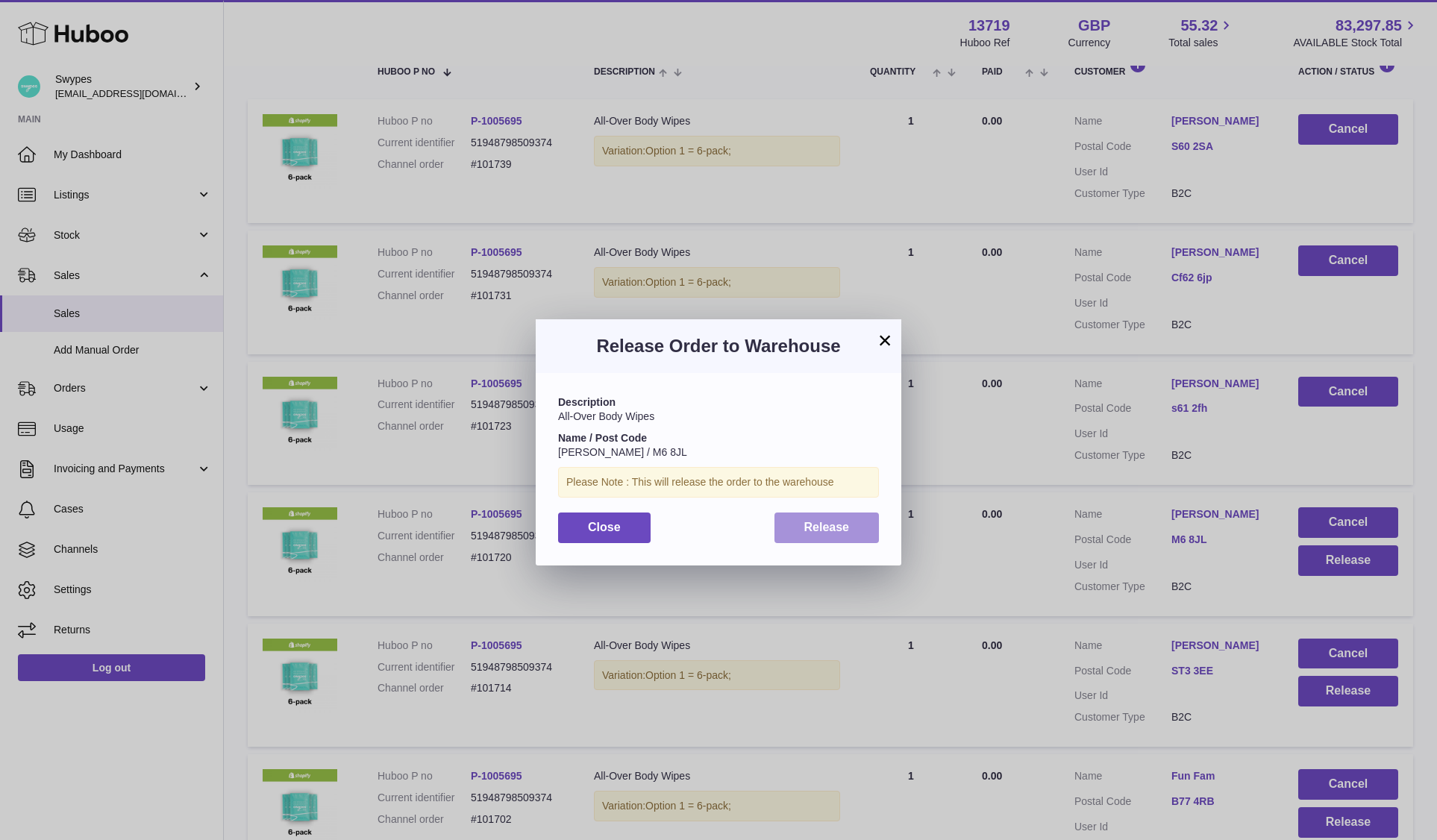
click at [820, 516] on button "Release" at bounding box center [827, 528] width 106 height 31
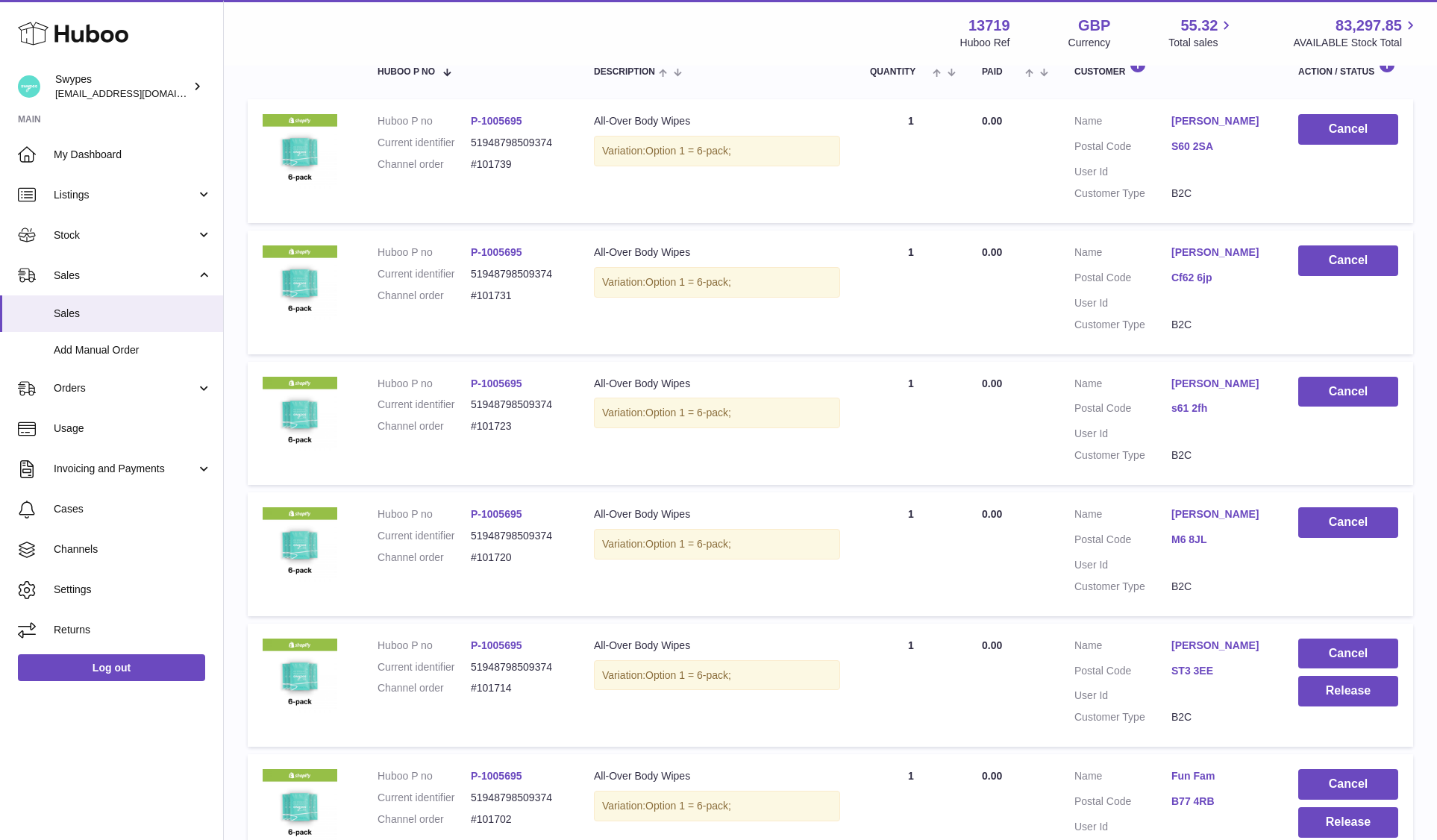
copy link "Samantha Clarke"
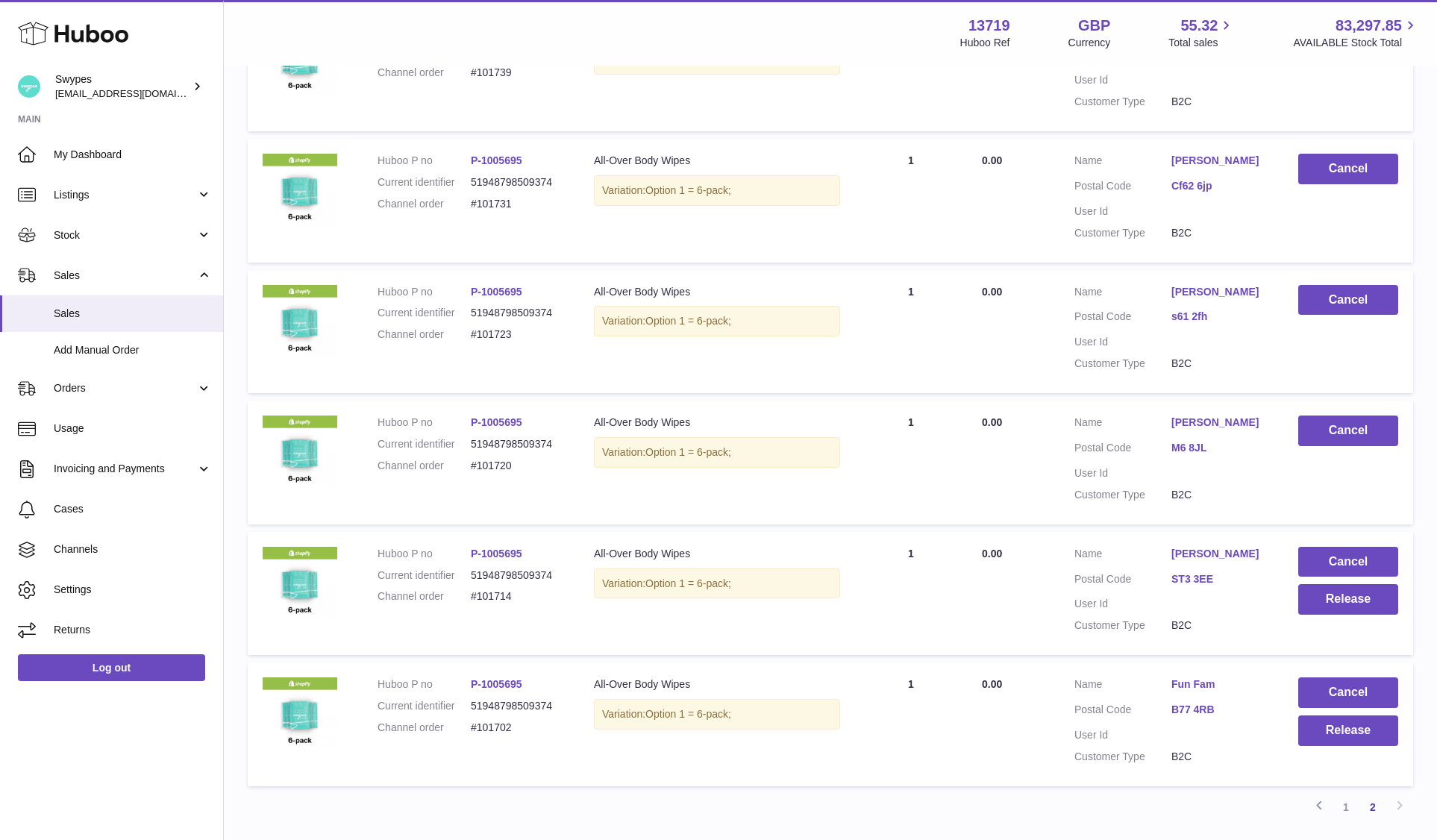
scroll to position [474, 0]
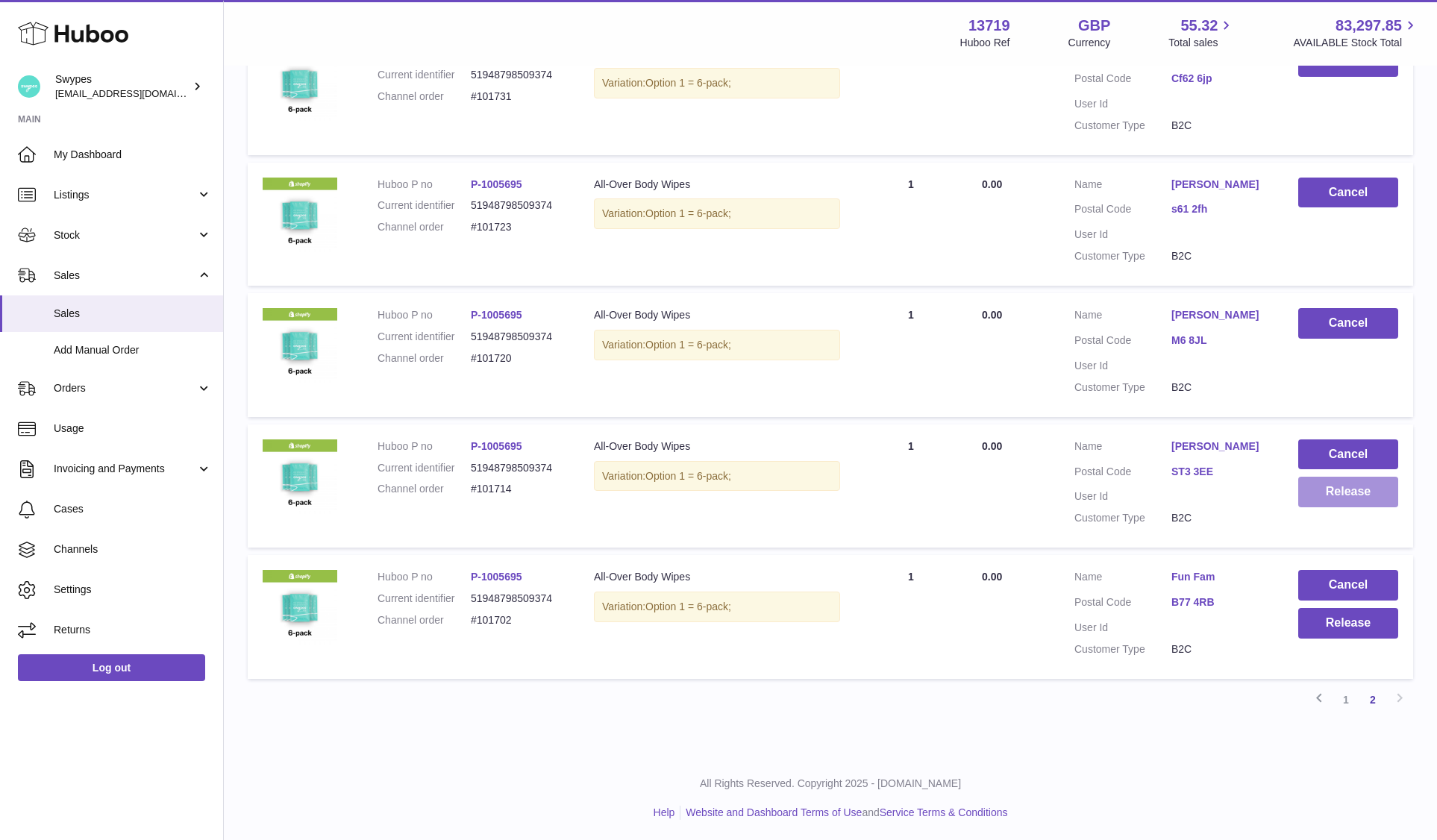
click at [1338, 490] on button "Release" at bounding box center [1348, 492] width 100 height 31
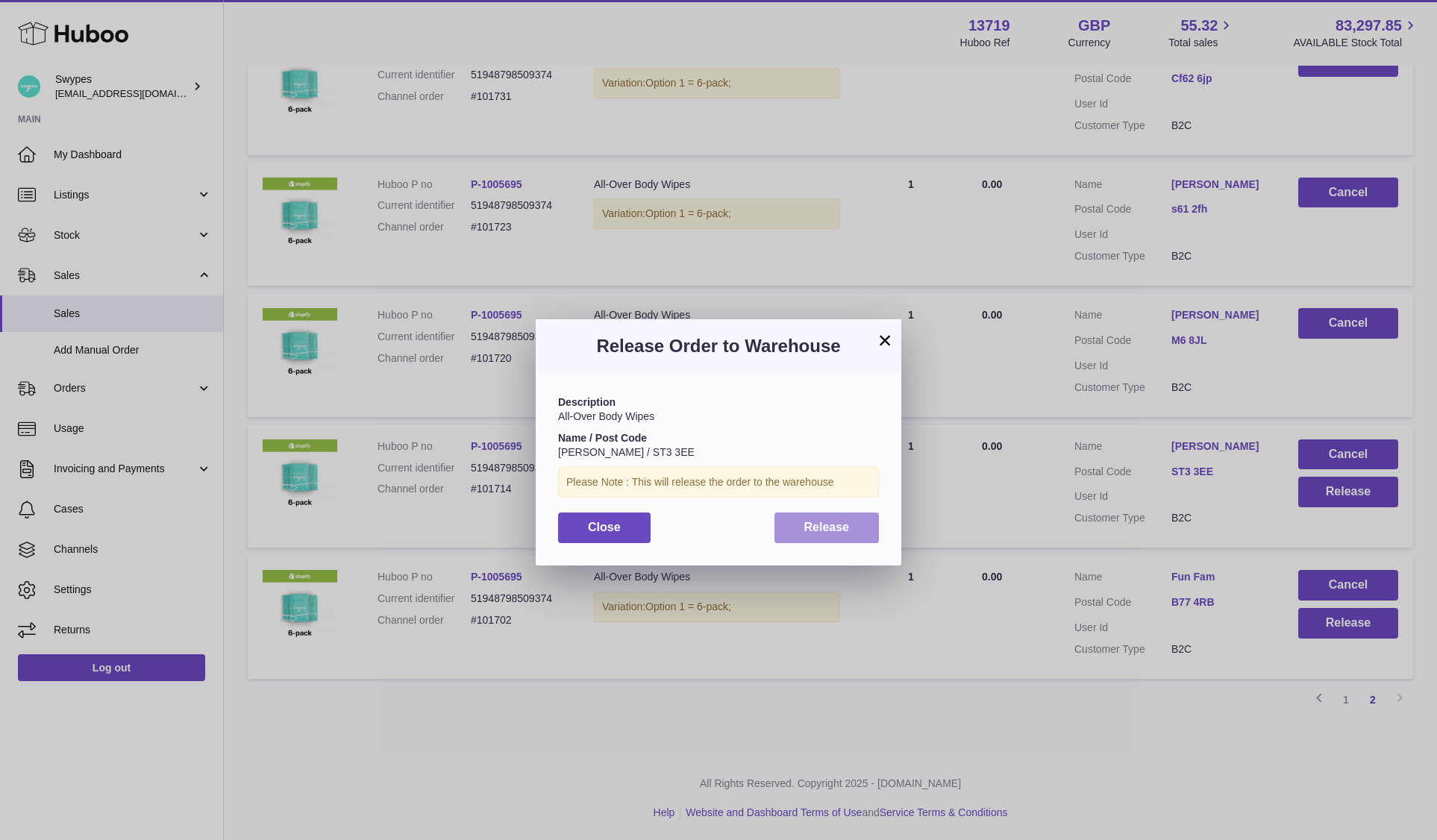
click at [834, 529] on span "Release" at bounding box center [826, 526] width 45 height 12
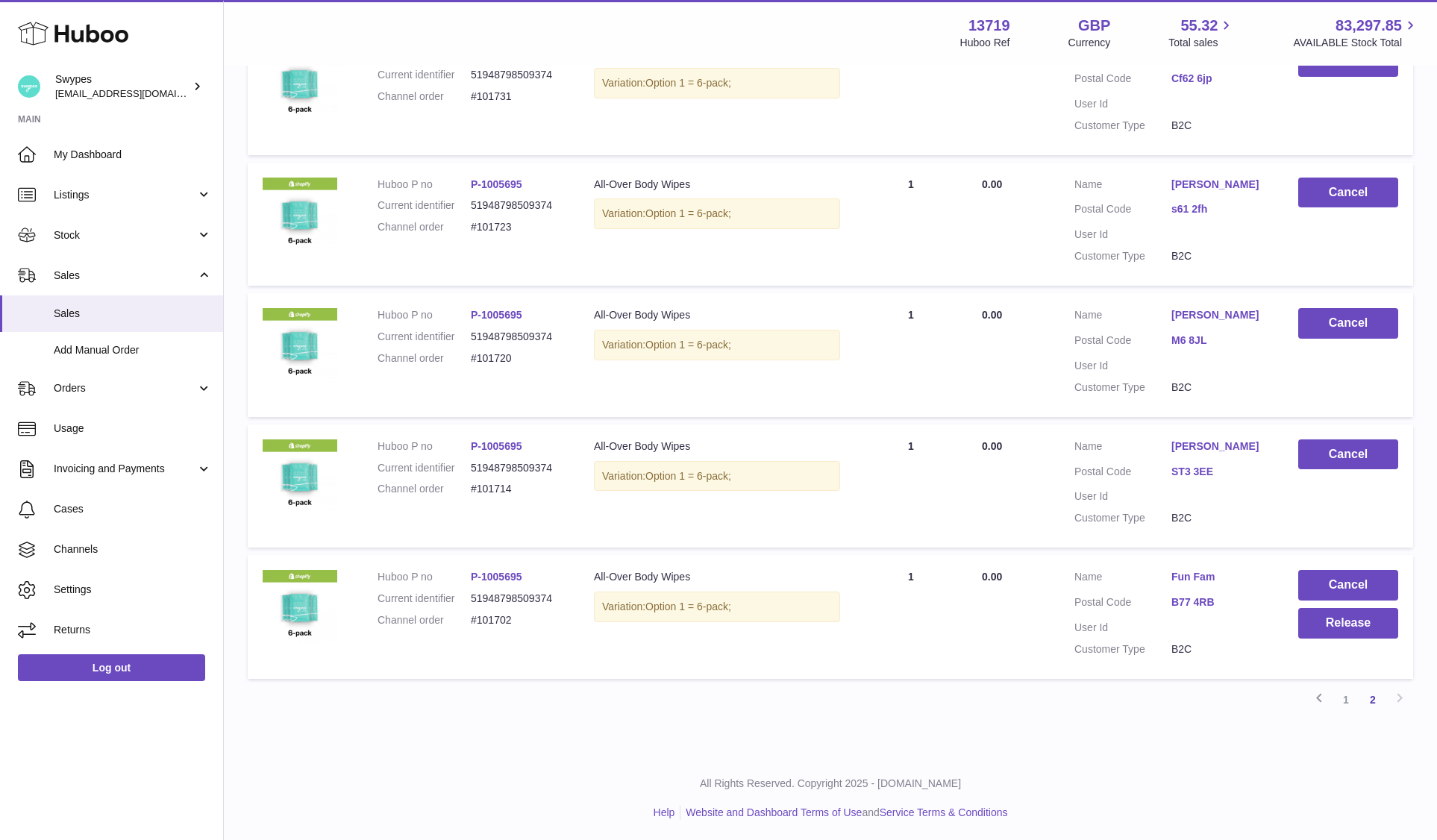
copy link "Jazmine Rutter"
click at [1357, 636] on button "Release" at bounding box center [1348, 623] width 100 height 31
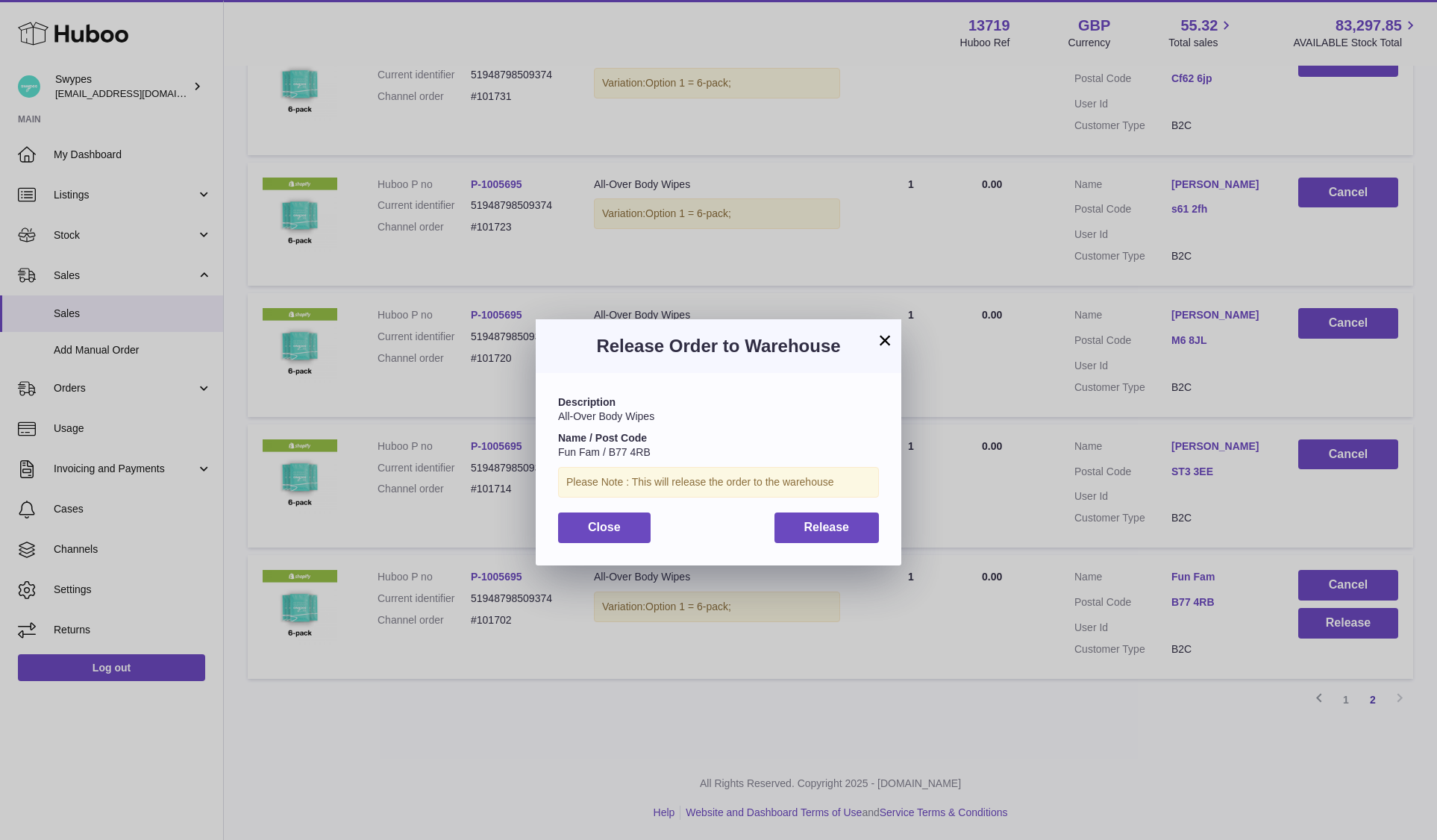
click at [855, 547] on div "Description All-Over Body Wipes Name / Post Code Fun Fam / B77 4RB Please Note …" at bounding box center [718, 468] width 366 height 192
click at [855, 525] on button "Release" at bounding box center [827, 528] width 106 height 31
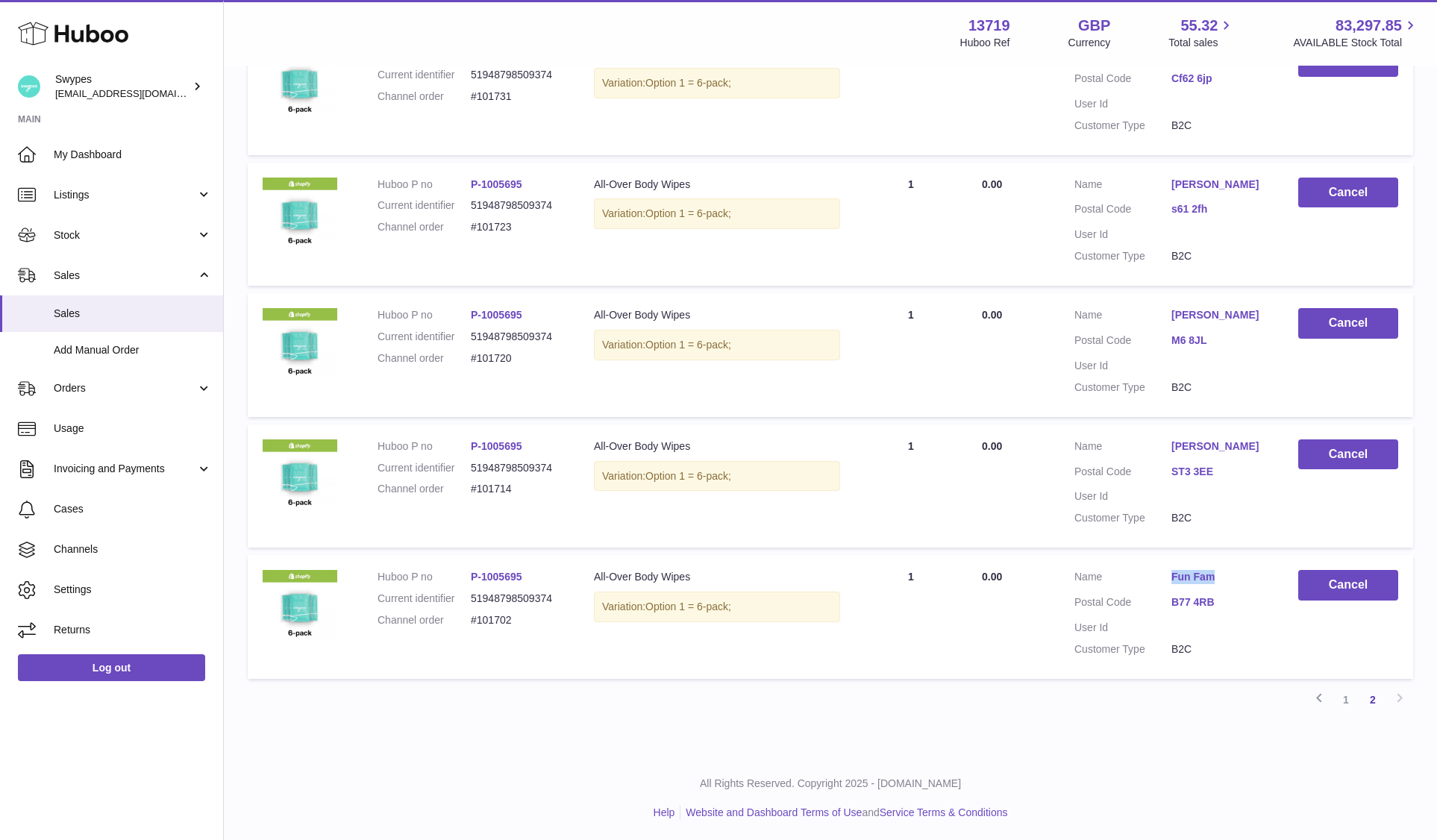
copy link "Fun Fam"
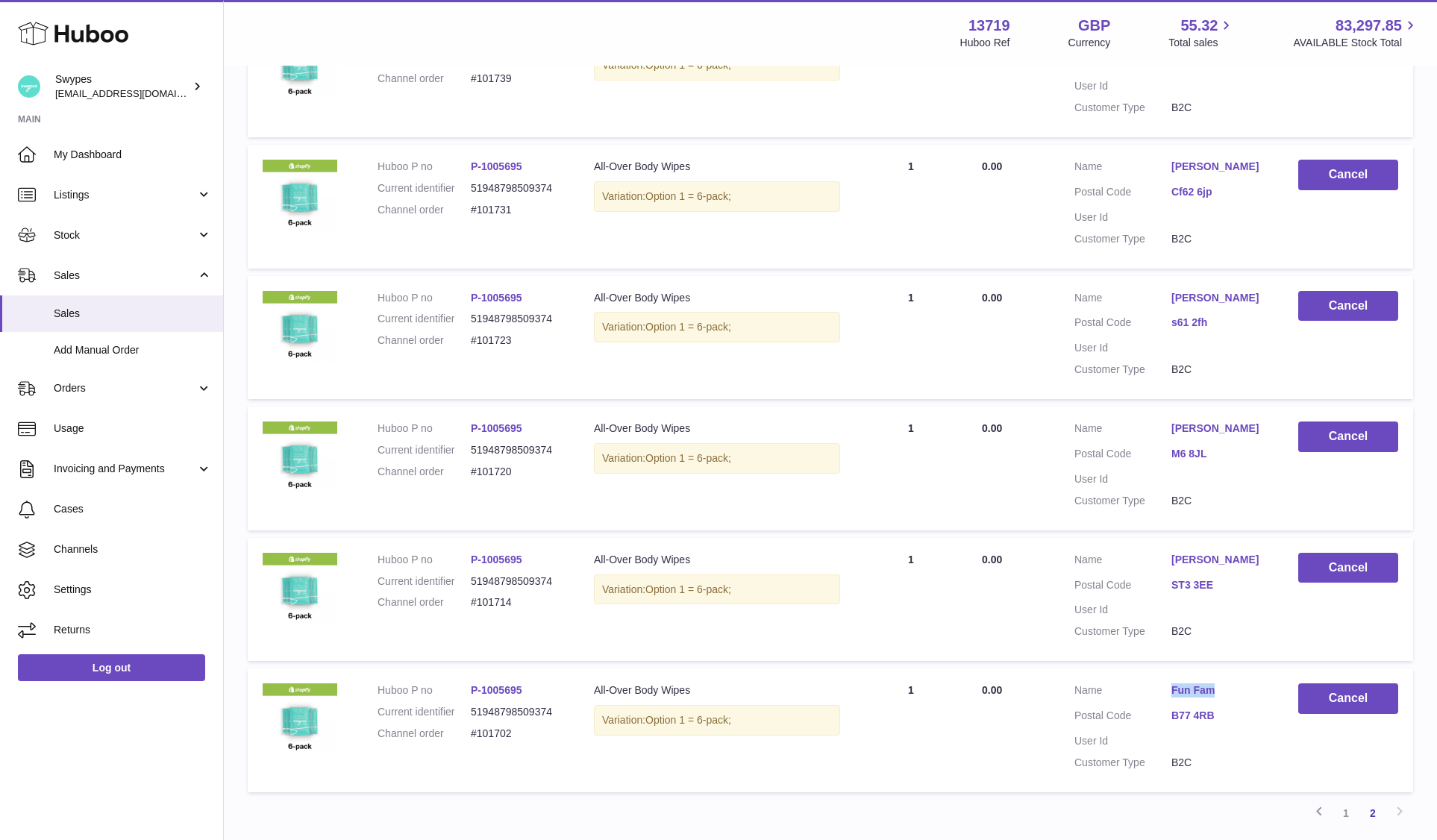
scroll to position [0, 0]
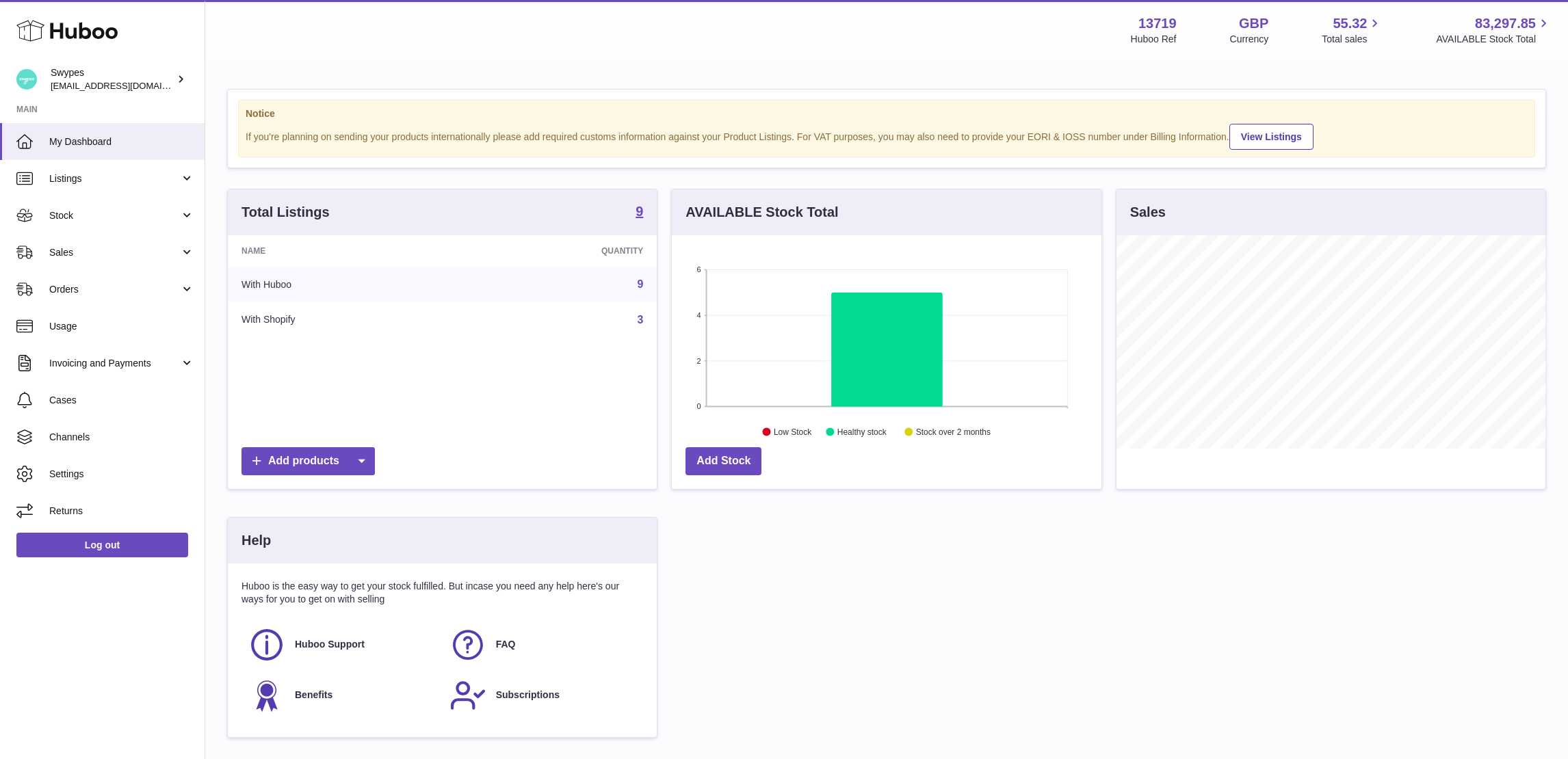
scroll to position [213, 429]
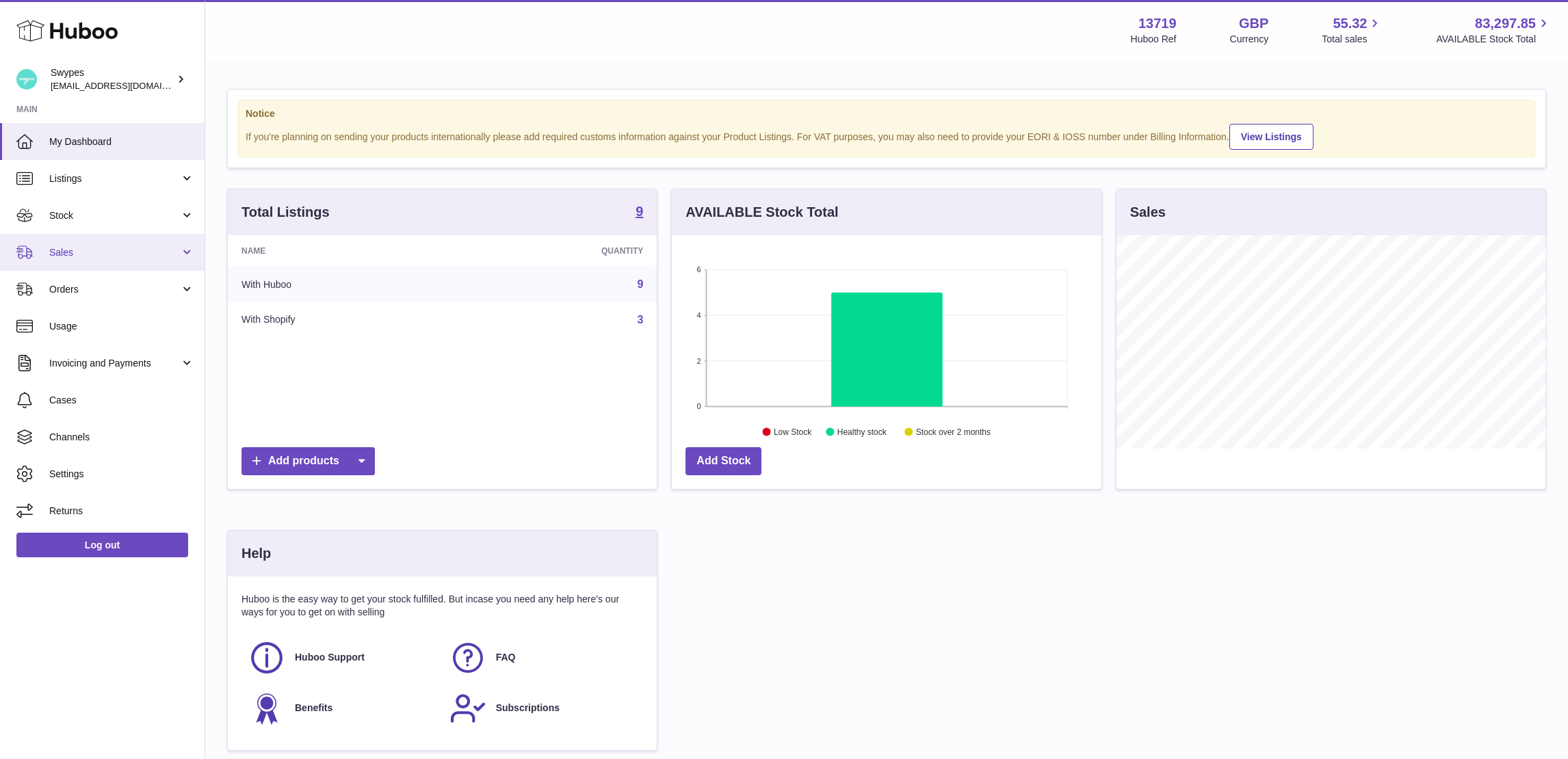
click at [91, 244] on link "Sales" at bounding box center [102, 253] width 204 height 37
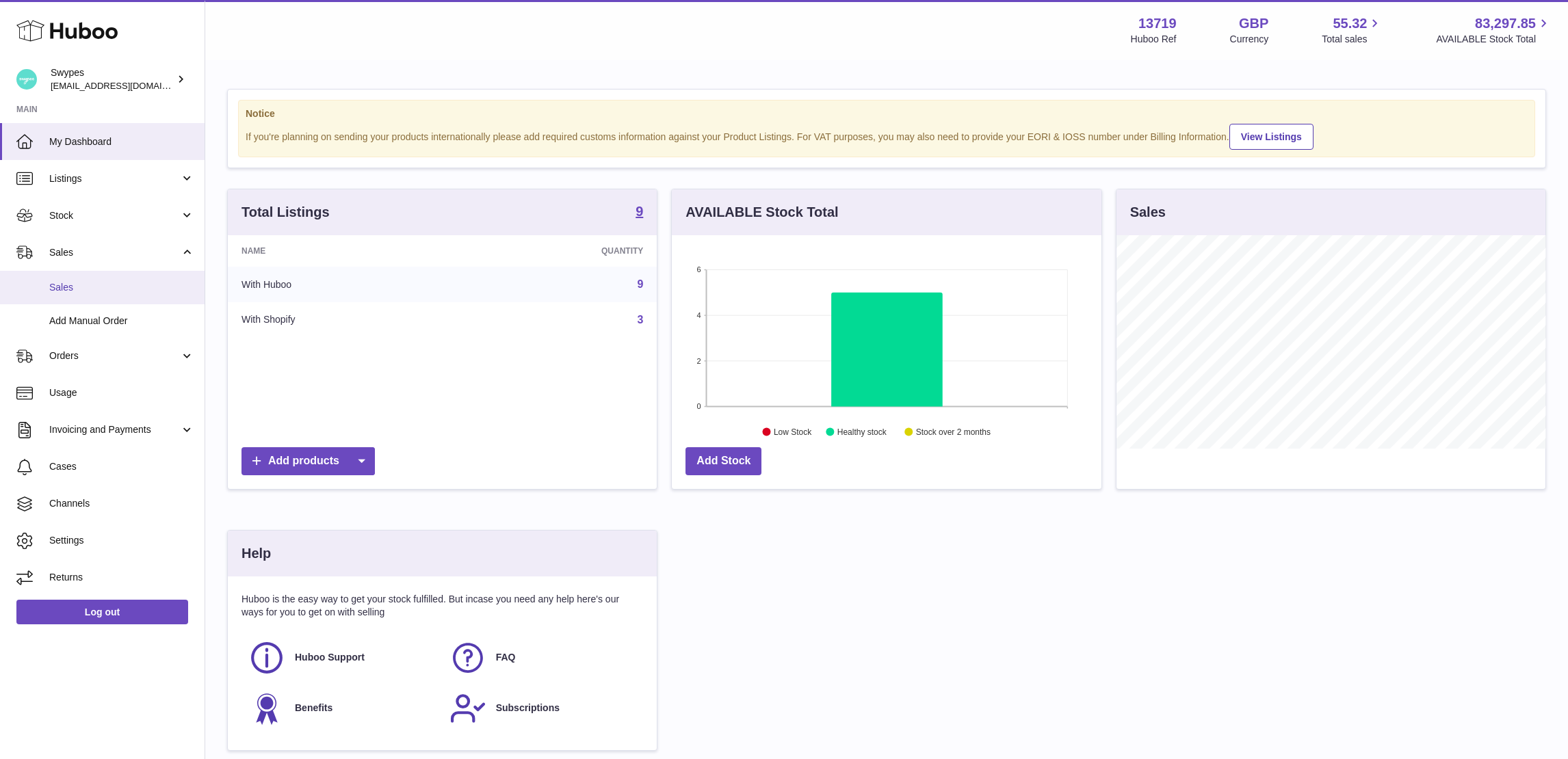
click at [91, 279] on link "Sales" at bounding box center [102, 288] width 204 height 33
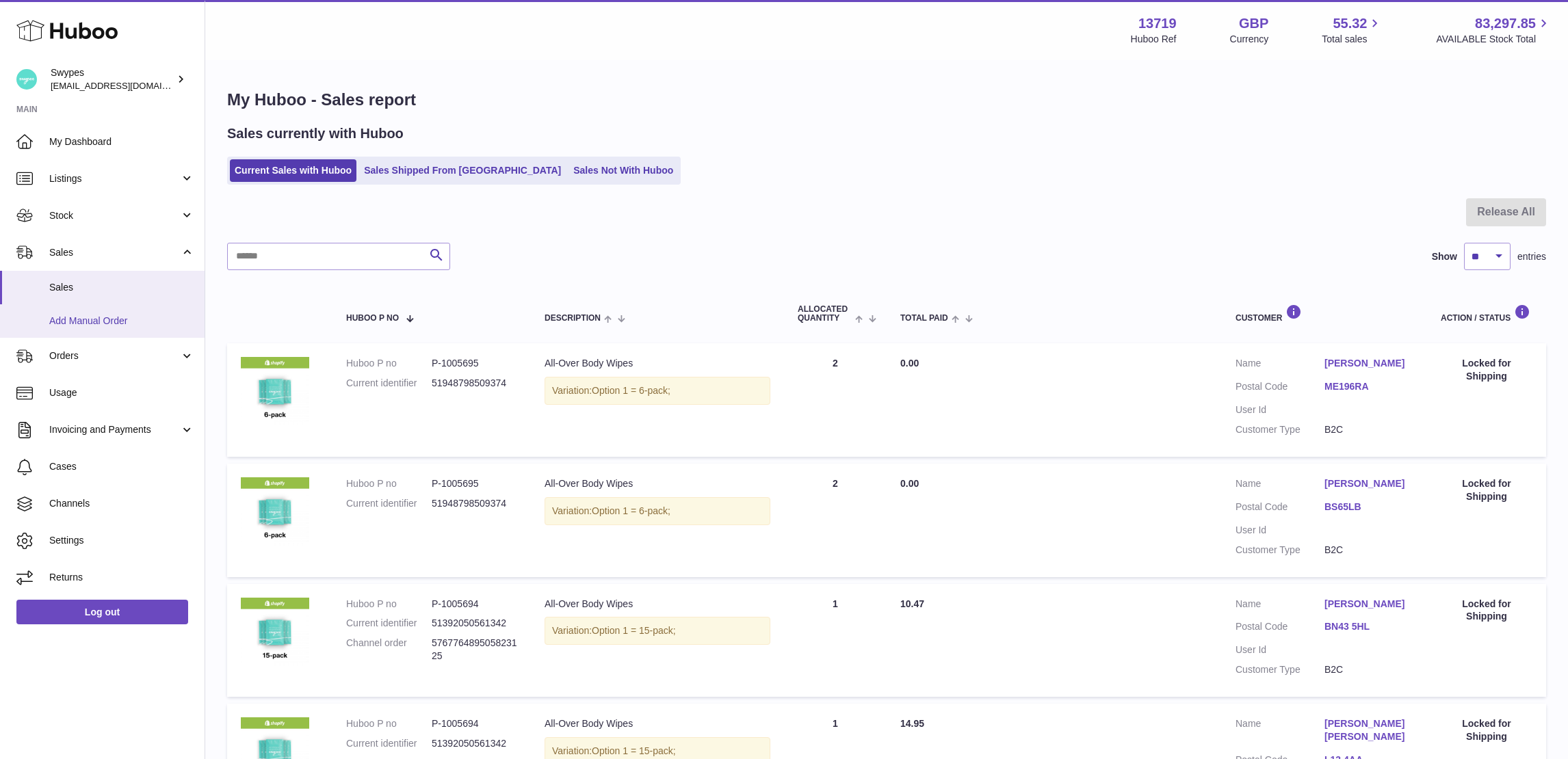
click at [113, 317] on span "Add Manual Order" at bounding box center [122, 321] width 145 height 13
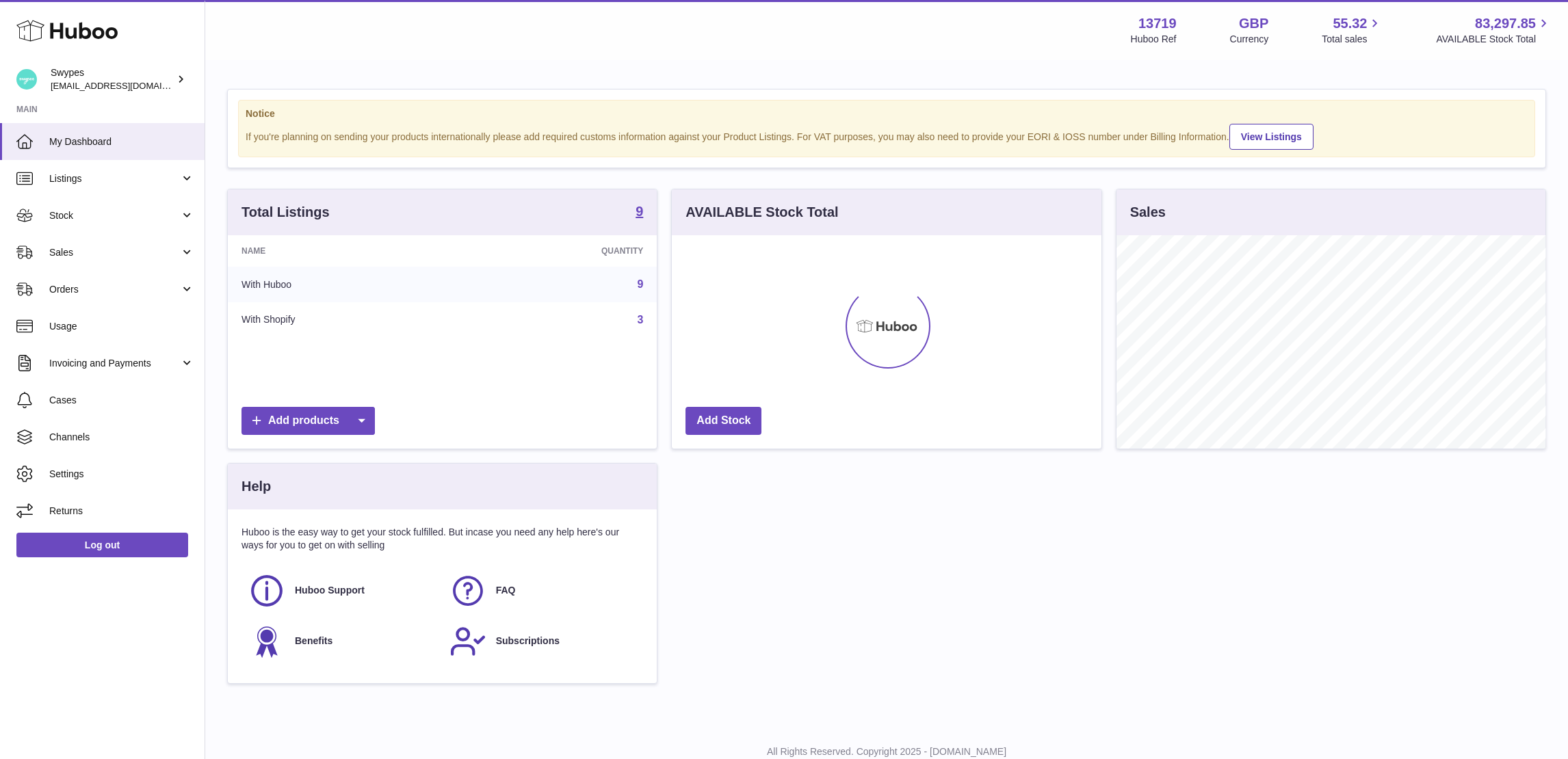
scroll to position [213, 429]
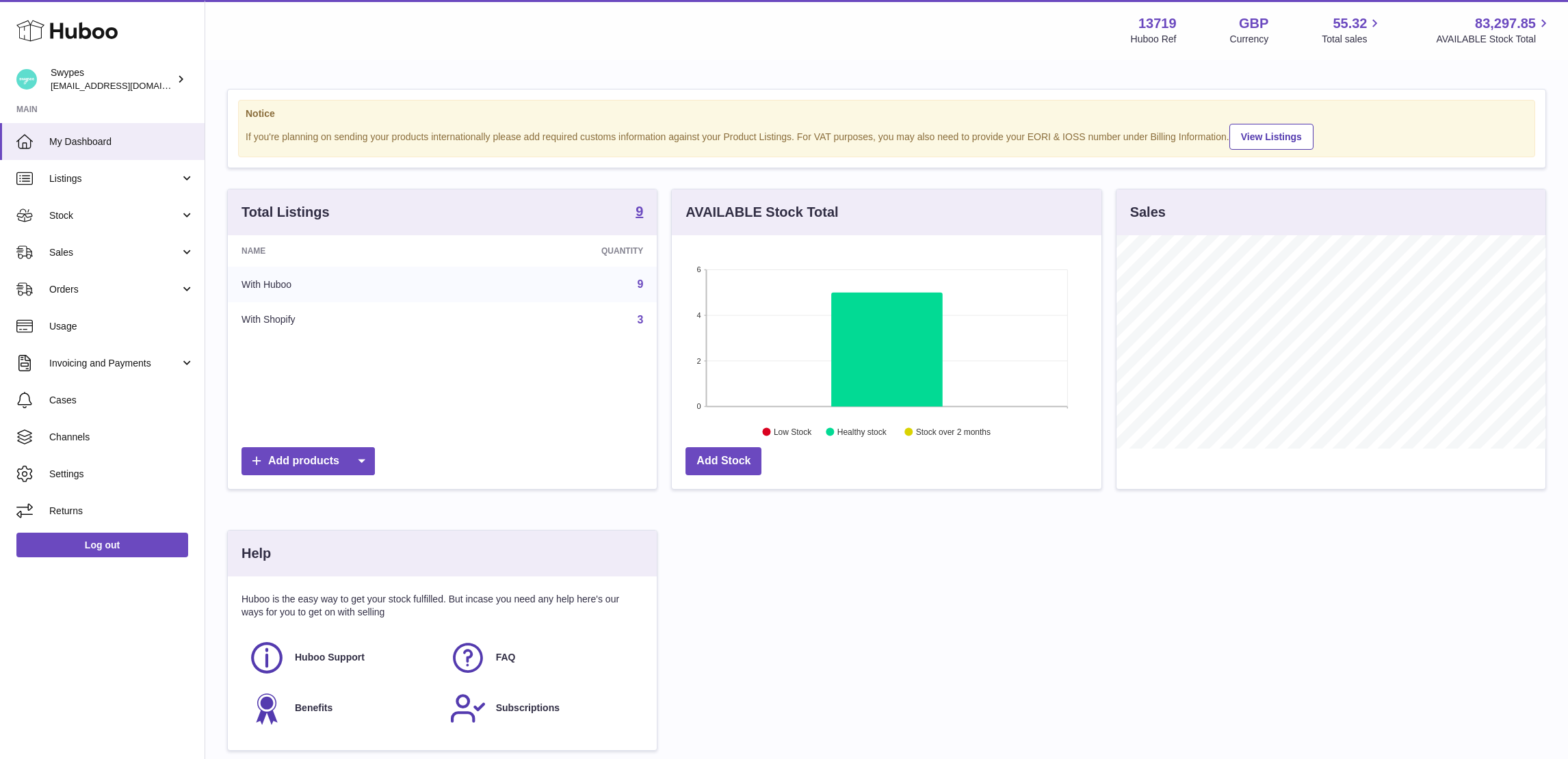
scroll to position [213, 429]
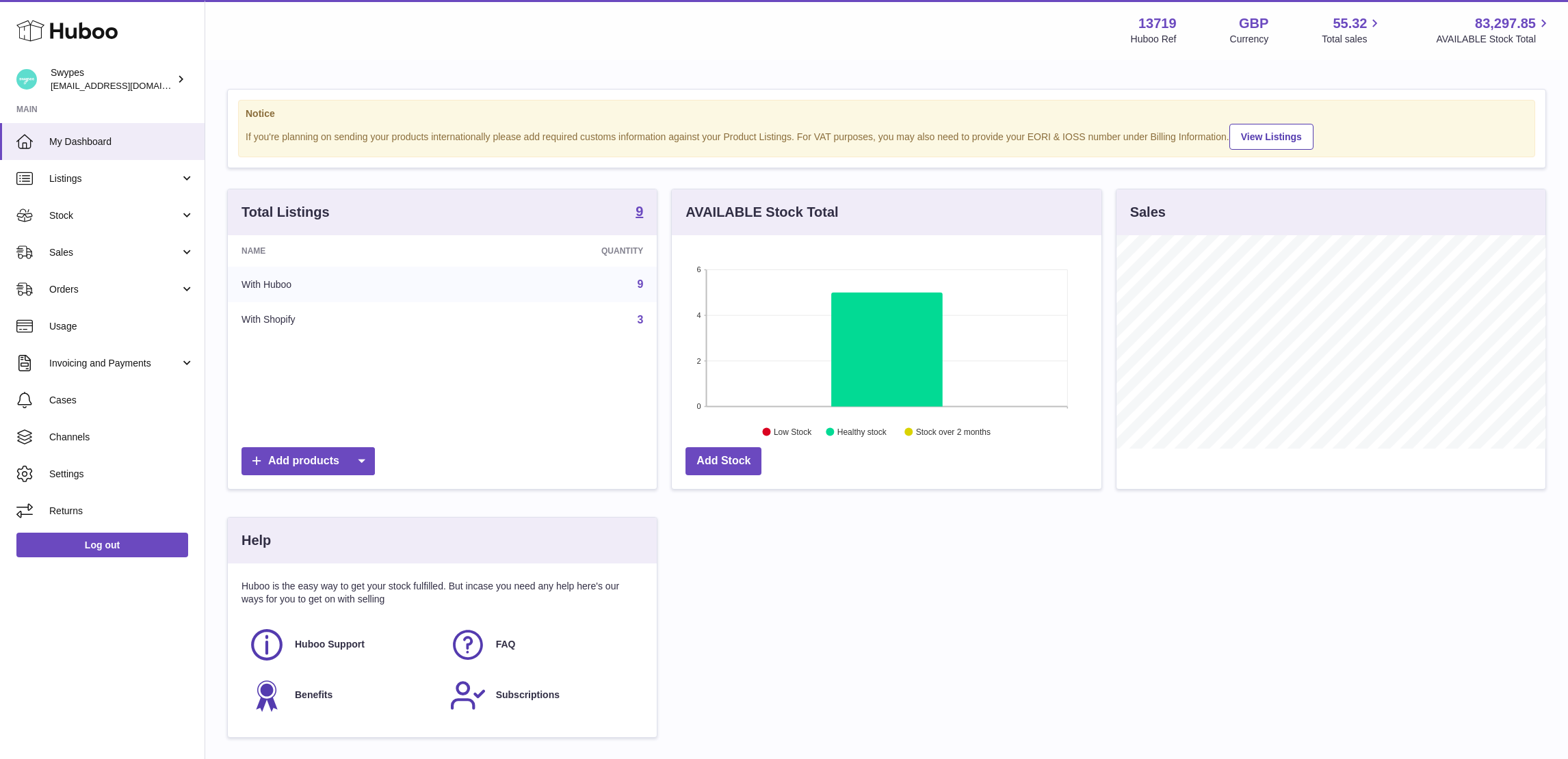
scroll to position [213, 429]
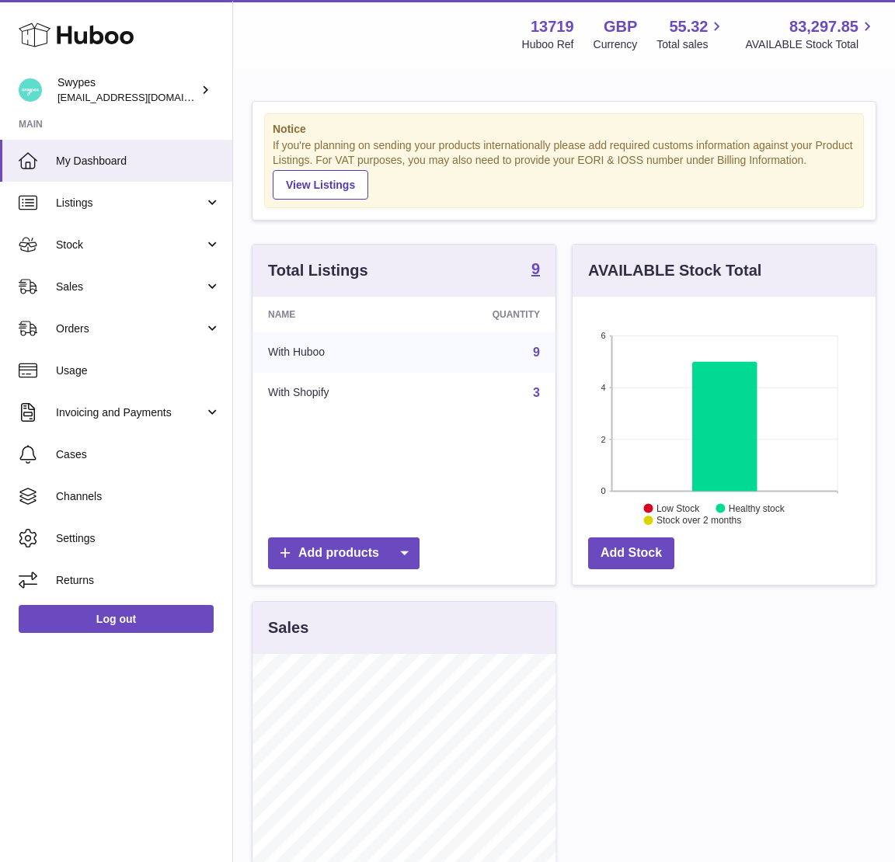
scroll to position [242, 303]
click at [559, 25] on strong "13719" at bounding box center [551, 26] width 43 height 21
copy strong "13719"
click at [141, 297] on link "Sales" at bounding box center [116, 287] width 232 height 42
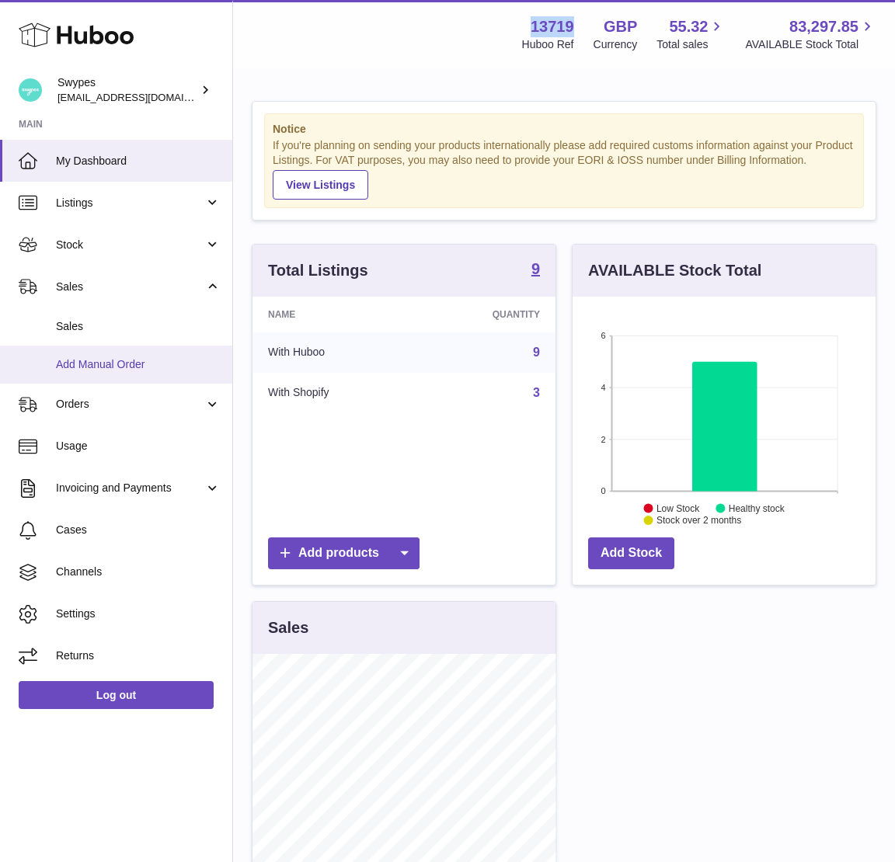
click at [148, 350] on link "Add Manual Order" at bounding box center [116, 365] width 232 height 38
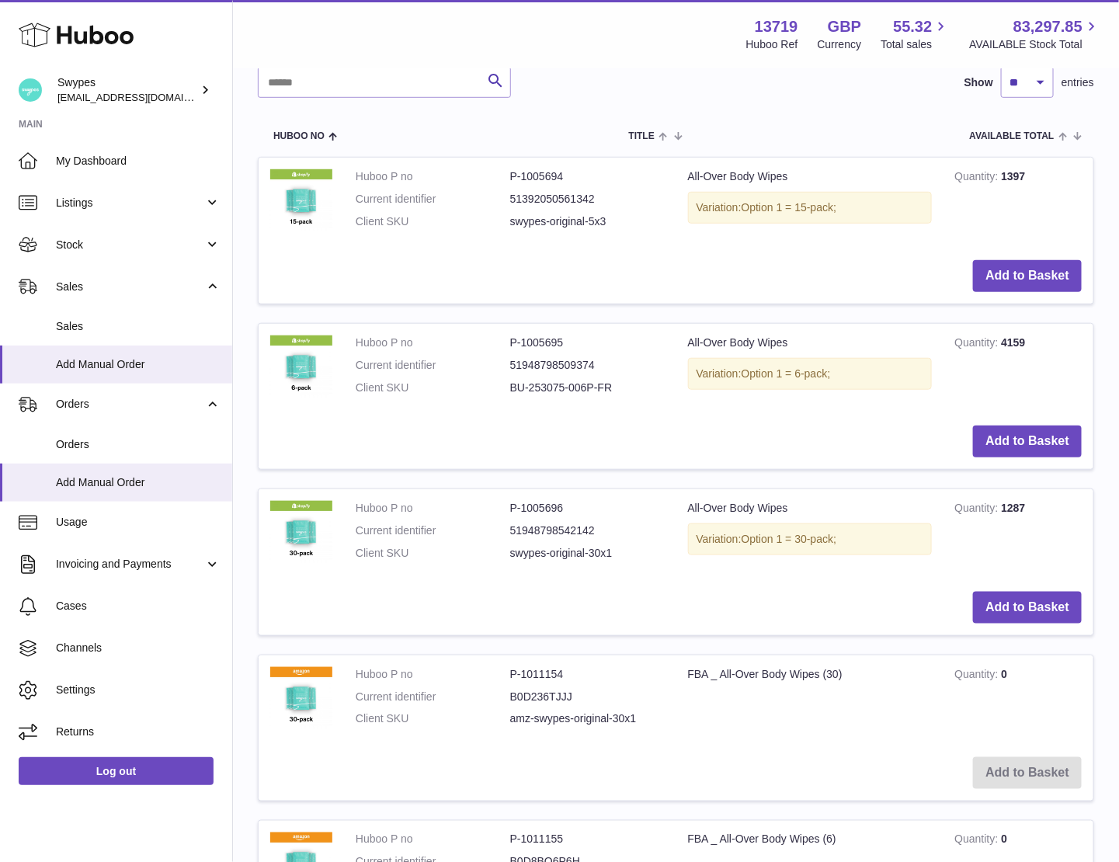
scroll to position [332, 0]
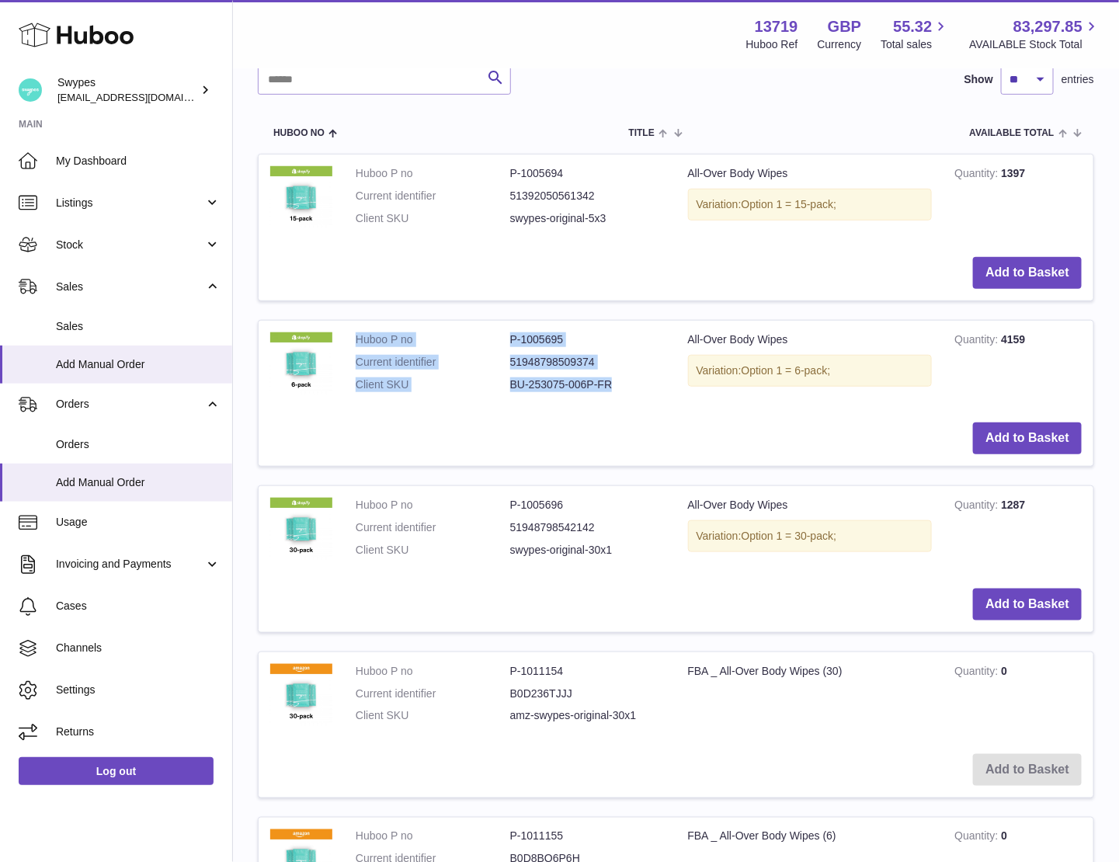
drag, startPoint x: 357, startPoint y: 336, endPoint x: 622, endPoint y: 381, distance: 269.3
click at [622, 381] on dl "Huboo P no P-1005695 Current identifier 51948798509374 Client SKU BU-253075-006…" at bounding box center [510, 366] width 309 height 68
copy dl "Huboo P no P-1005695 Current identifier 51948798509374 Client SKU BU-253075-006…"
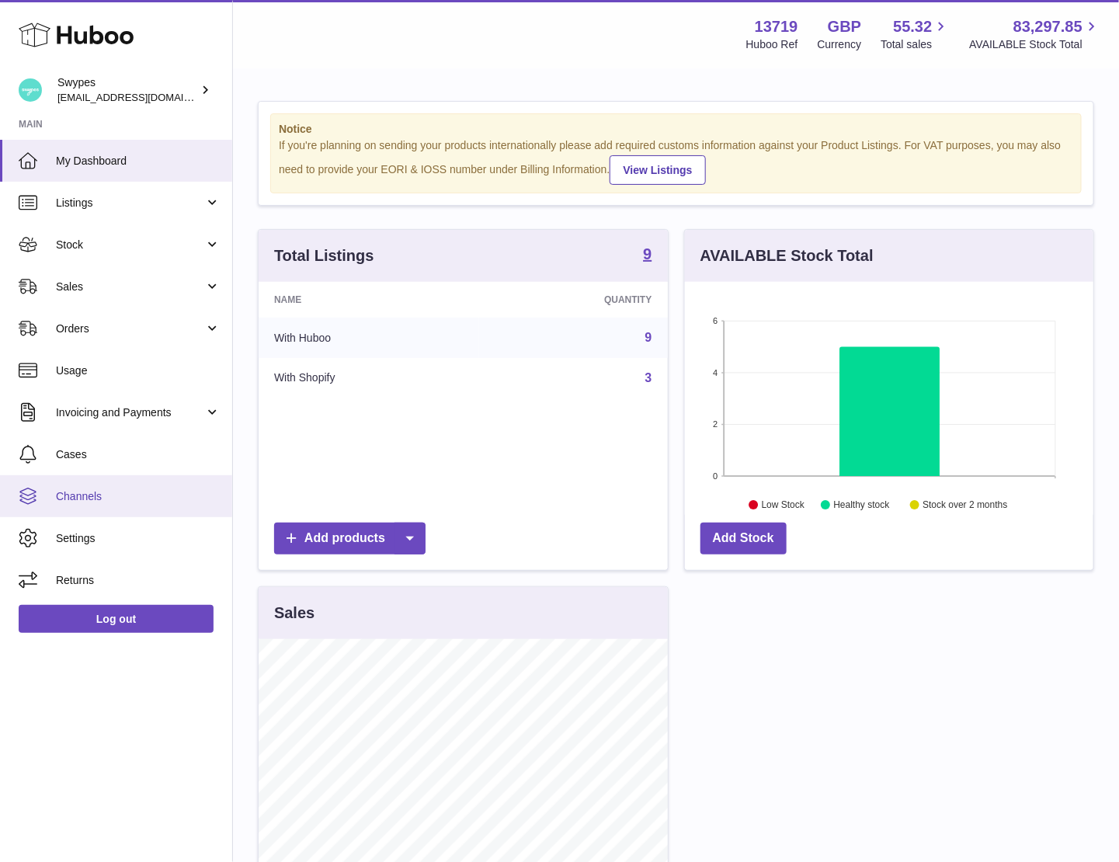
scroll to position [242, 409]
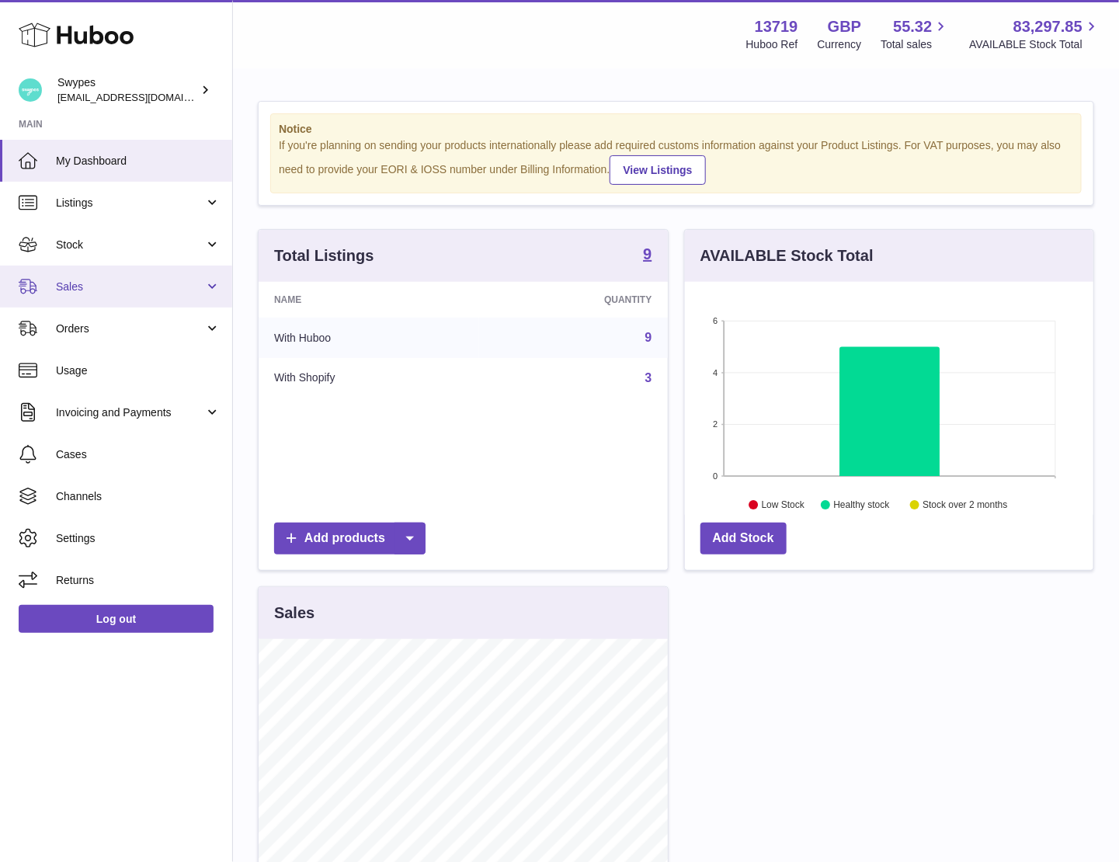
click at [125, 287] on span "Sales" at bounding box center [130, 287] width 148 height 15
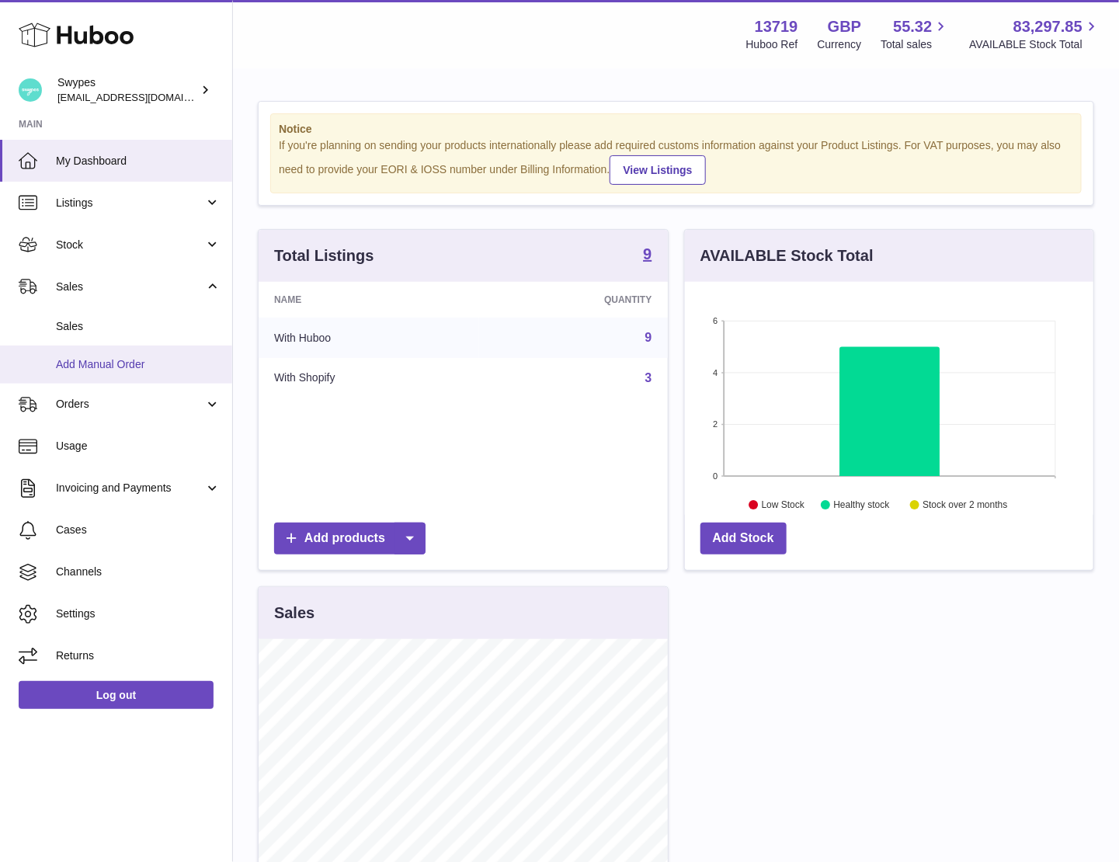
click at [125, 357] on span "Add Manual Order" at bounding box center [138, 364] width 165 height 15
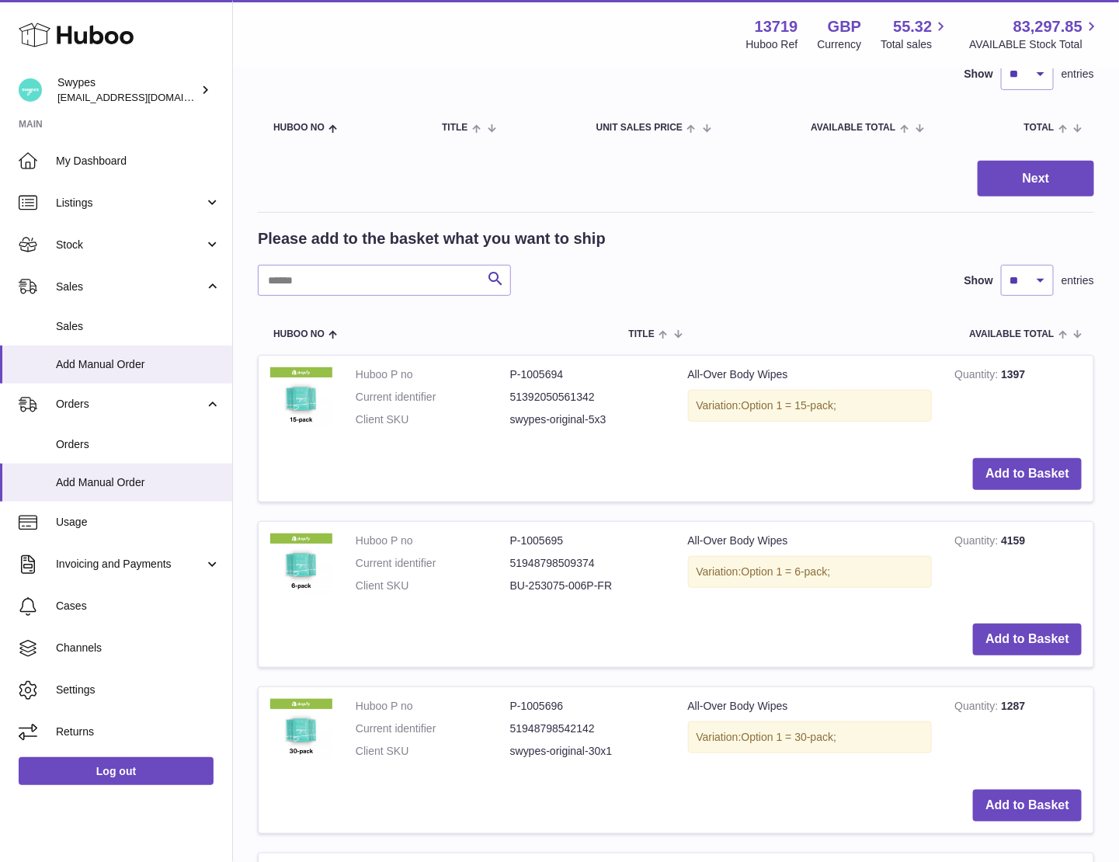
scroll to position [180, 0]
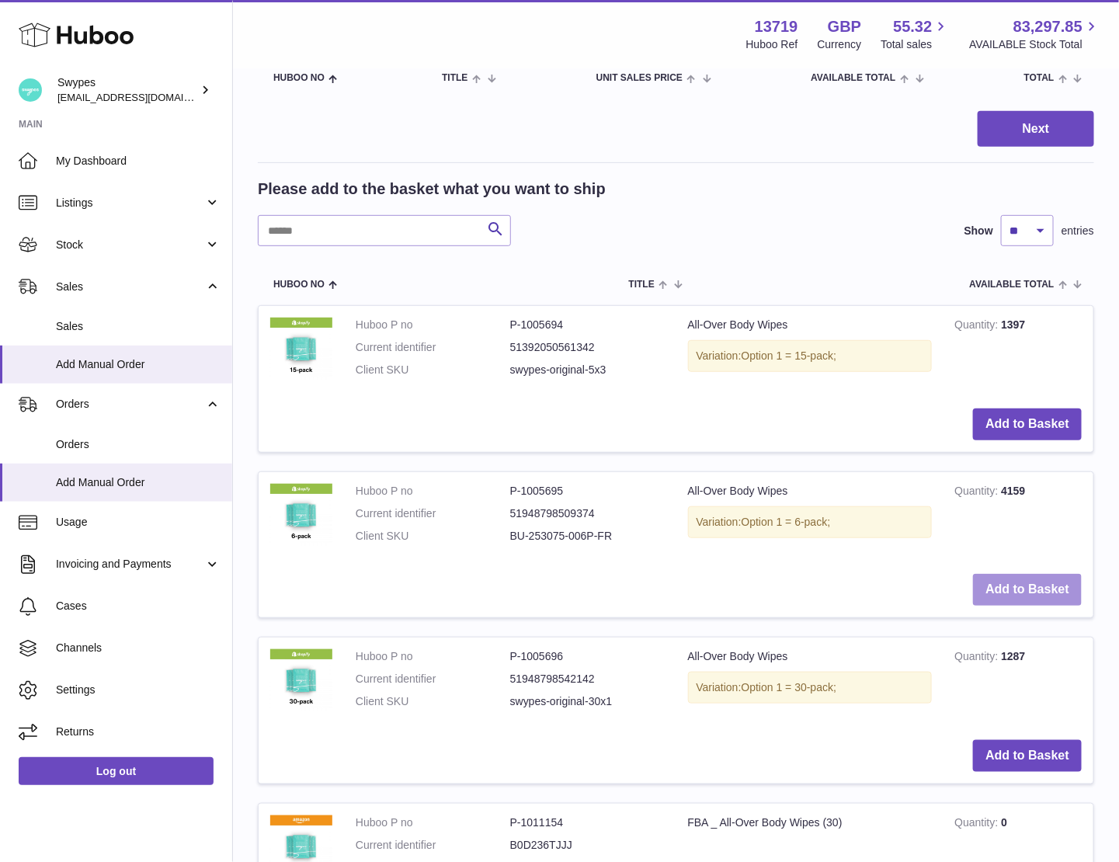
click at [1008, 597] on button "Add to Basket" at bounding box center [1027, 590] width 109 height 32
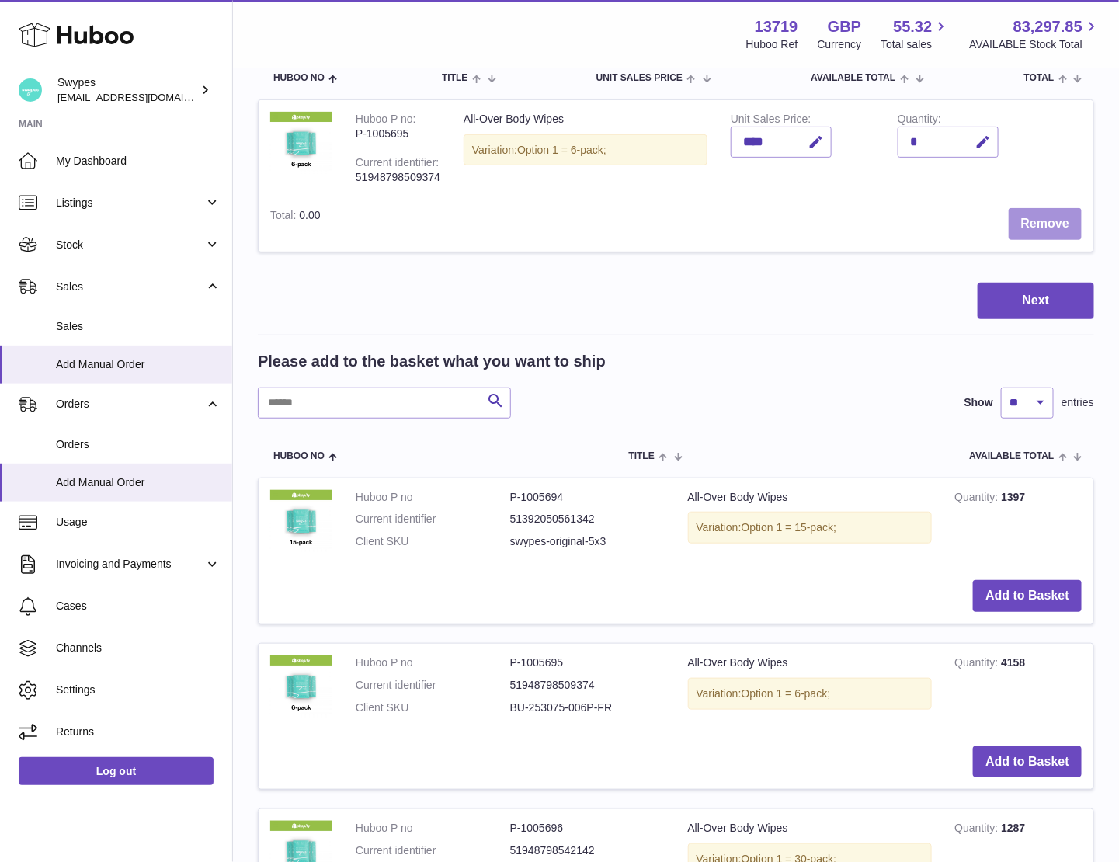
click at [1031, 228] on button "Remove" at bounding box center [1045, 224] width 73 height 32
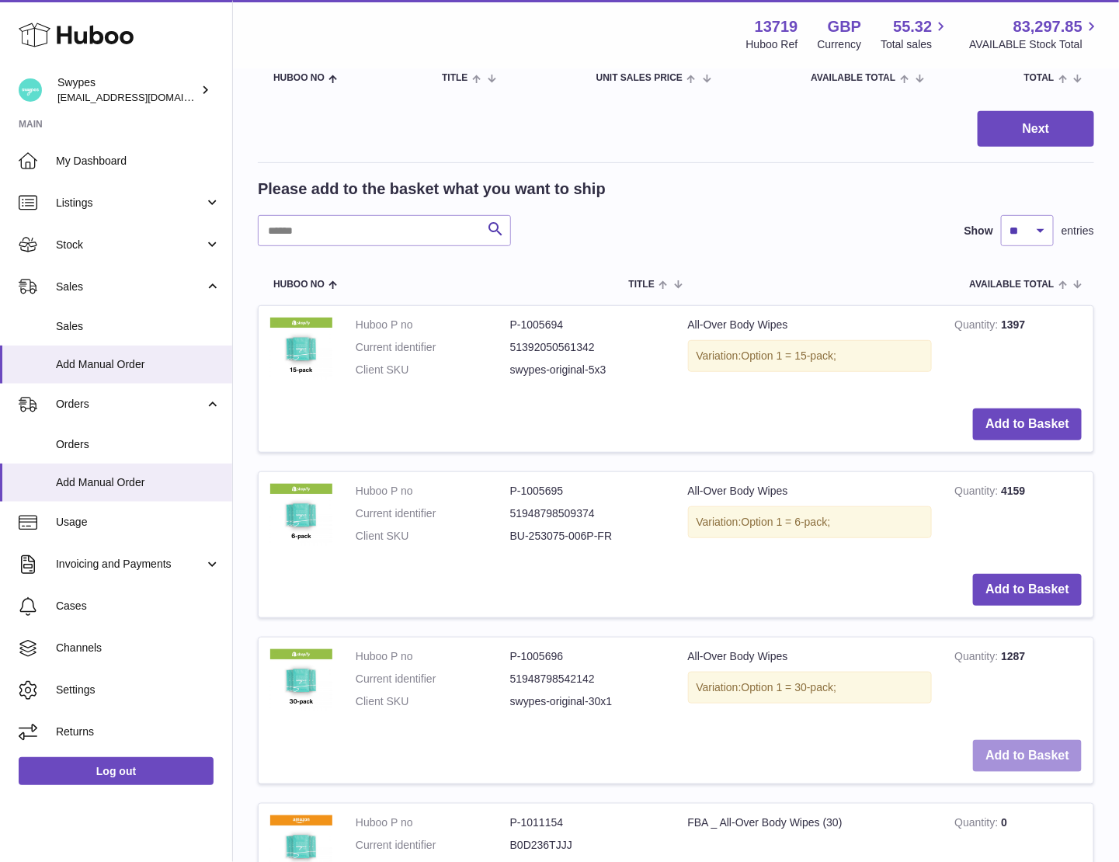
click at [1021, 755] on button "Add to Basket" at bounding box center [1027, 756] width 109 height 32
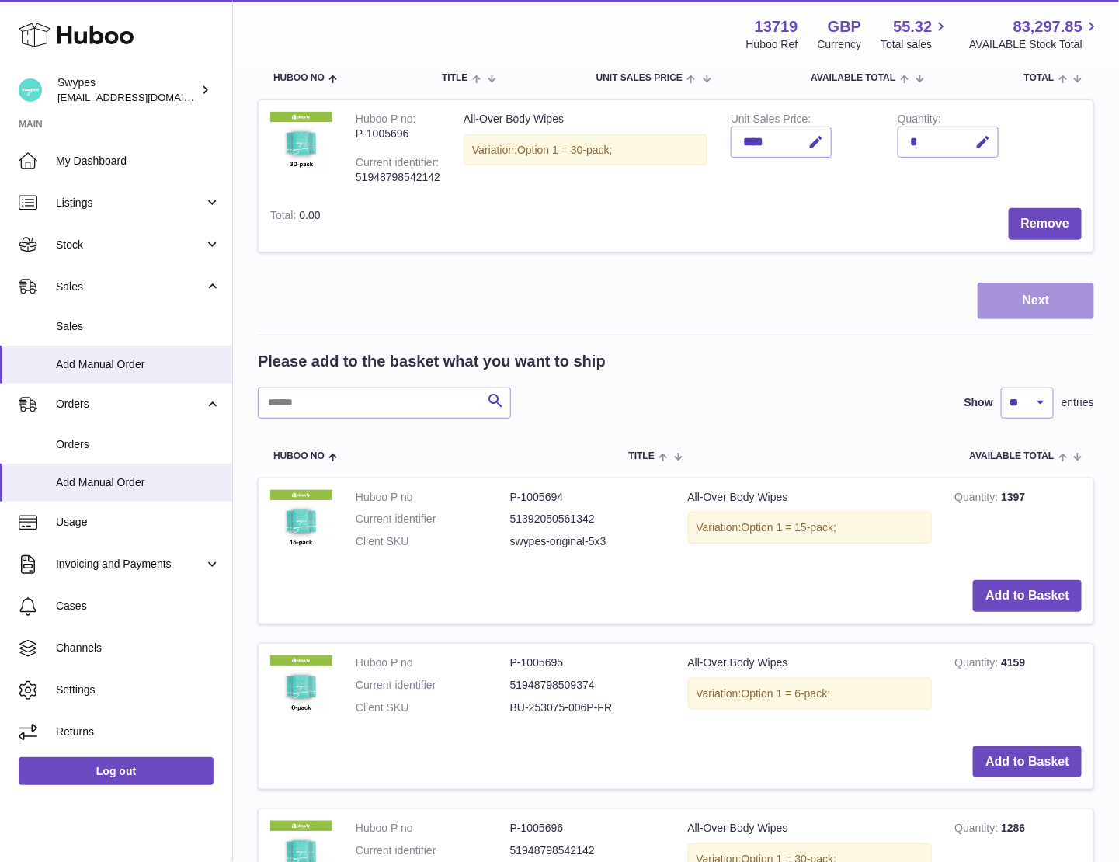
click at [1032, 295] on button "Next" at bounding box center [1036, 301] width 117 height 37
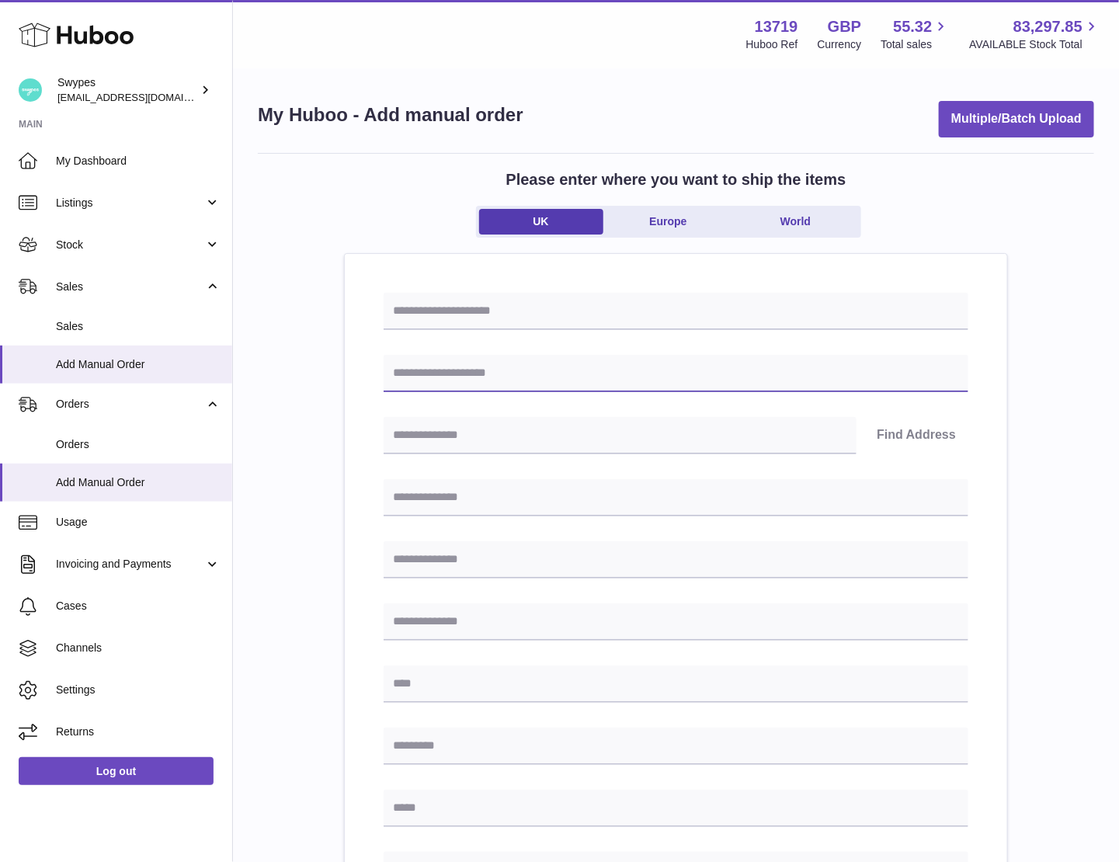
click at [450, 377] on input "text" at bounding box center [676, 373] width 585 height 37
type input "****"
click at [460, 418] on input "text" at bounding box center [620, 435] width 473 height 37
type input "******"
click at [909, 417] on button "Find Address" at bounding box center [916, 435] width 104 height 37
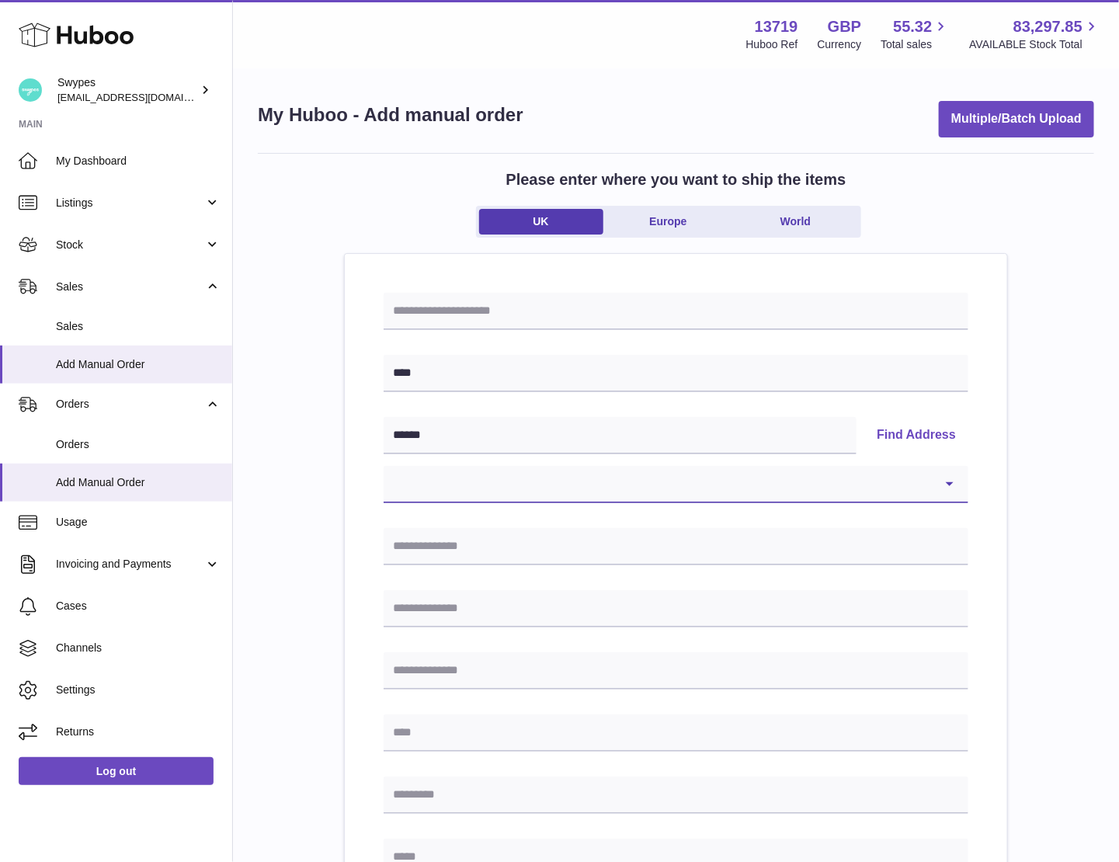
click at [464, 495] on select "**********" at bounding box center [676, 484] width 585 height 37
click at [455, 488] on select "**********" at bounding box center [676, 484] width 585 height 37
select select "**"
type input "**********"
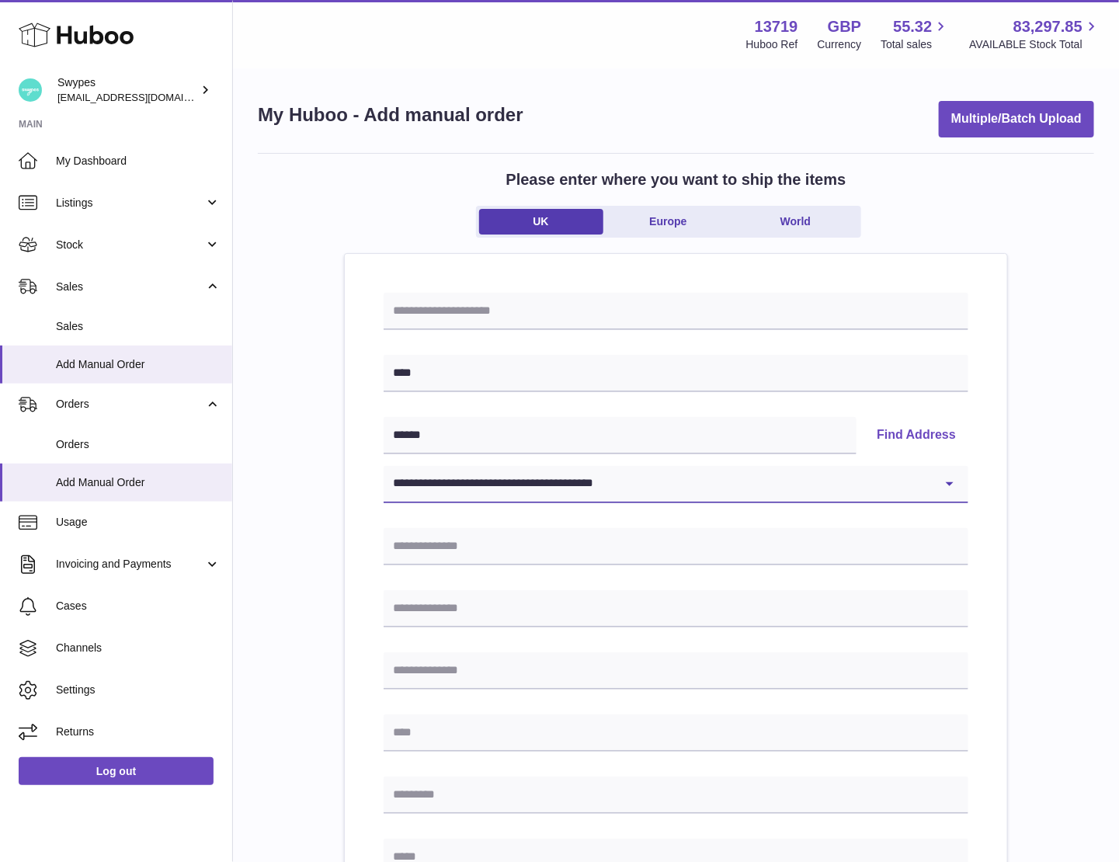
type input "******"
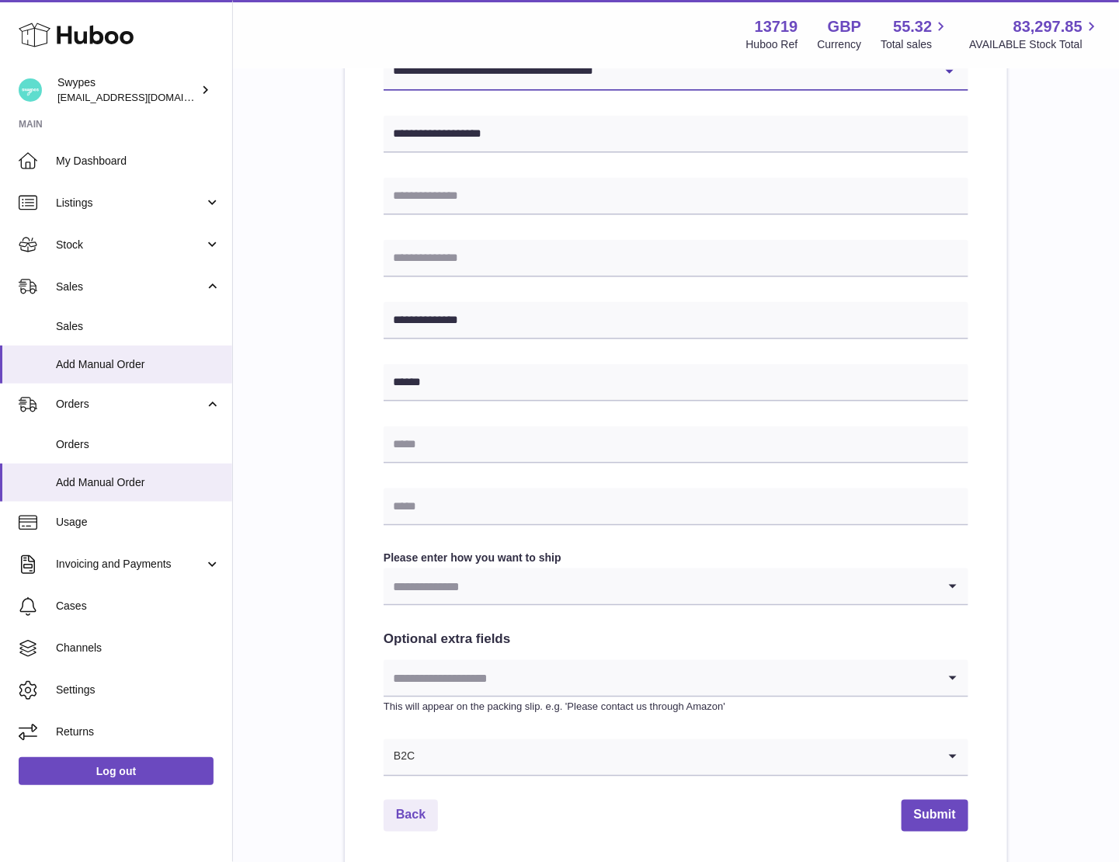
scroll to position [482, 0]
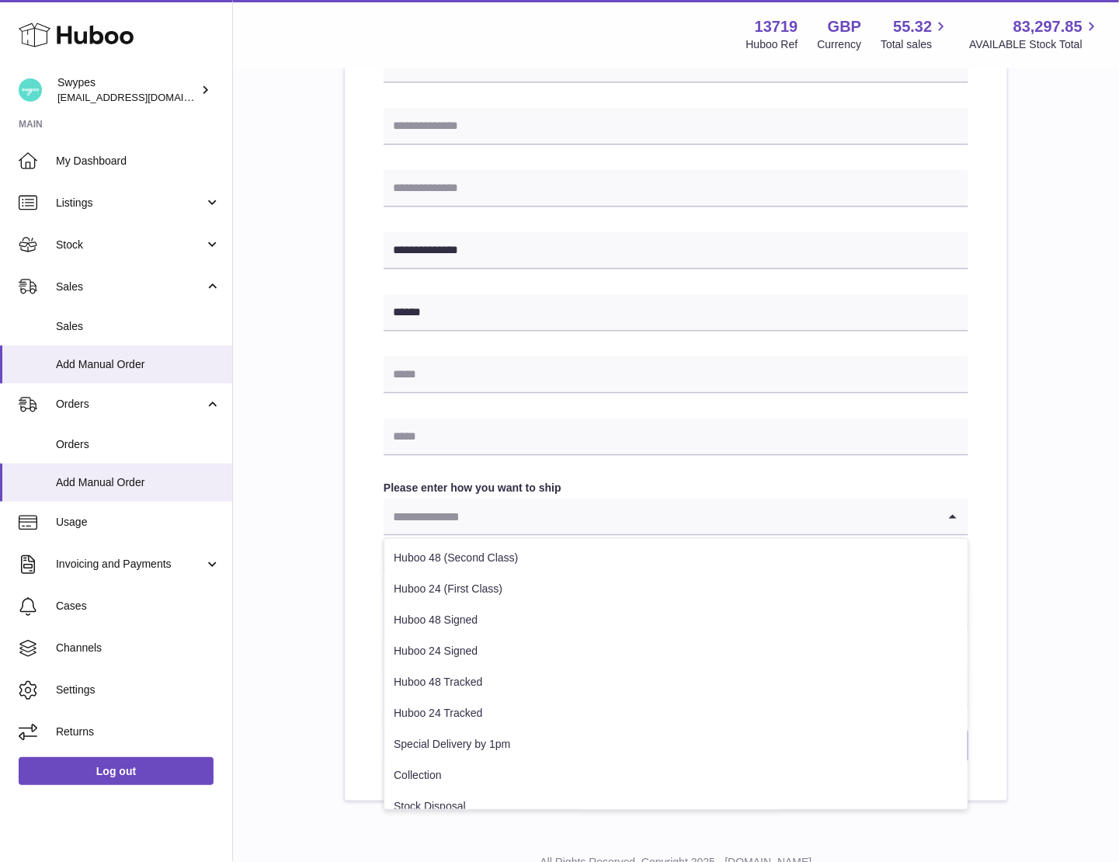
click at [483, 521] on input "Search for option" at bounding box center [661, 517] width 554 height 36
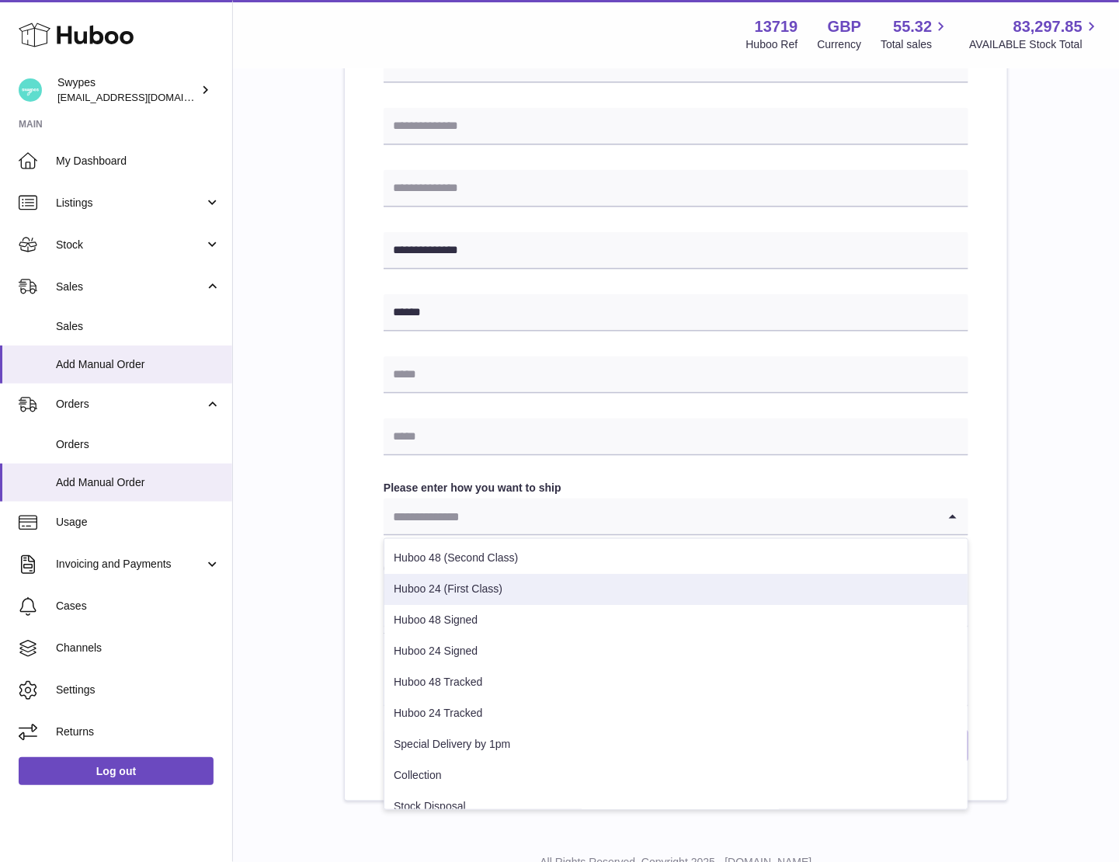
click at [482, 555] on li "Huboo 48 (Second Class)" at bounding box center [675, 558] width 583 height 31
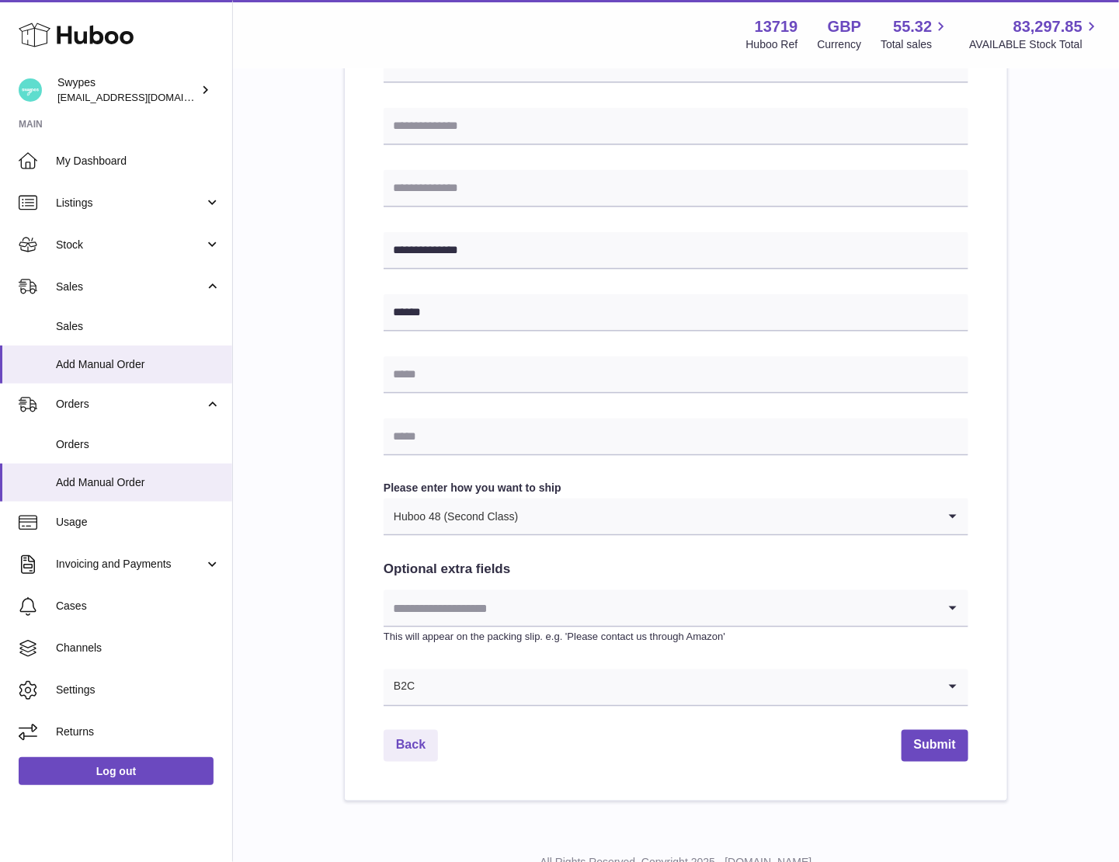
click at [476, 516] on div "Huboo 48 (Second Class)" at bounding box center [661, 517] width 554 height 36
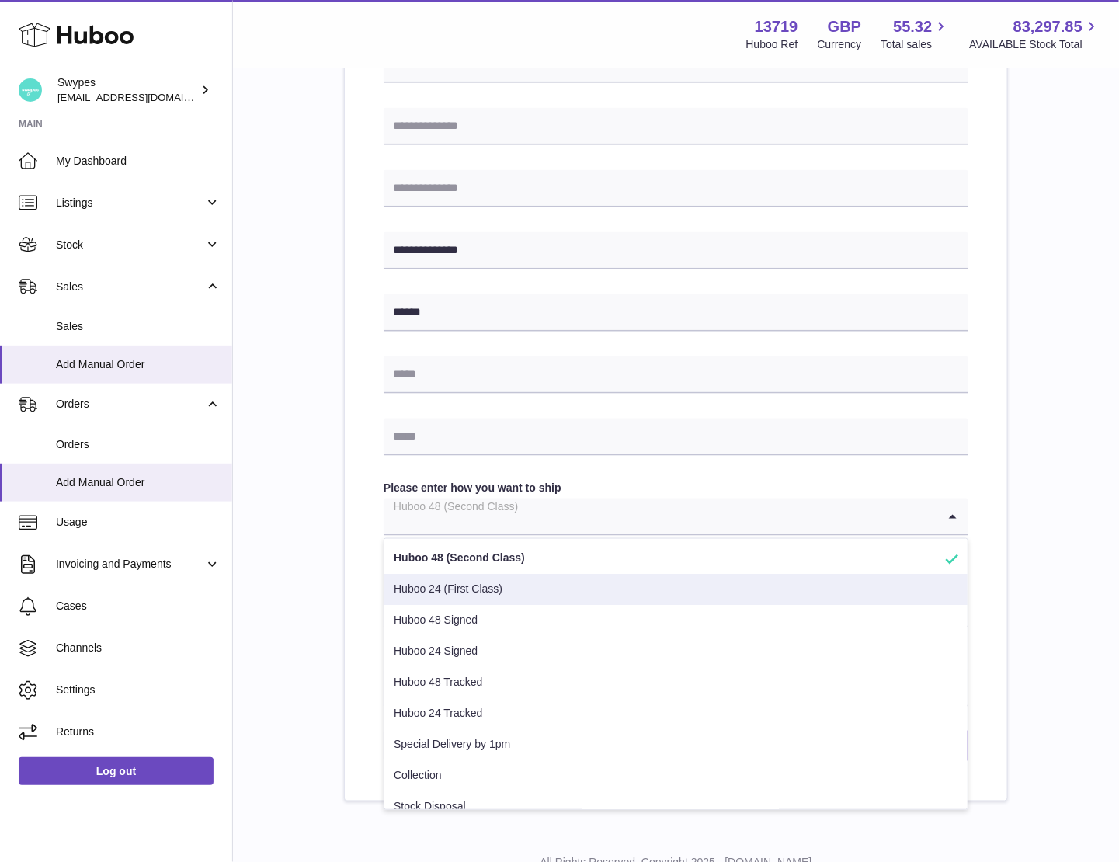
click at [476, 591] on li "Huboo 24 (First Class)" at bounding box center [675, 589] width 583 height 31
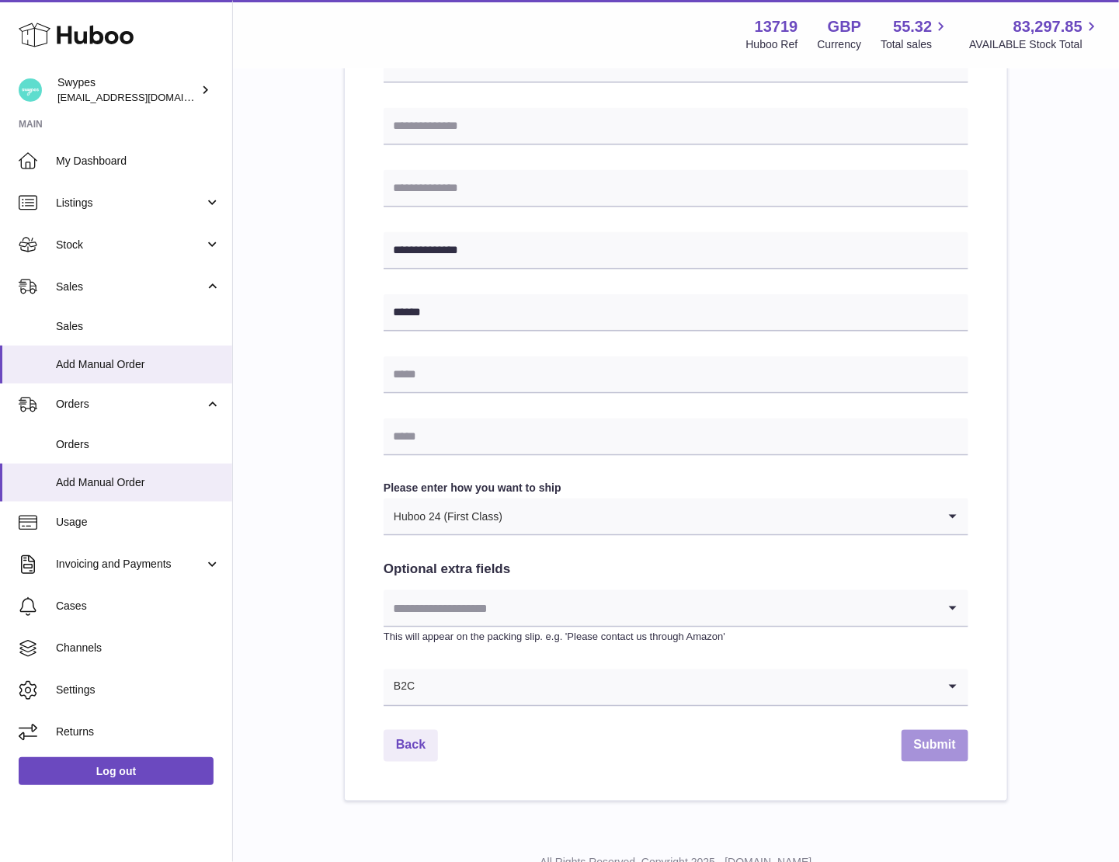
click at [934, 737] on button "Submit" at bounding box center [935, 746] width 67 height 32
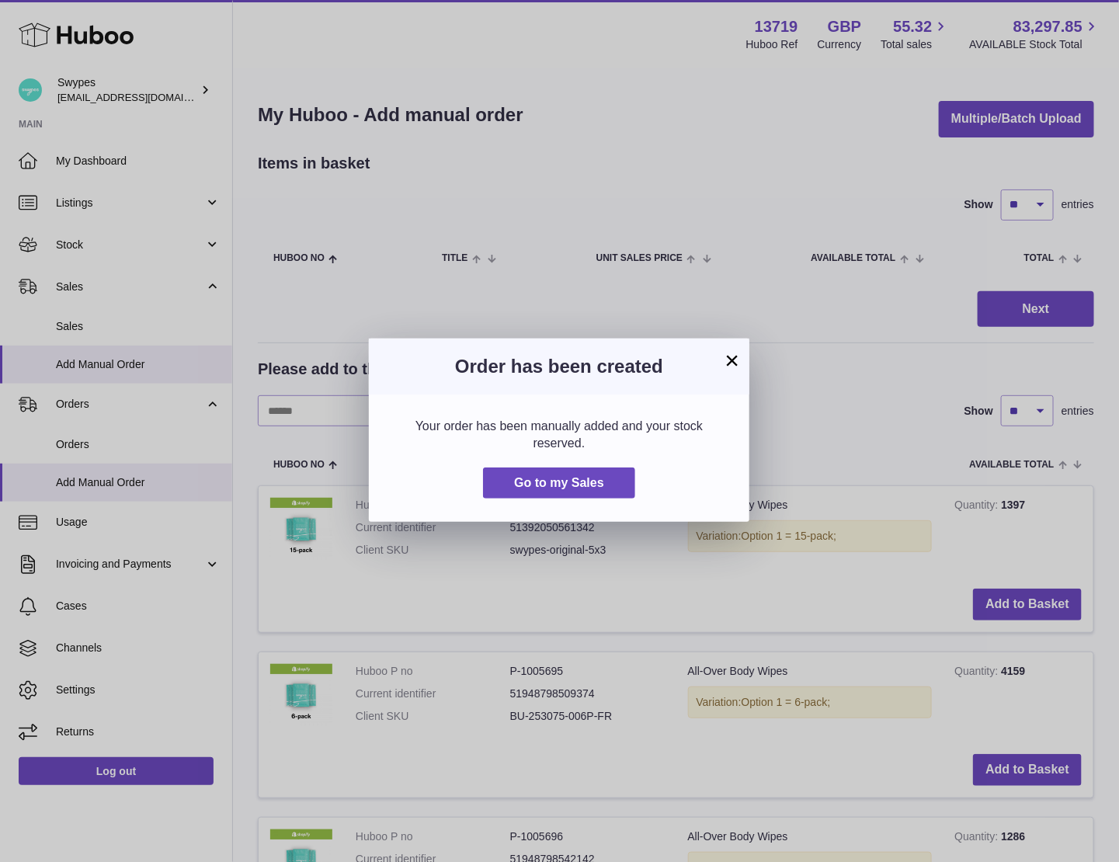
click at [585, 502] on div "Your order has been manually added and your stock reserved. Go to my Sales" at bounding box center [559, 458] width 381 height 127
click at [585, 482] on span "Go to my Sales" at bounding box center [559, 482] width 90 height 13
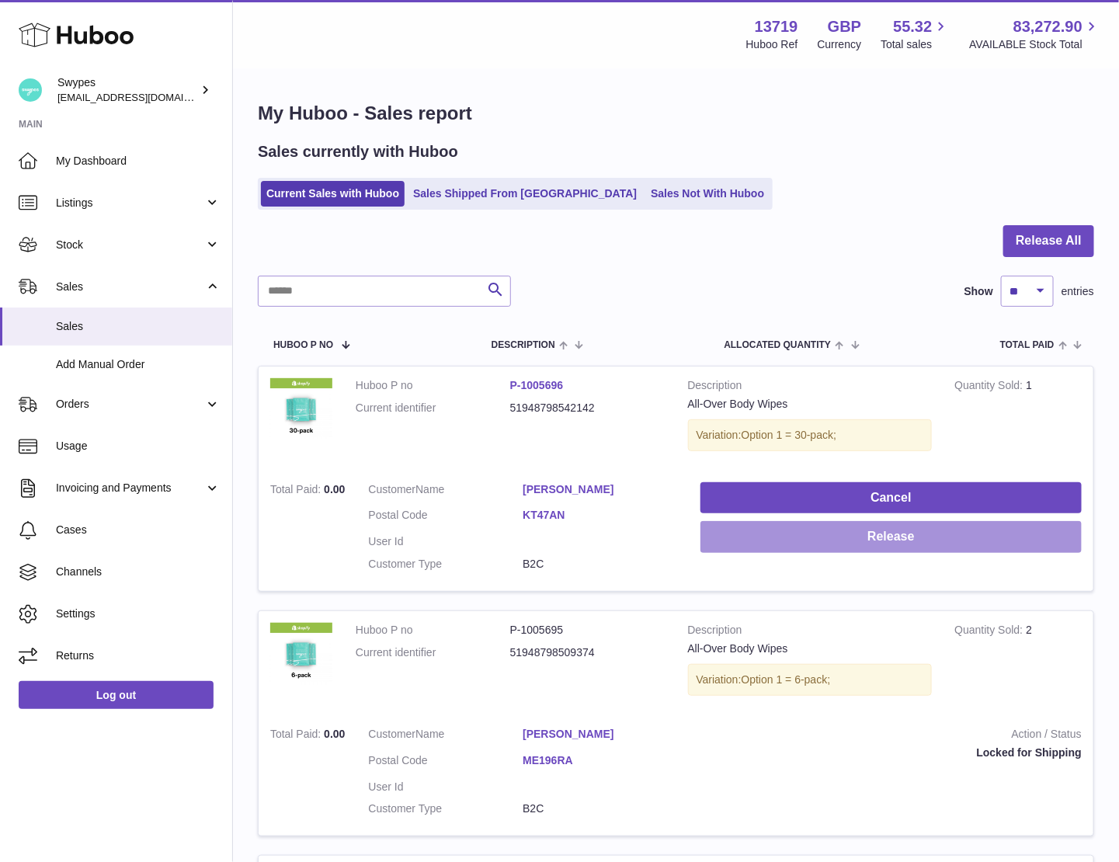
click at [885, 542] on button "Release" at bounding box center [891, 537] width 381 height 32
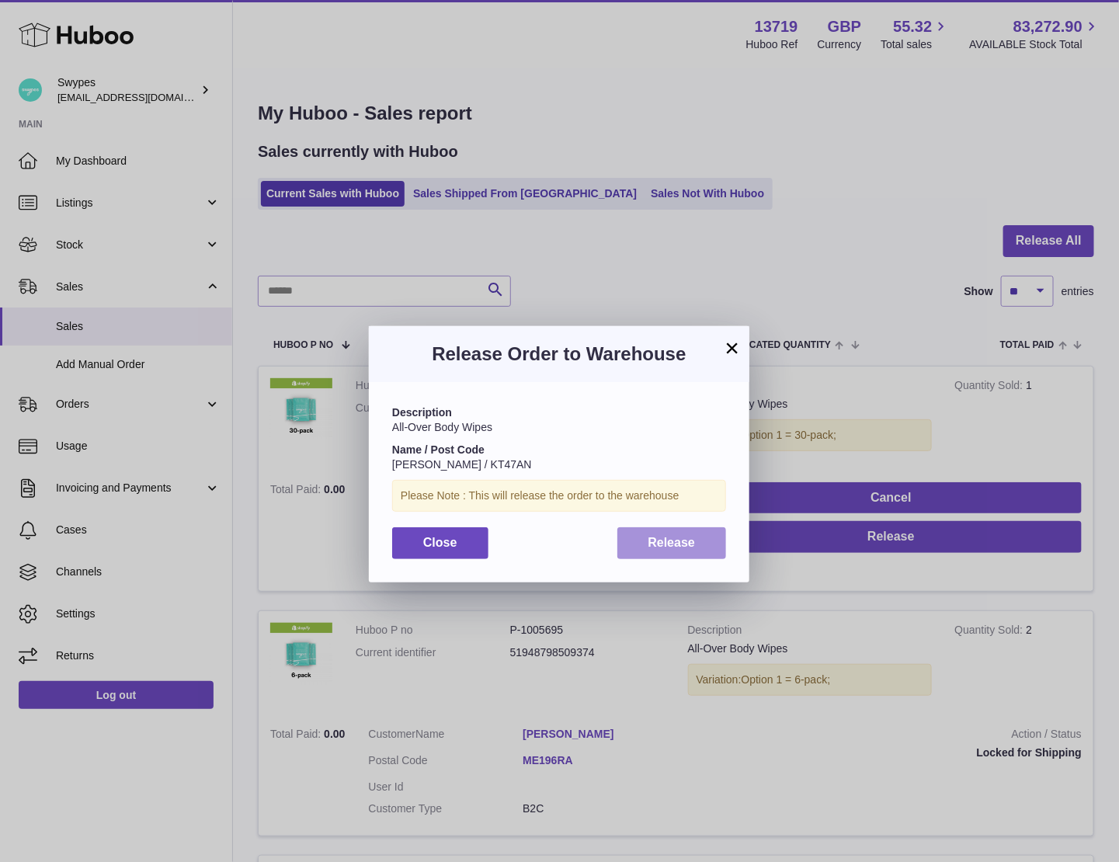
click at [658, 542] on span "Release" at bounding box center [672, 542] width 47 height 13
